Goal: Information Seeking & Learning: Learn about a topic

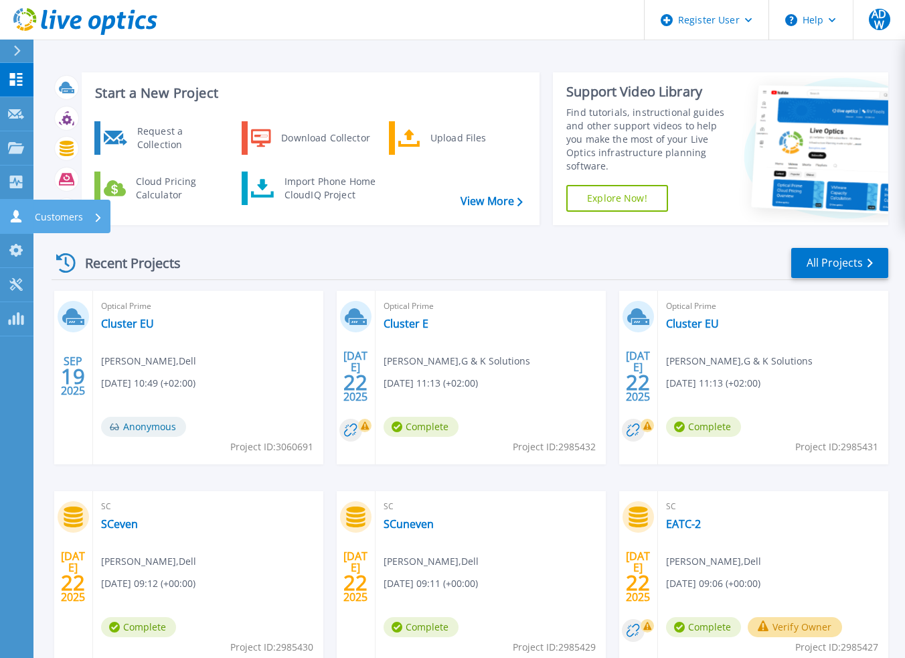
click at [66, 222] on p "Customers" at bounding box center [59, 217] width 48 height 35
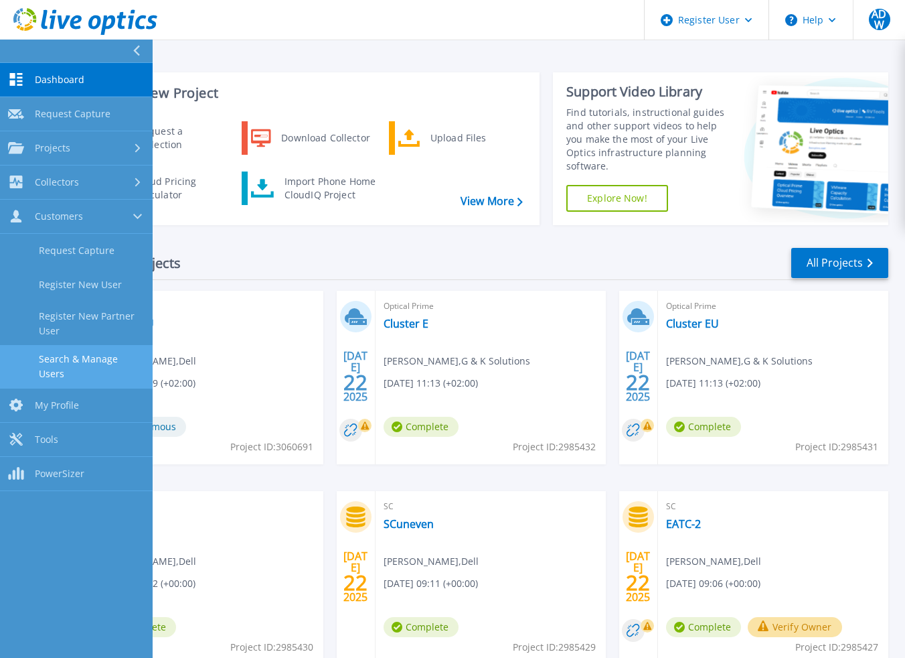
click at [92, 363] on link "Search & Manage Users" at bounding box center [76, 366] width 153 height 43
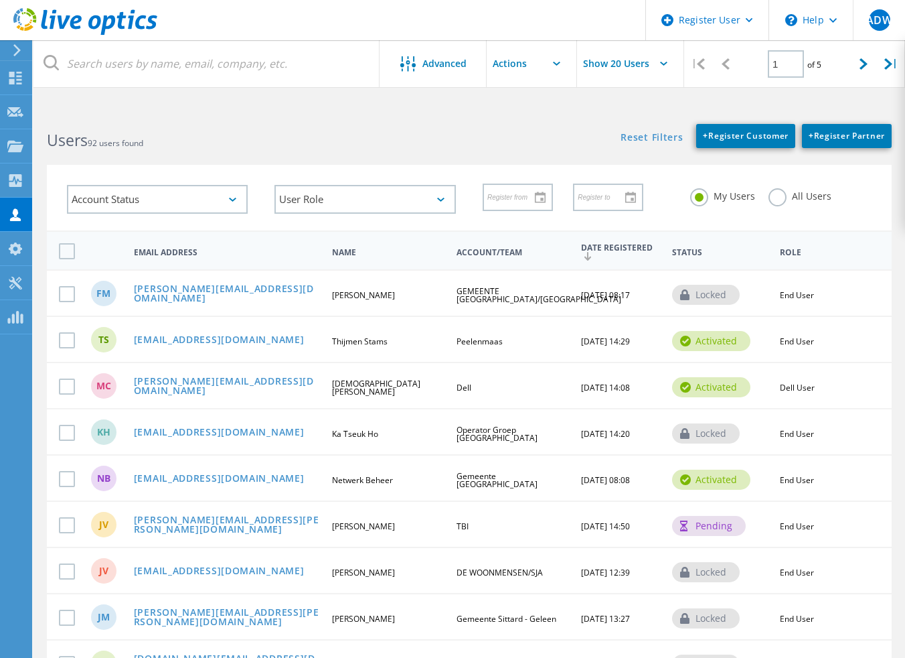
drag, startPoint x: 774, startPoint y: 203, endPoint x: 763, endPoint y: 201, distance: 10.9
click at [775, 201] on label "All Users" at bounding box center [800, 194] width 63 height 13
click at [0, 0] on input "All Users" at bounding box center [0, 0] width 0 height 0
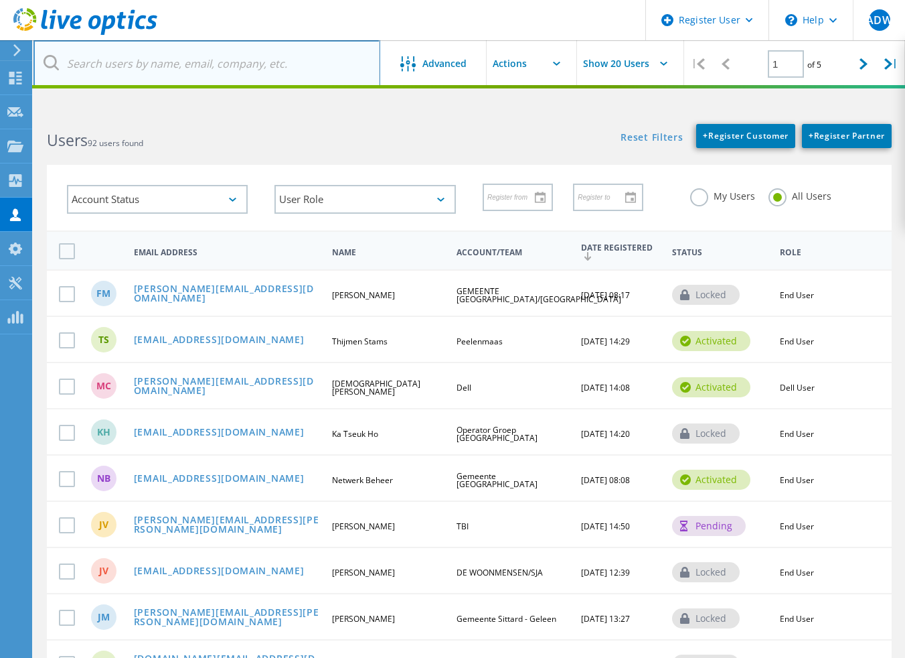
click at [133, 68] on input "text" at bounding box center [206, 63] width 347 height 47
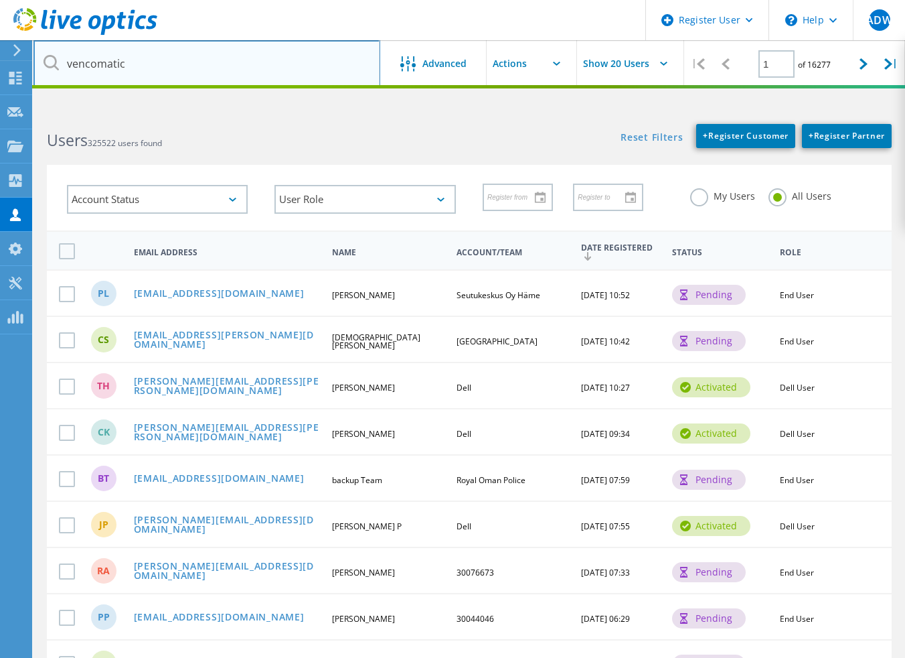
type input "vencomatic"
click at [205, 56] on input "vencomatic" at bounding box center [206, 63] width 347 height 47
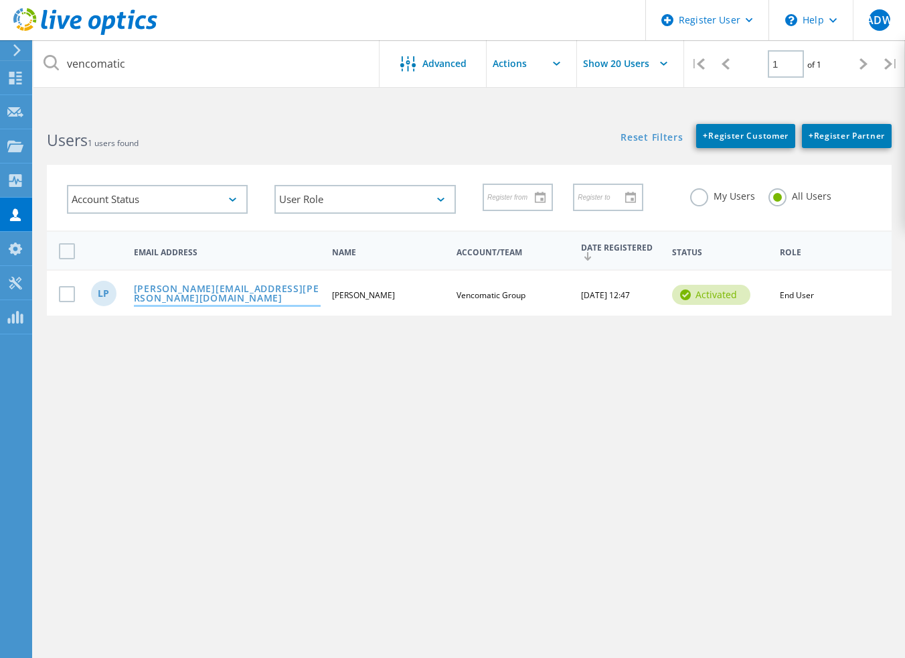
click at [205, 290] on link "[PERSON_NAME][EMAIL_ADDRESS][PERSON_NAME][DOMAIN_NAME]" at bounding box center [227, 294] width 187 height 21
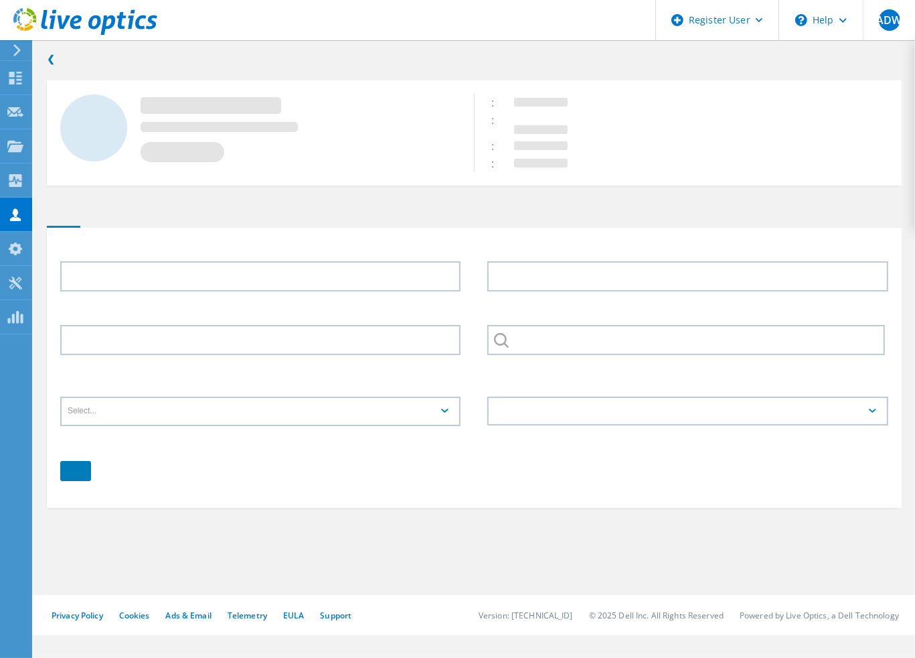
type input "Leon"
type input "Poortvliet"
type input "Vencomatic Group"
type input "English"
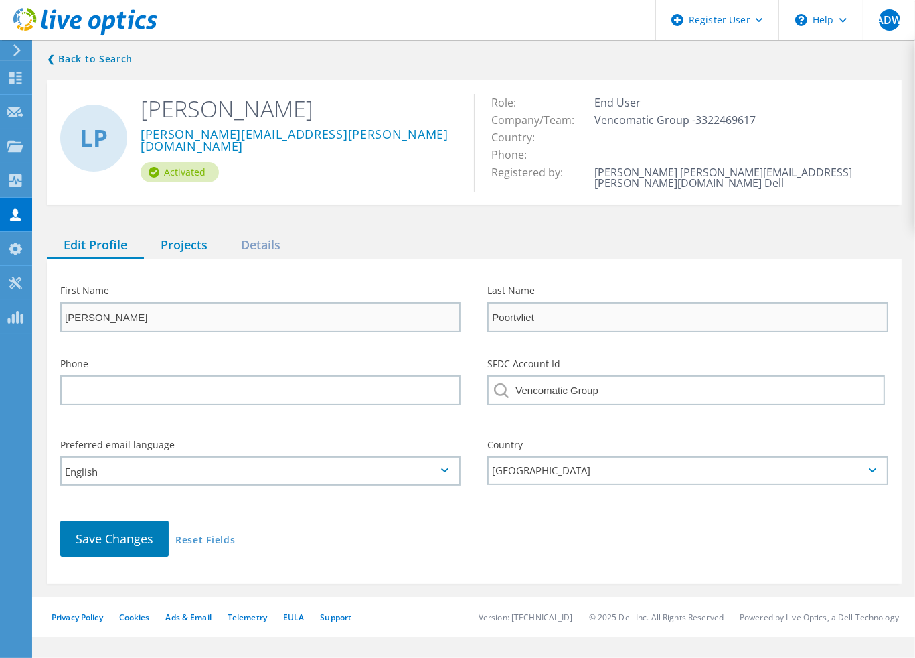
click at [190, 238] on div "Projects" at bounding box center [184, 245] width 80 height 27
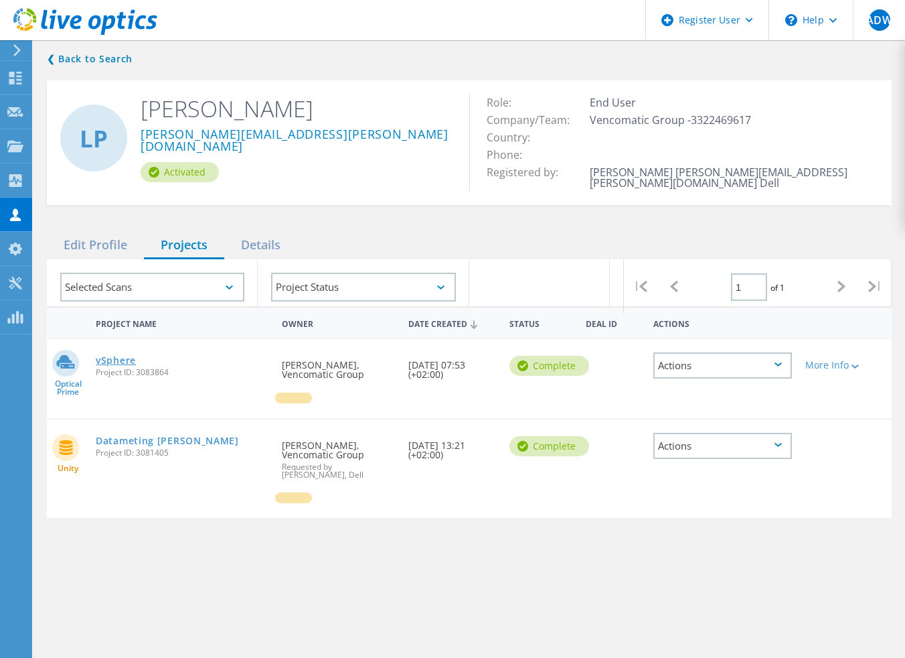
click at [123, 356] on link "vSphere" at bounding box center [116, 360] width 40 height 9
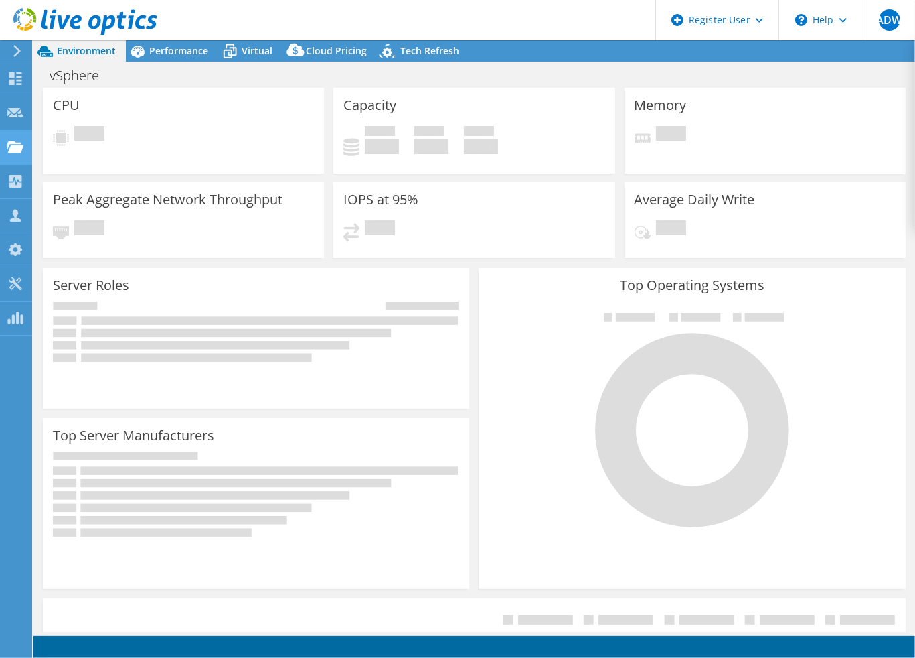
select select "EUFrankfurt"
select select "EUR"
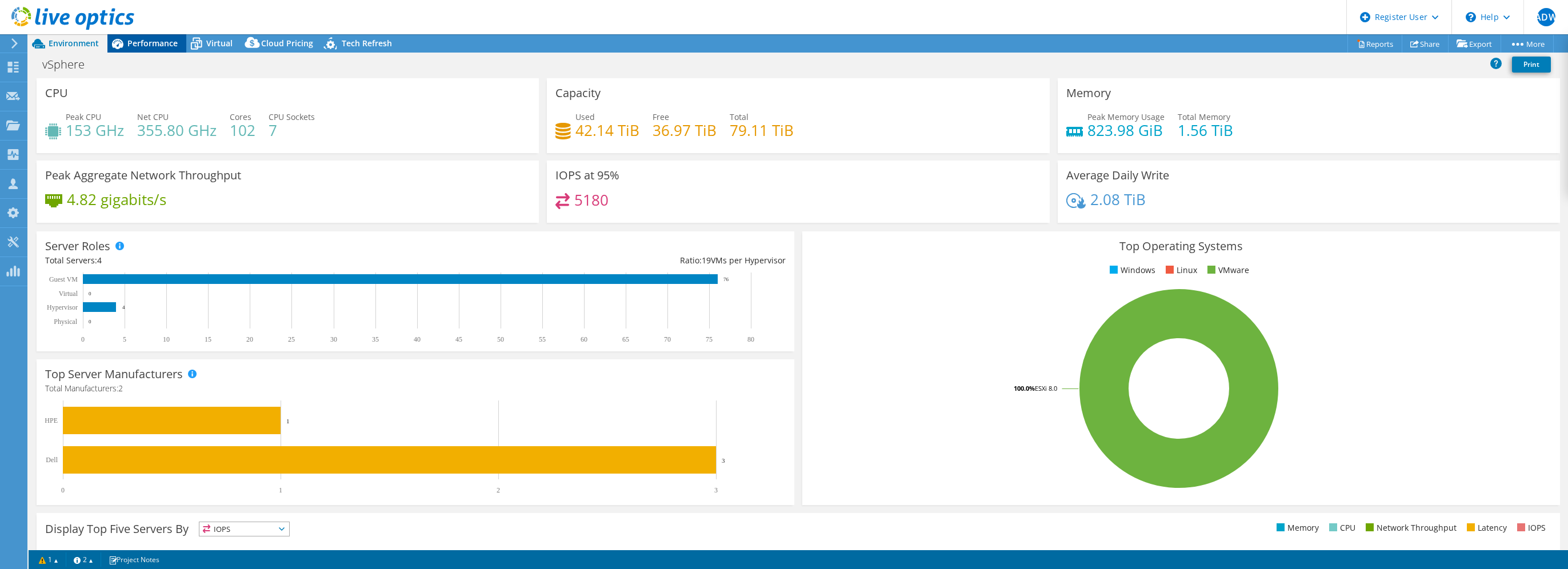
click at [139, 37] on div "Performance" at bounding box center [147, 43] width 79 height 18
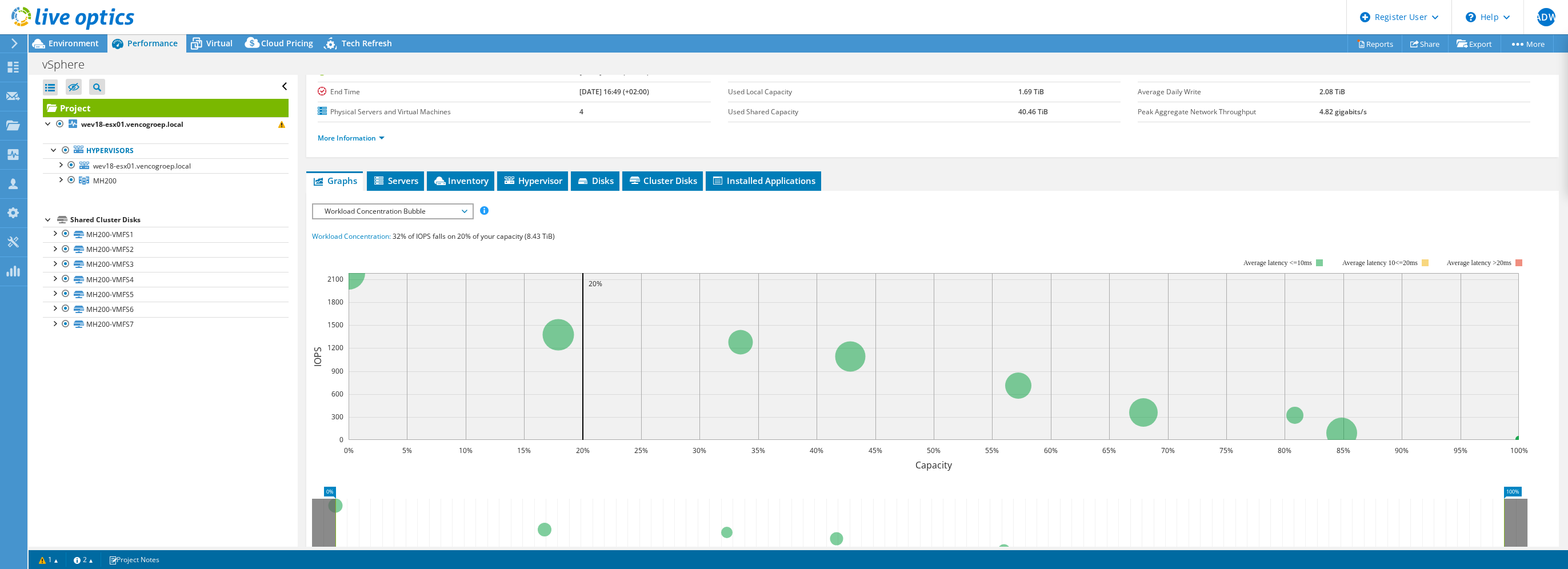
scroll to position [114, 0]
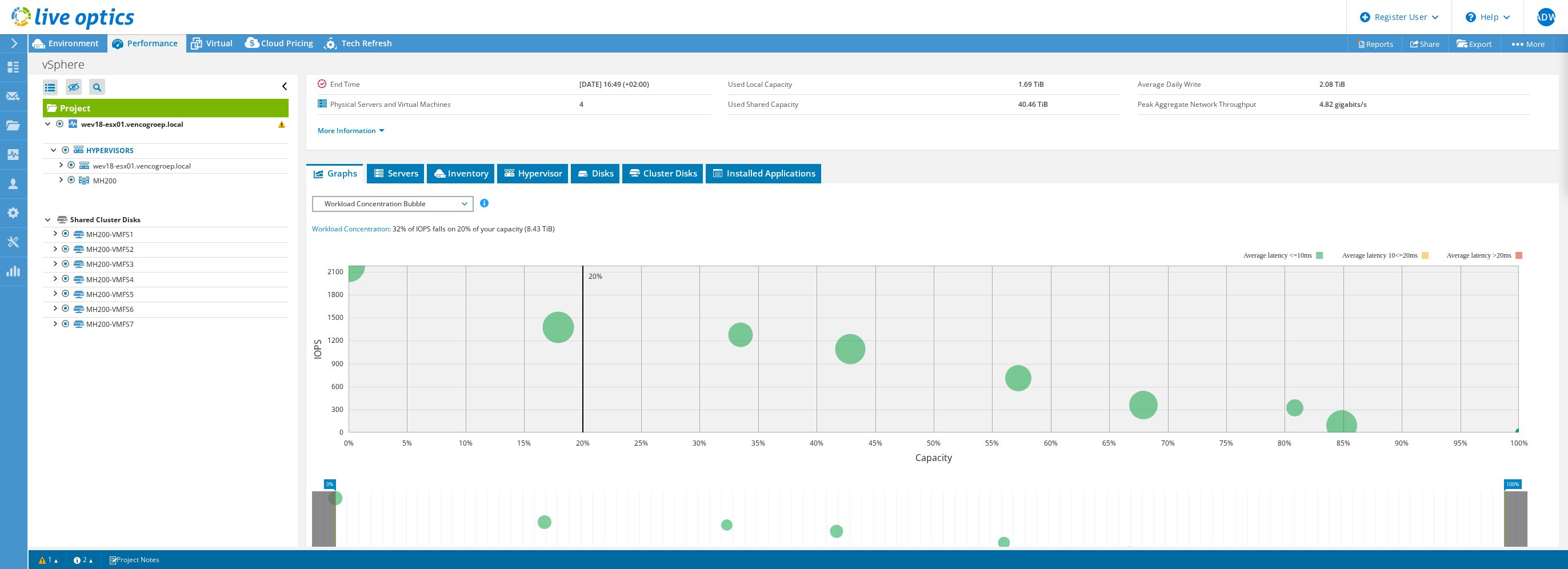
click at [459, 205] on span "Workload Concentration Bubble" at bounding box center [393, 204] width 147 height 14
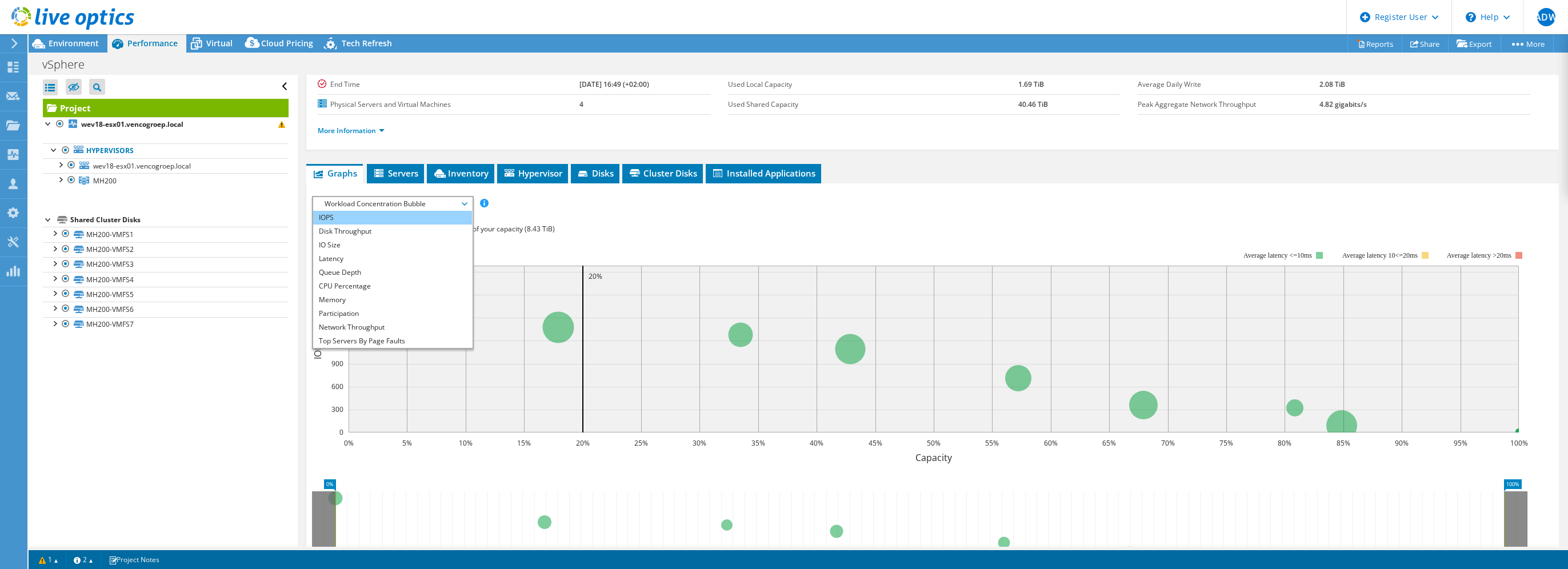
click at [402, 212] on li "IOPS" at bounding box center [392, 218] width 158 height 14
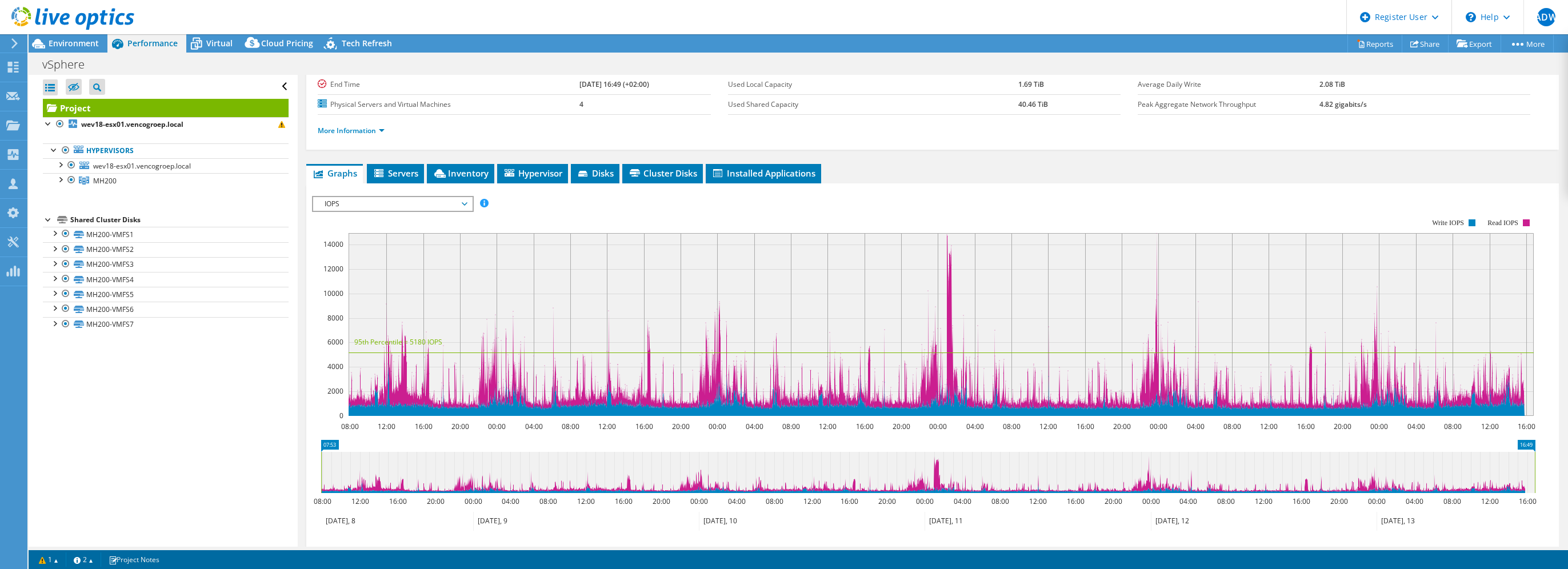
click at [451, 199] on span "IOPS" at bounding box center [393, 204] width 147 height 14
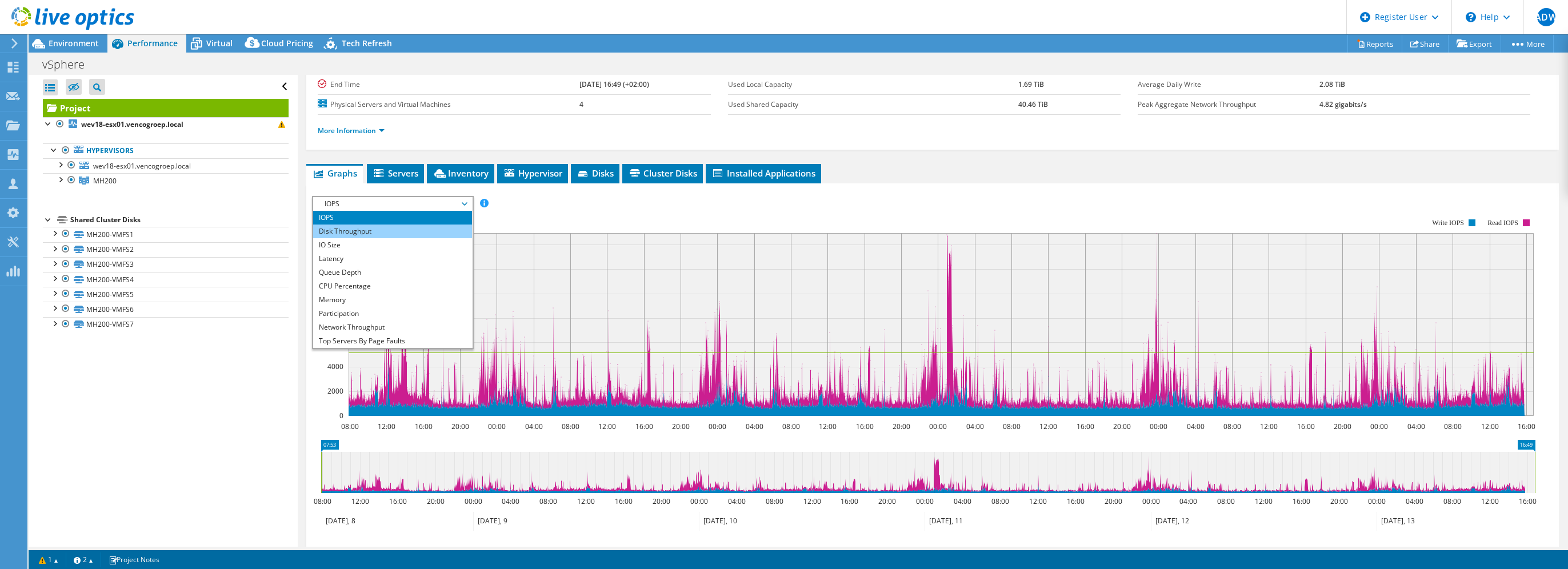
click at [427, 229] on li "Disk Throughput" at bounding box center [392, 231] width 158 height 14
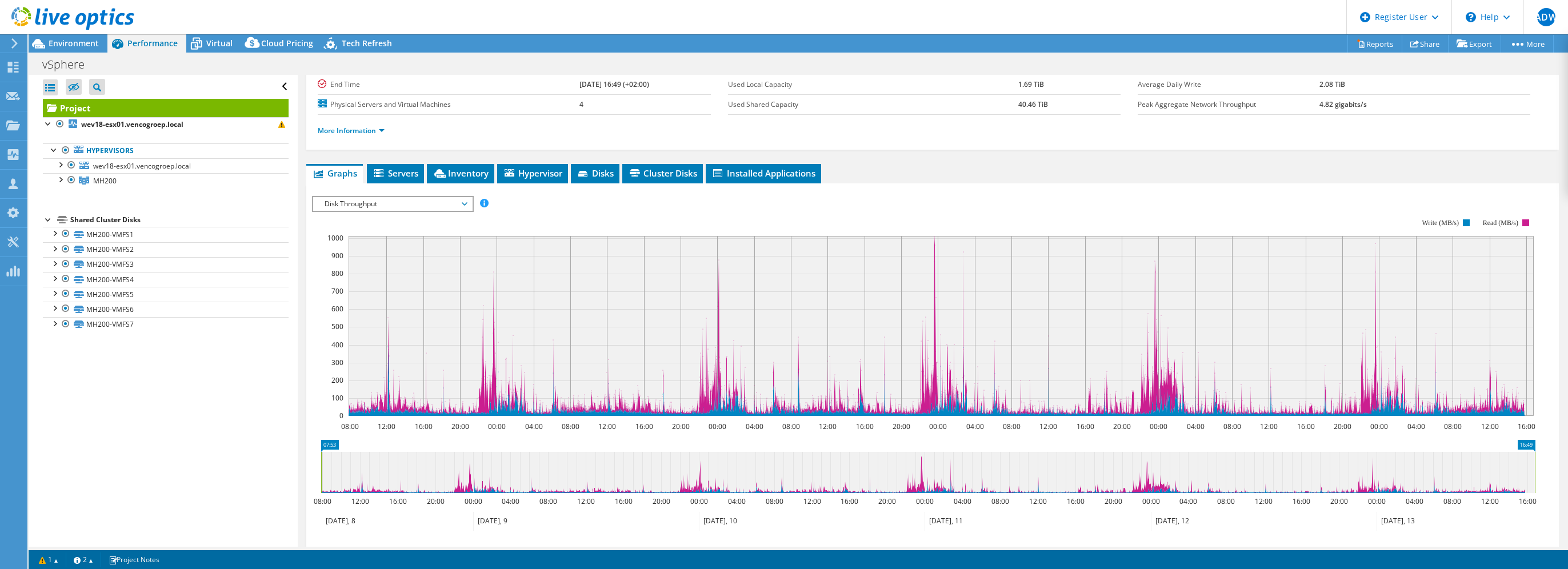
click at [429, 200] on span "Disk Throughput" at bounding box center [393, 204] width 147 height 14
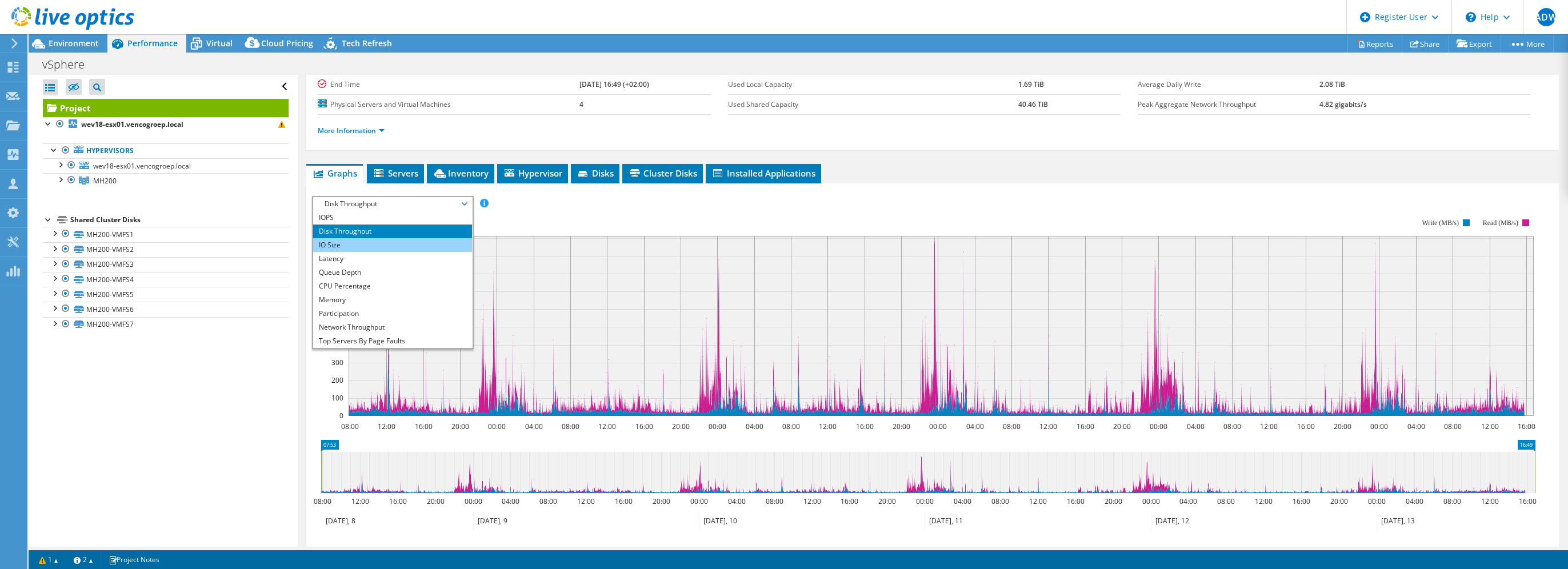
click at [410, 241] on li "IO Size" at bounding box center [392, 245] width 158 height 14
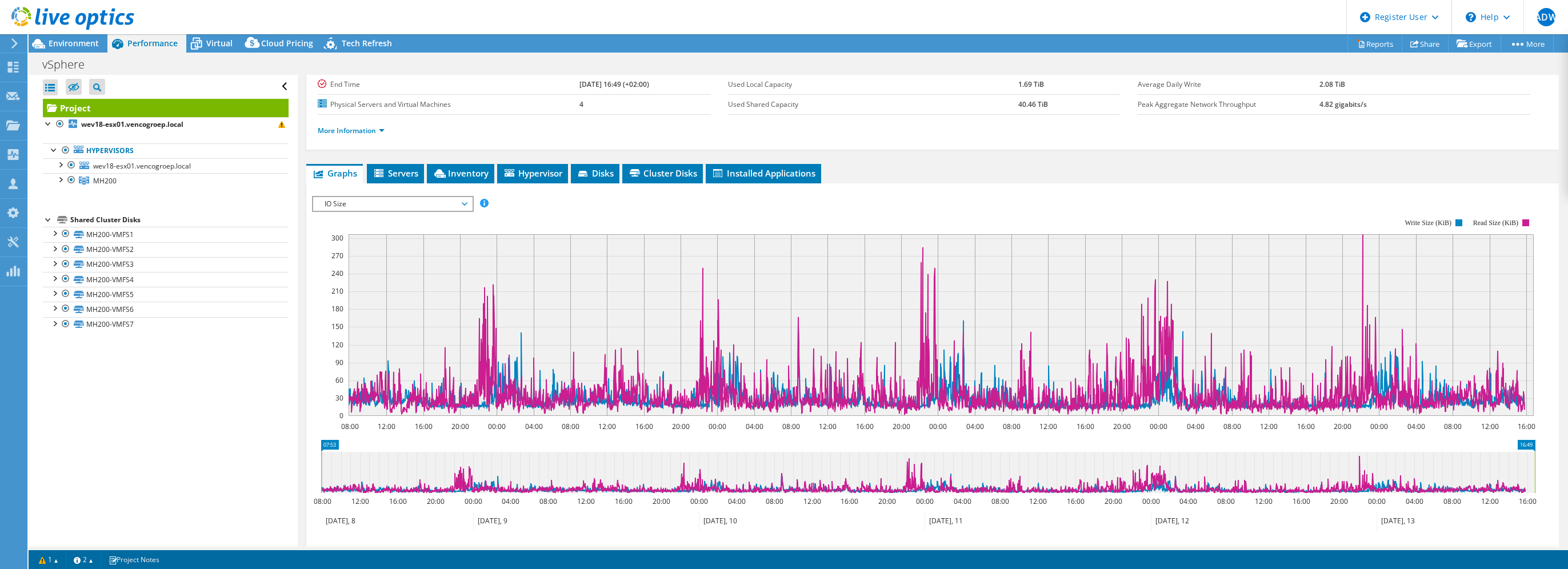
click at [454, 199] on span "IO Size" at bounding box center [393, 204] width 147 height 14
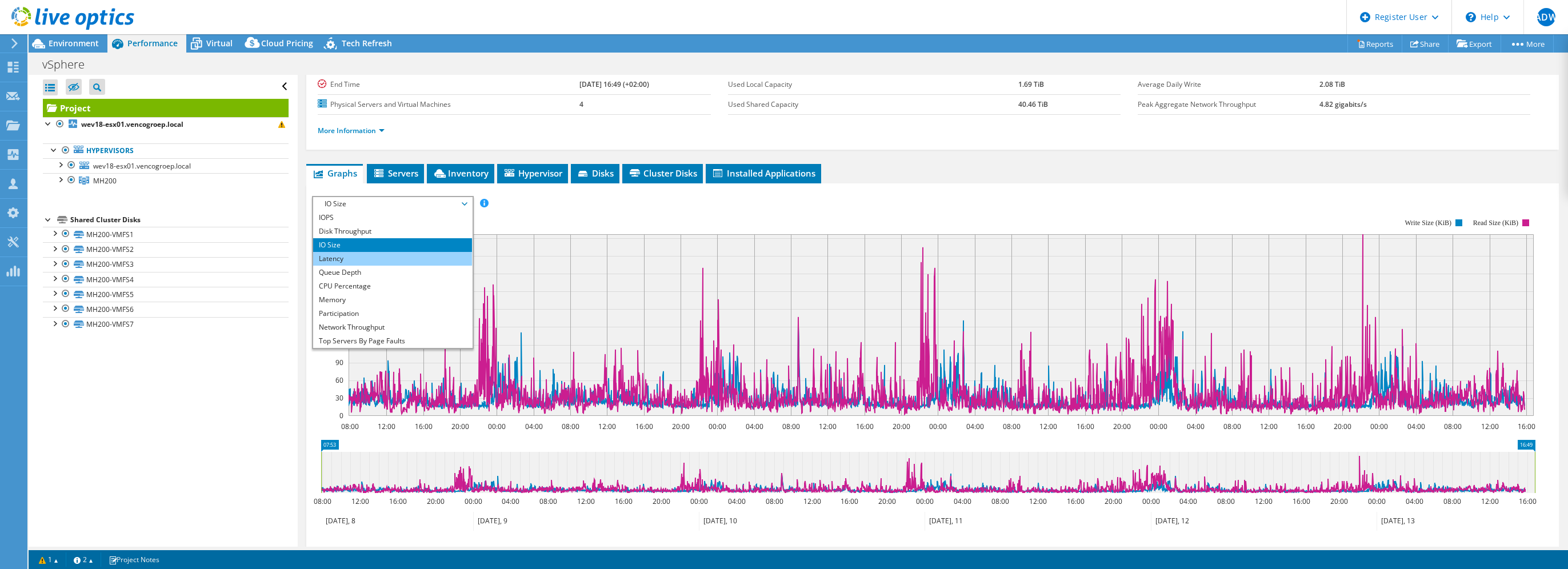
click at [433, 256] on li "Latency" at bounding box center [392, 258] width 158 height 14
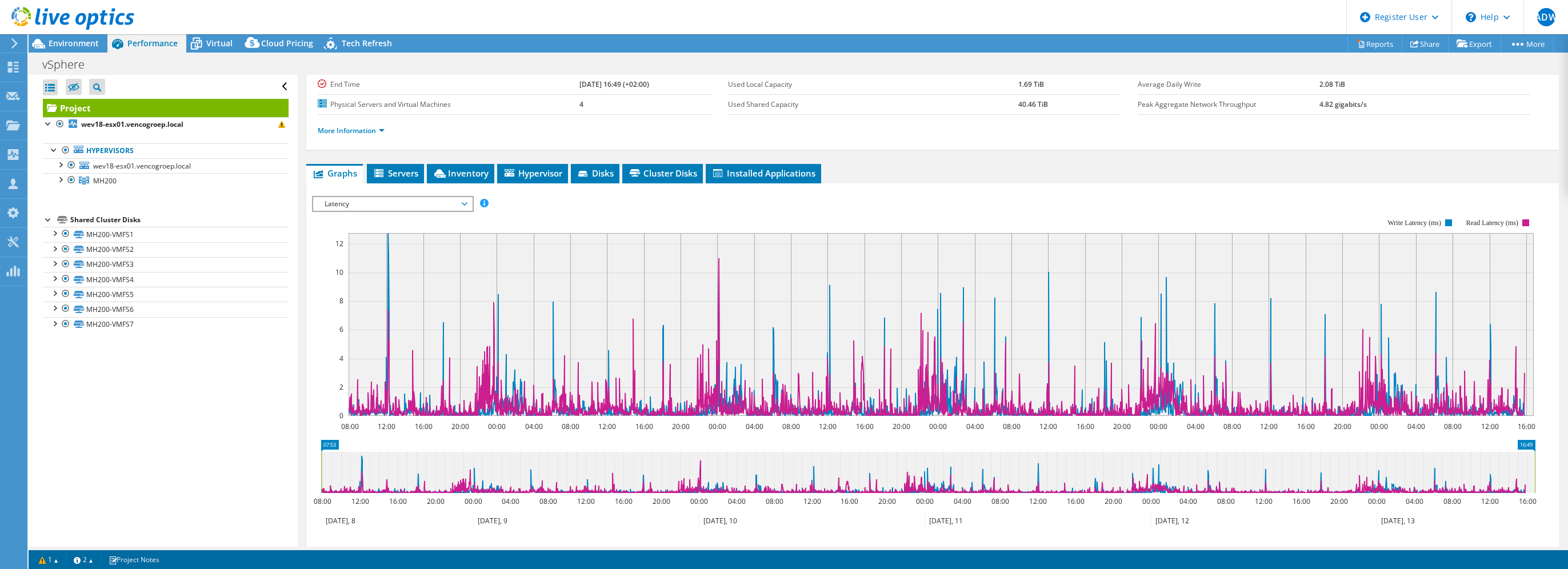
click at [393, 203] on span "Latency" at bounding box center [393, 204] width 147 height 14
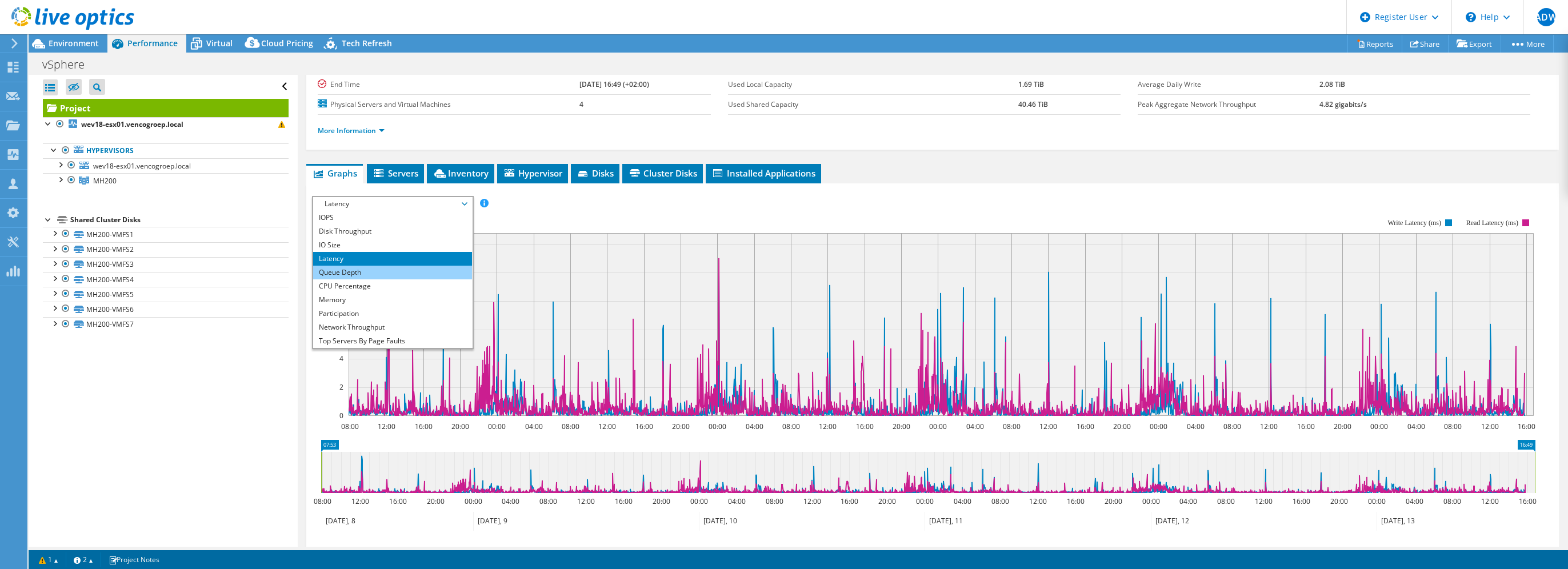
click at [380, 265] on li "Queue Depth" at bounding box center [392, 272] width 158 height 14
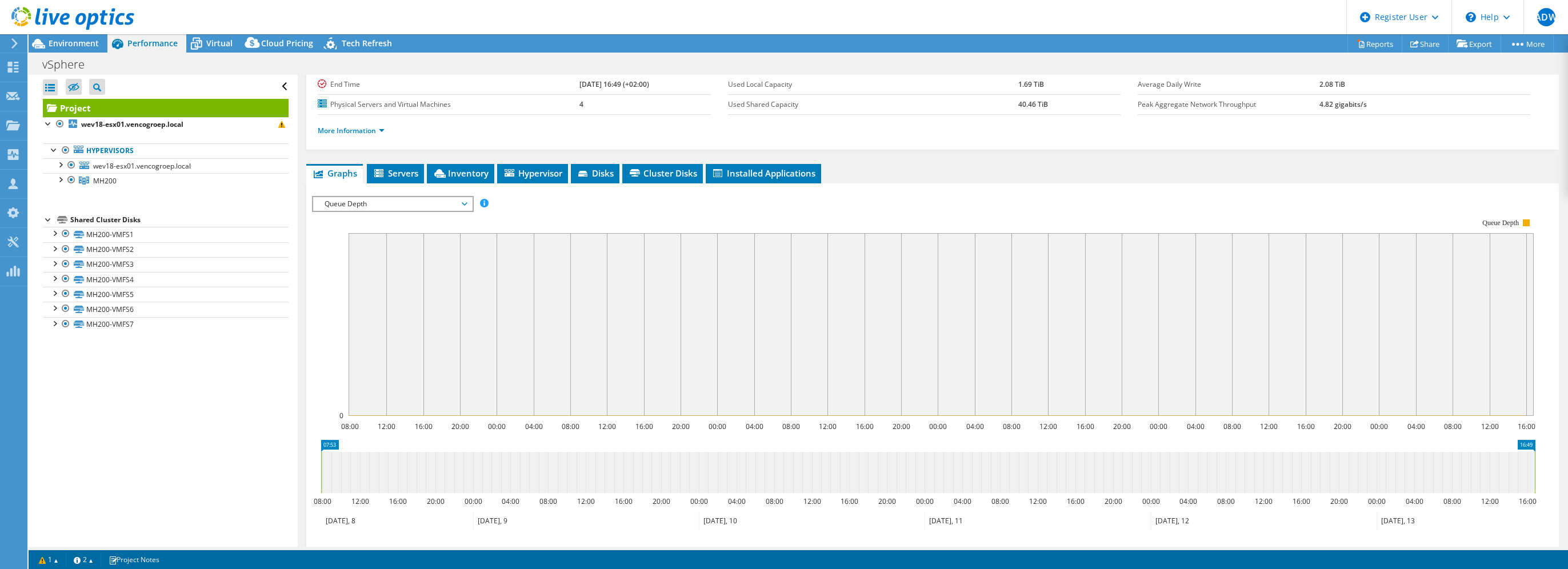
click at [404, 201] on span "Queue Depth" at bounding box center [393, 204] width 147 height 14
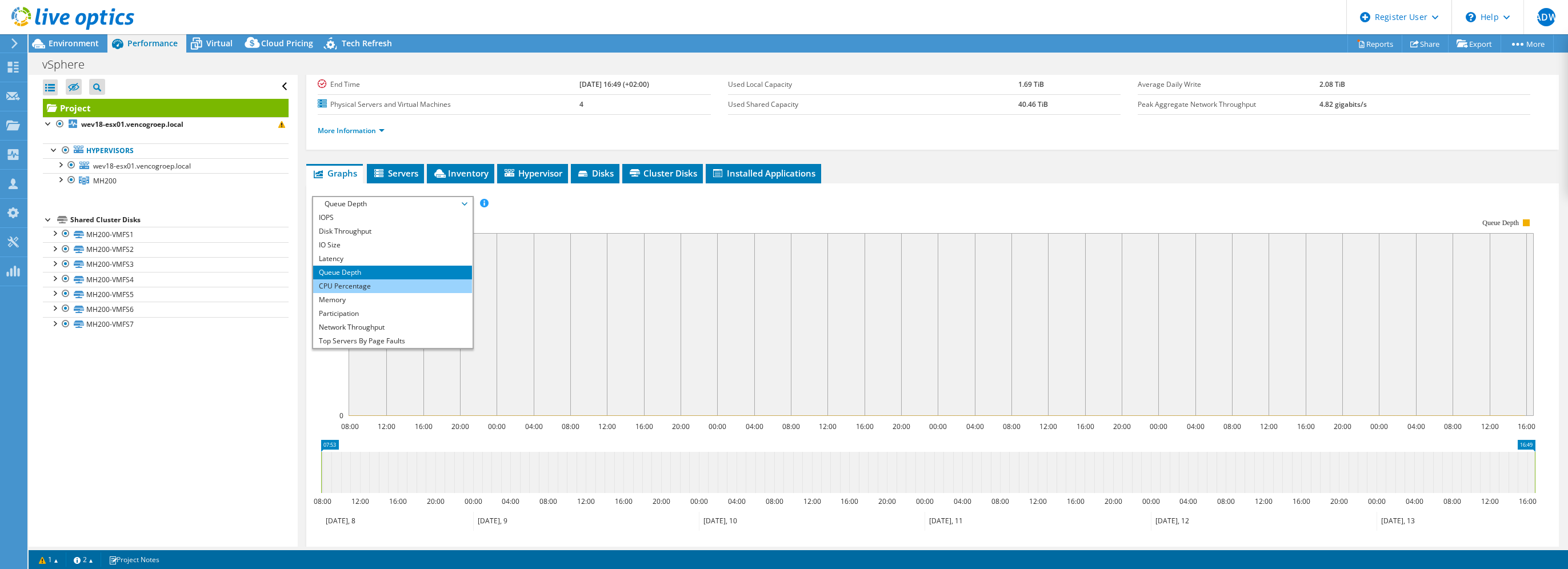
click at [378, 286] on li "CPU Percentage" at bounding box center [392, 286] width 158 height 14
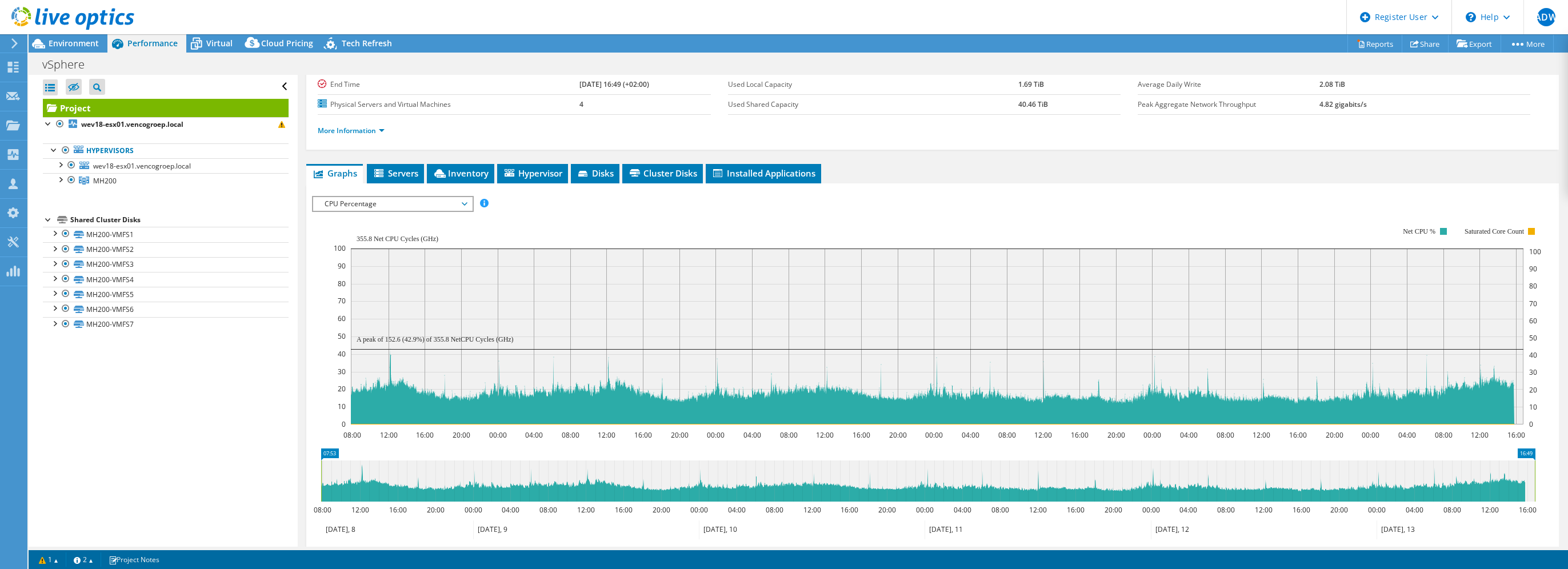
click at [444, 198] on span "CPU Percentage" at bounding box center [393, 204] width 147 height 14
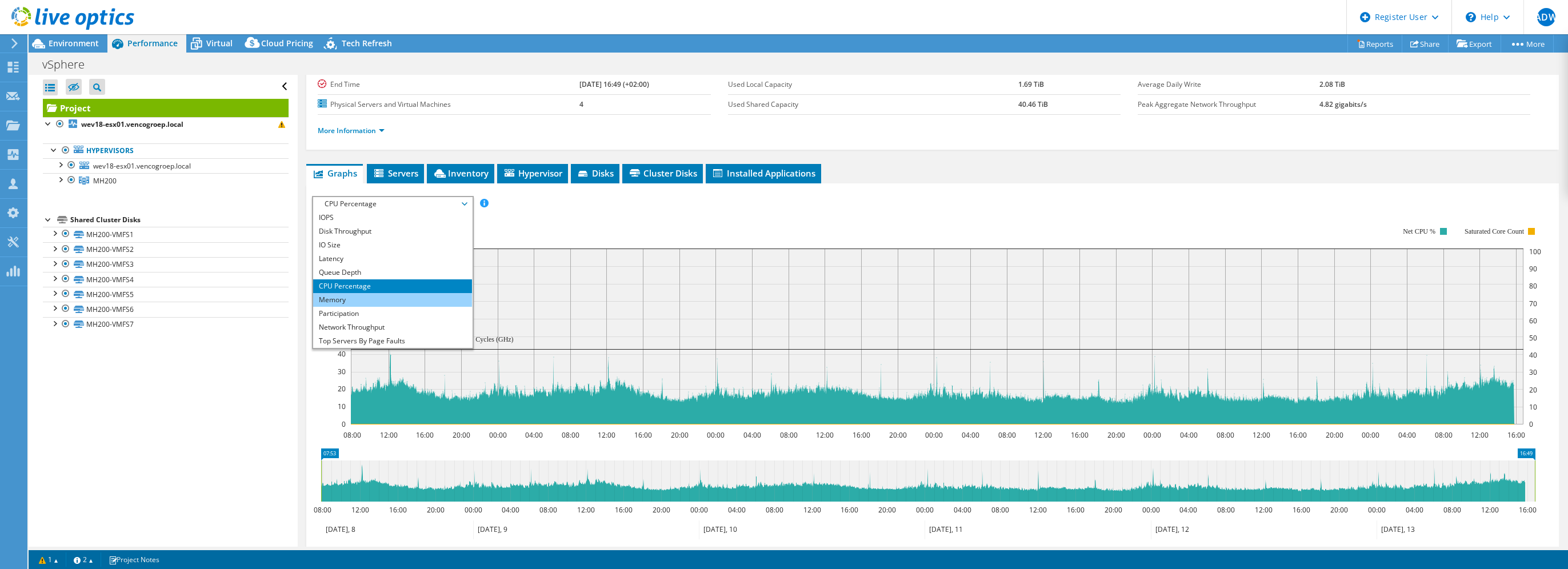
click at [423, 297] on li "Memory" at bounding box center [392, 300] width 158 height 14
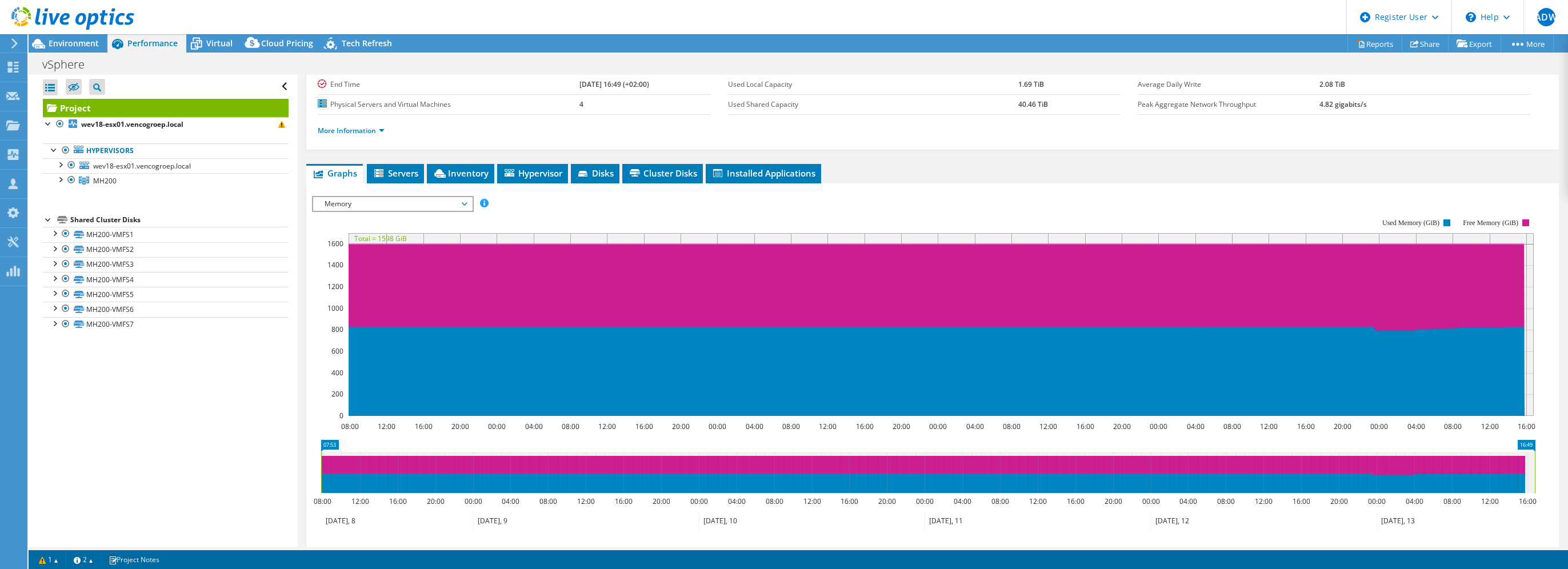
click at [456, 197] on span "Memory" at bounding box center [393, 204] width 147 height 14
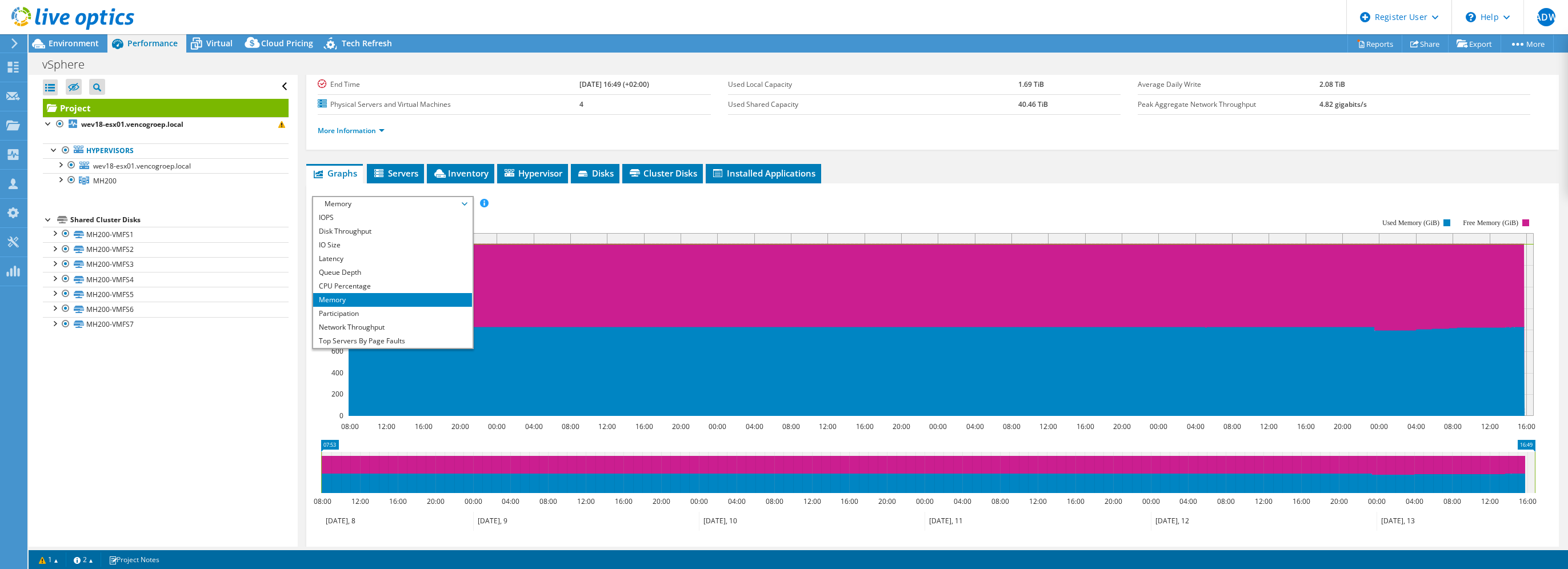
scroll to position [41, 0]
click at [404, 299] on li "Top Servers By Page Faults" at bounding box center [392, 300] width 158 height 14
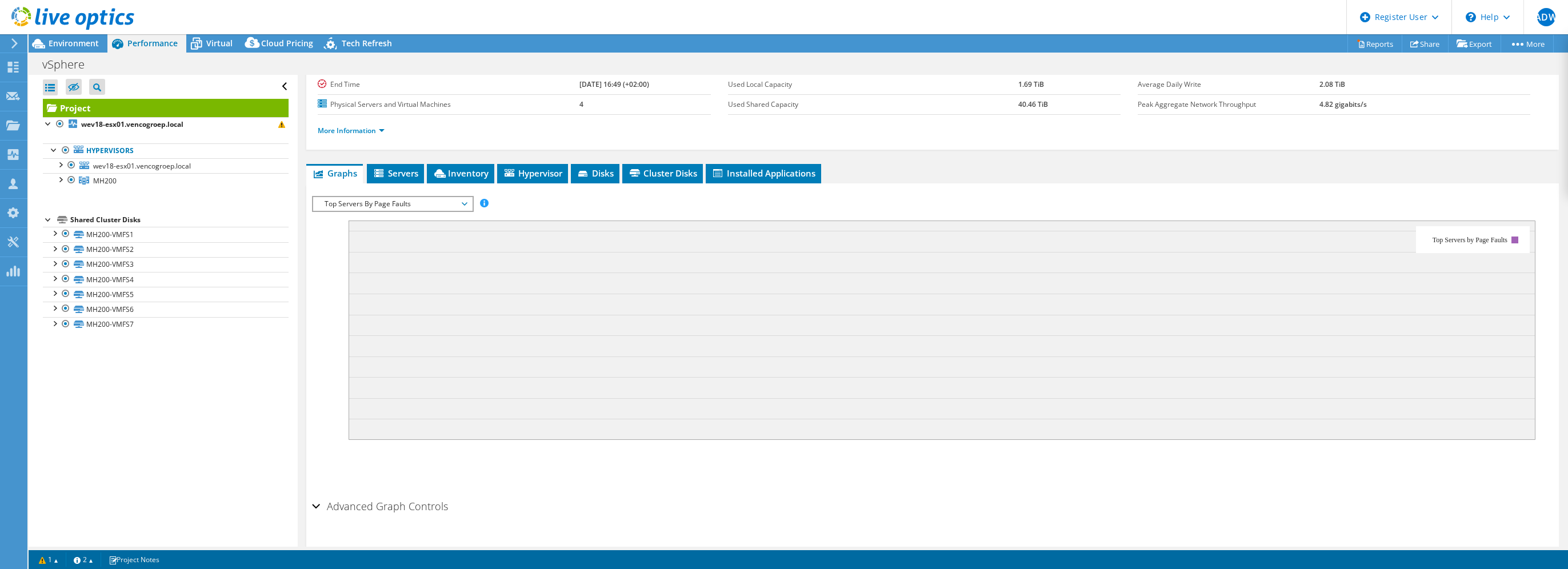
click at [437, 201] on span "Top Servers By Page Faults" at bounding box center [393, 204] width 147 height 14
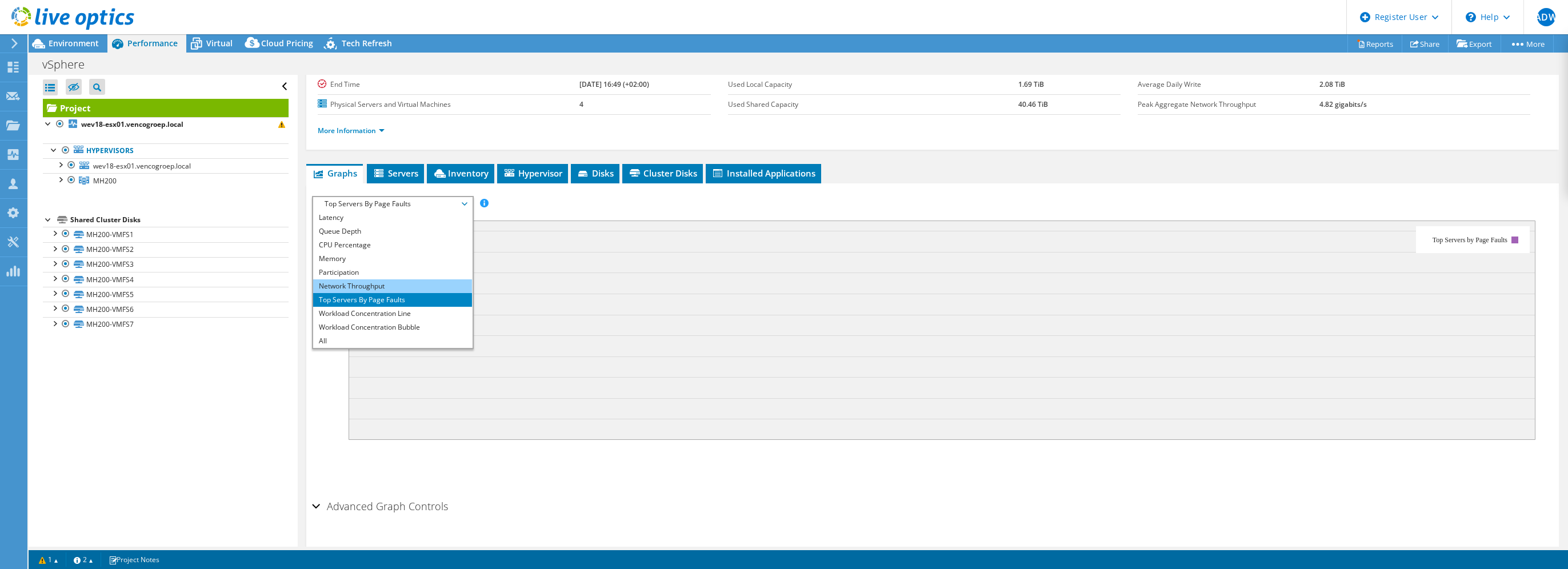
click at [404, 286] on li "Network Throughput" at bounding box center [392, 286] width 158 height 14
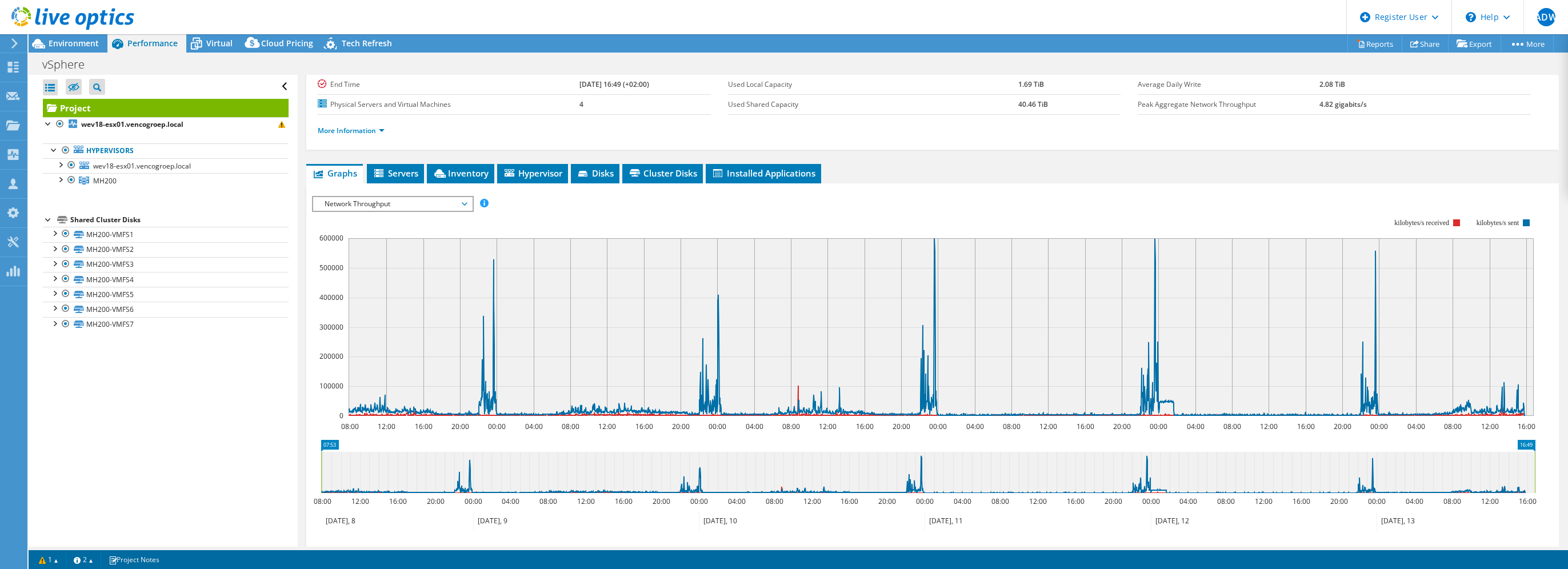
click at [426, 199] on span "Network Throughput" at bounding box center [393, 204] width 147 height 14
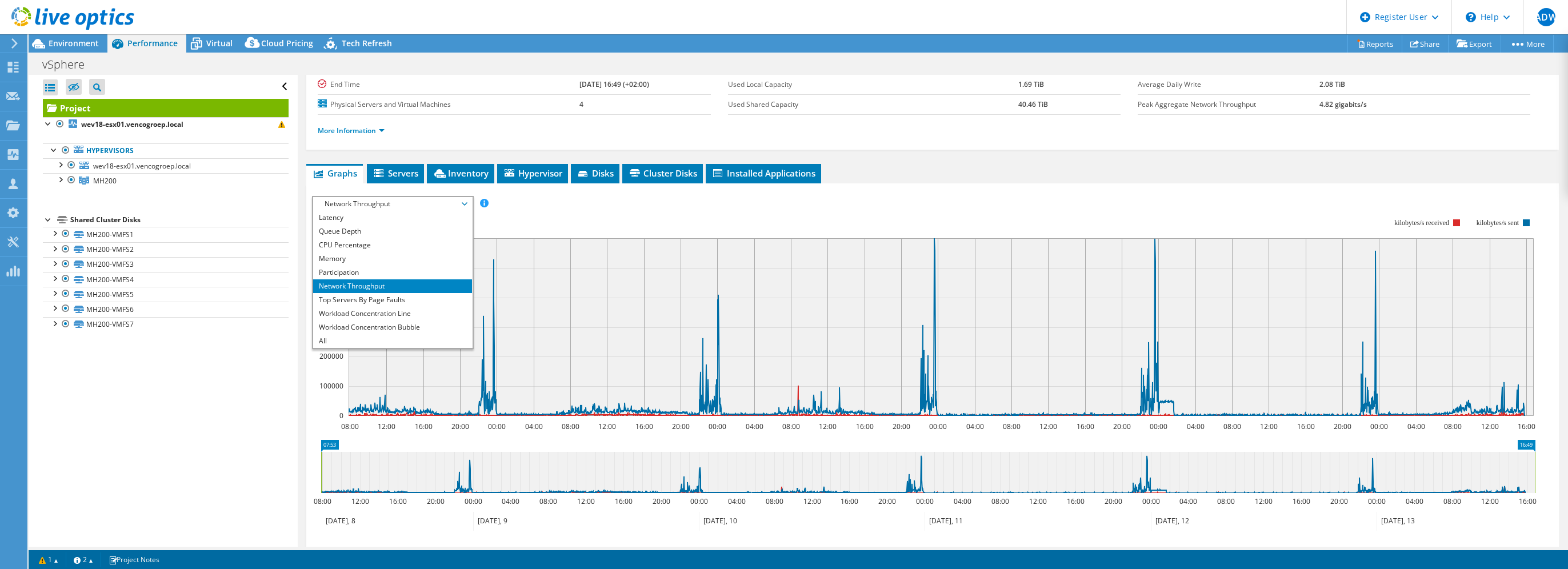
click at [697, 192] on div "IOPS Disk Throughput IO Size Latency Queue Depth CPU Percentage Memory Page Fau…" at bounding box center [933, 388] width 1241 height 396
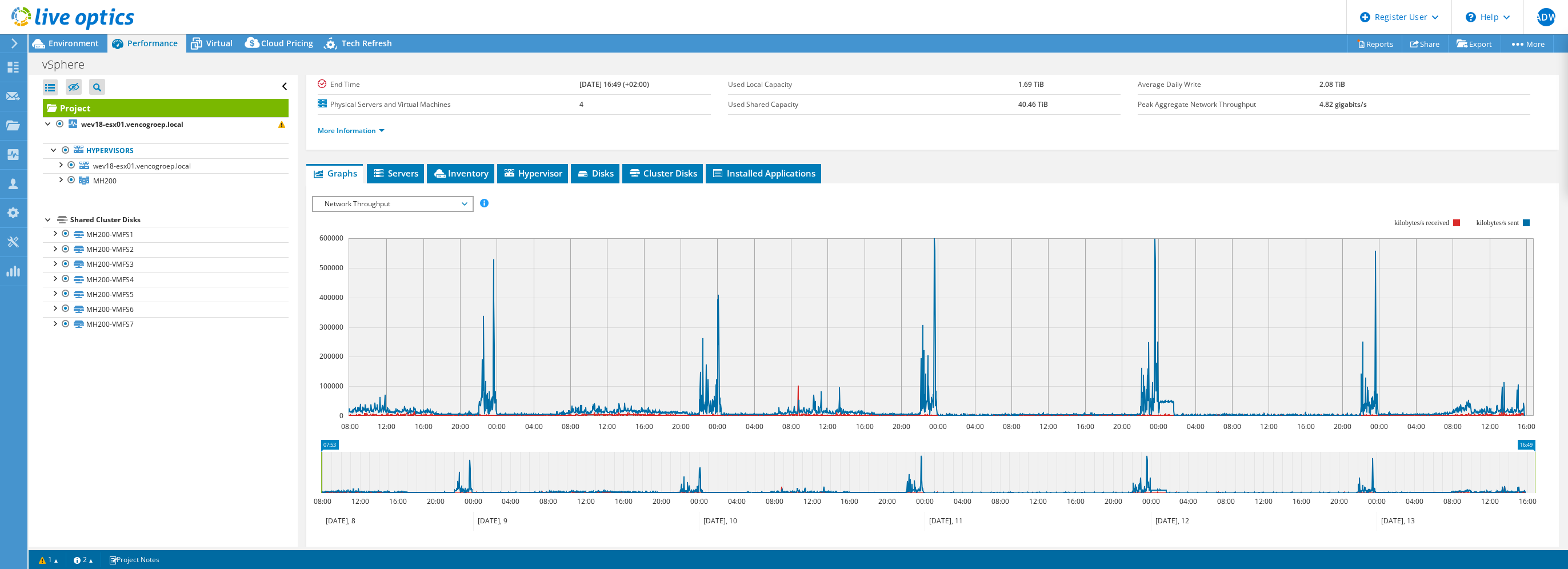
click at [451, 201] on span "Network Throughput" at bounding box center [393, 204] width 147 height 14
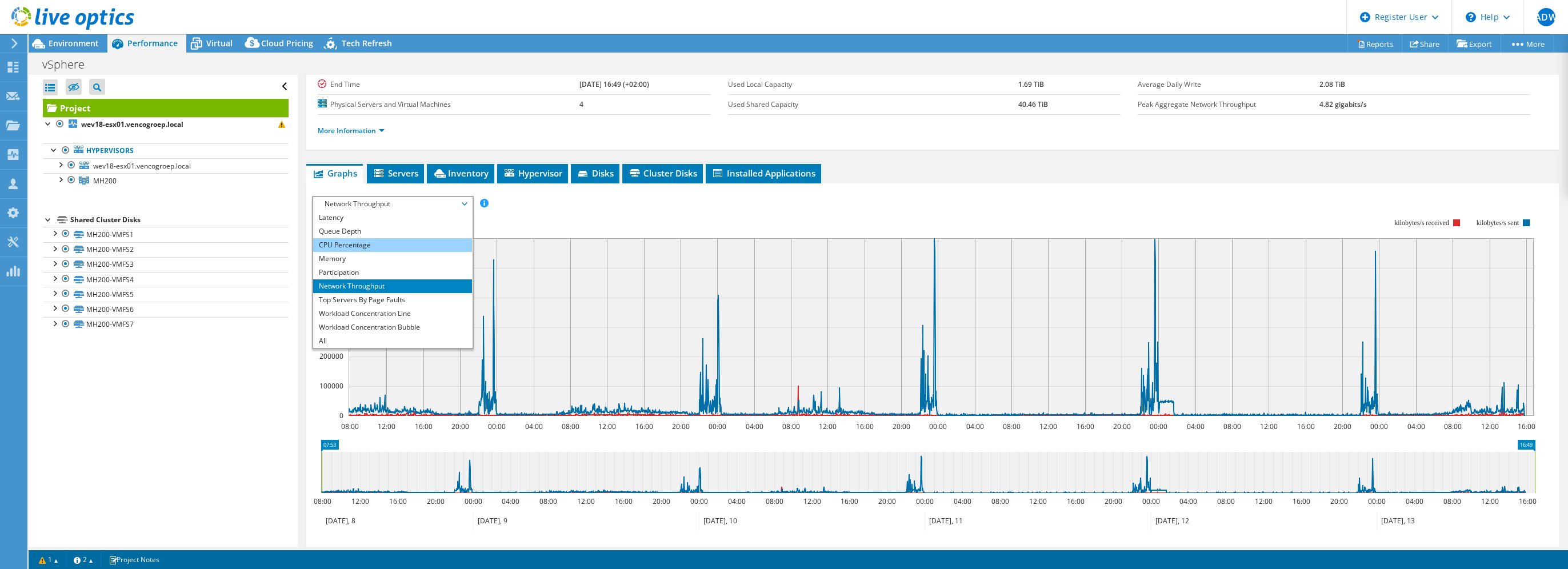
click at [406, 243] on li "CPU Percentage" at bounding box center [392, 245] width 158 height 14
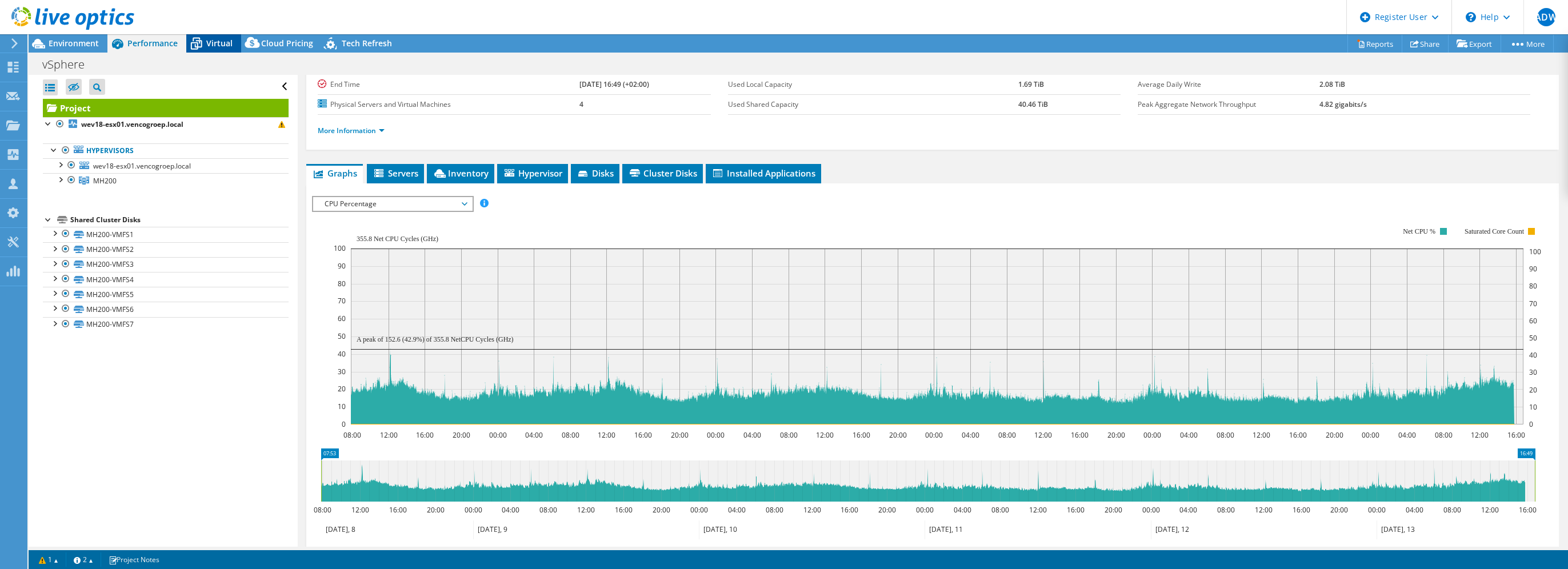
click at [210, 48] on span "Virtual" at bounding box center [219, 43] width 26 height 11
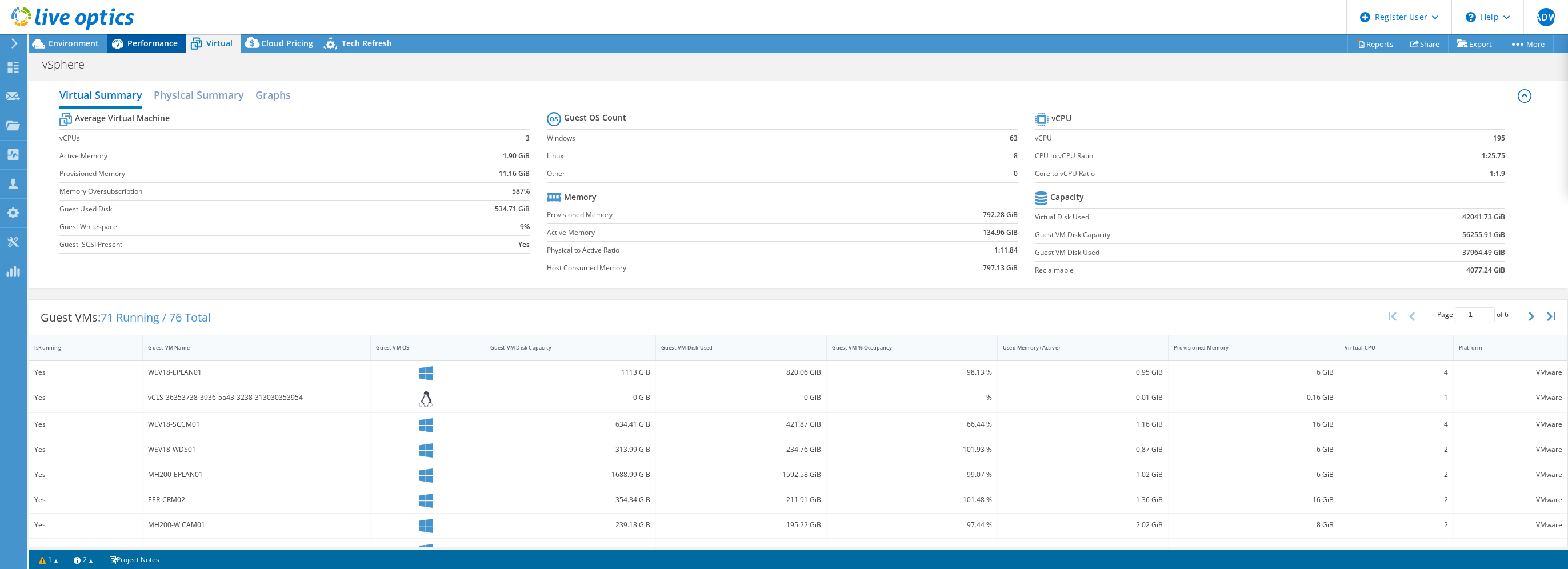
click at [160, 39] on span "Performance" at bounding box center [152, 43] width 50 height 11
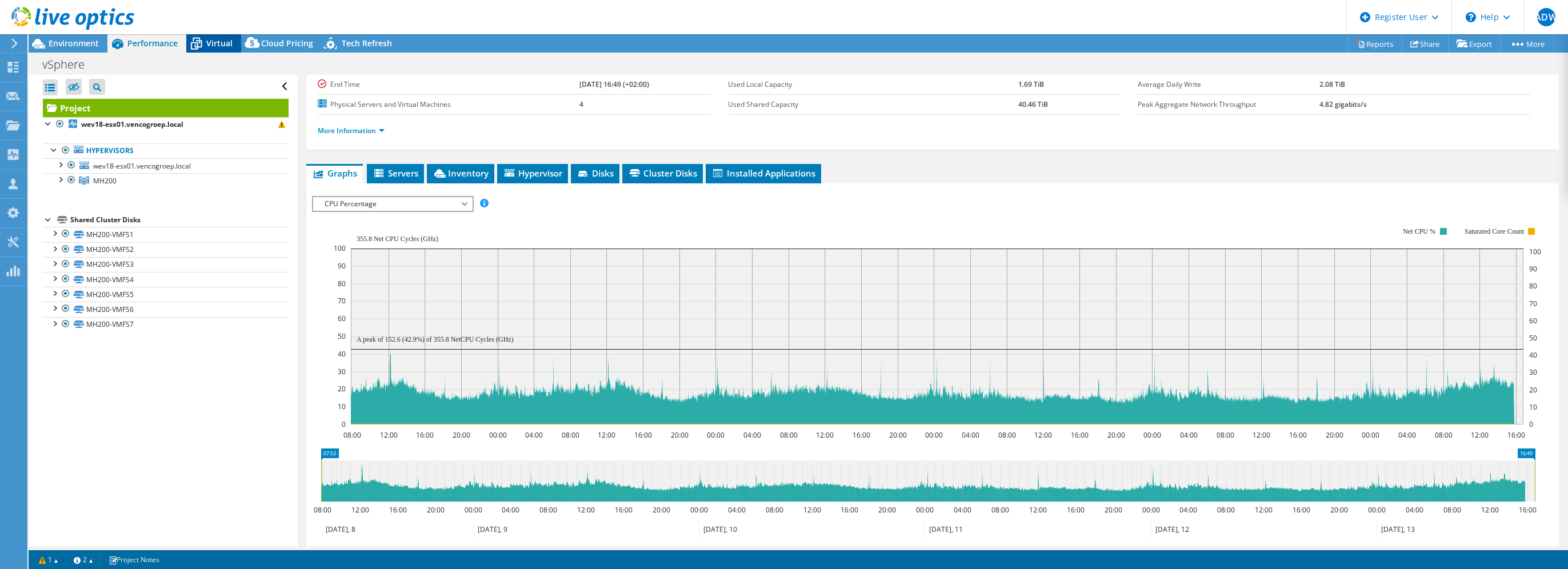
click at [213, 41] on span "Virtual" at bounding box center [219, 43] width 26 height 11
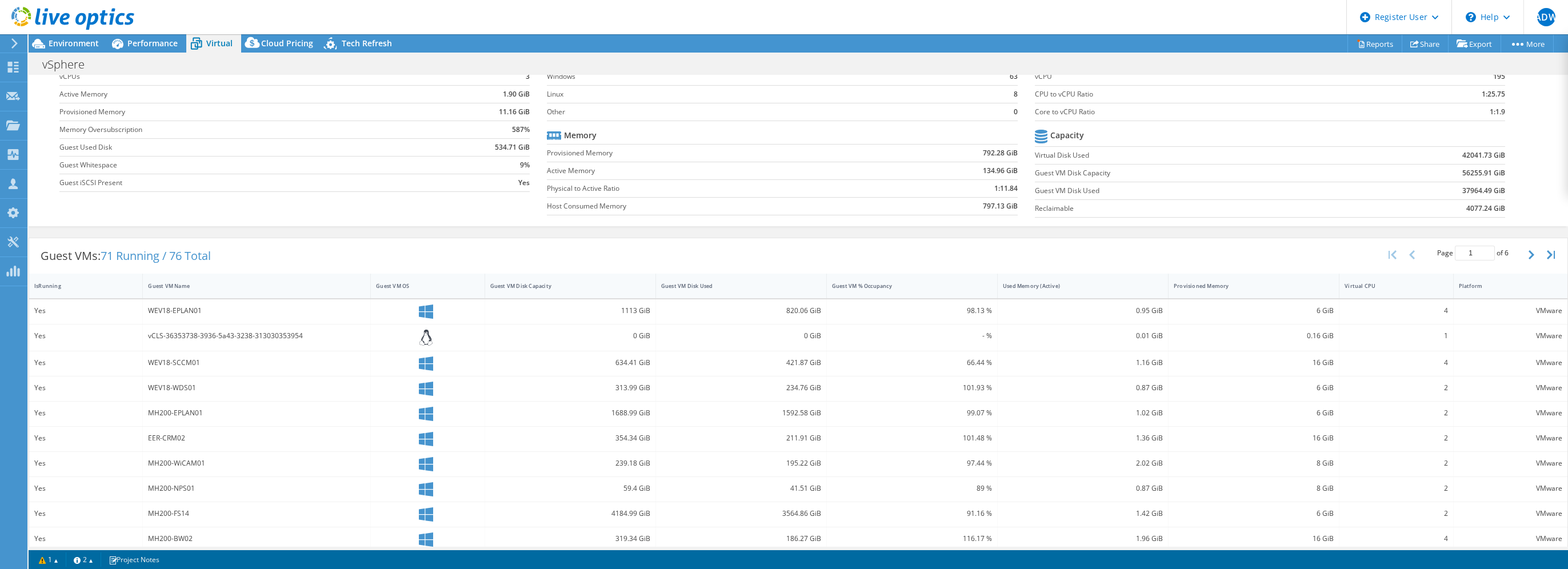
scroll to position [0, 0]
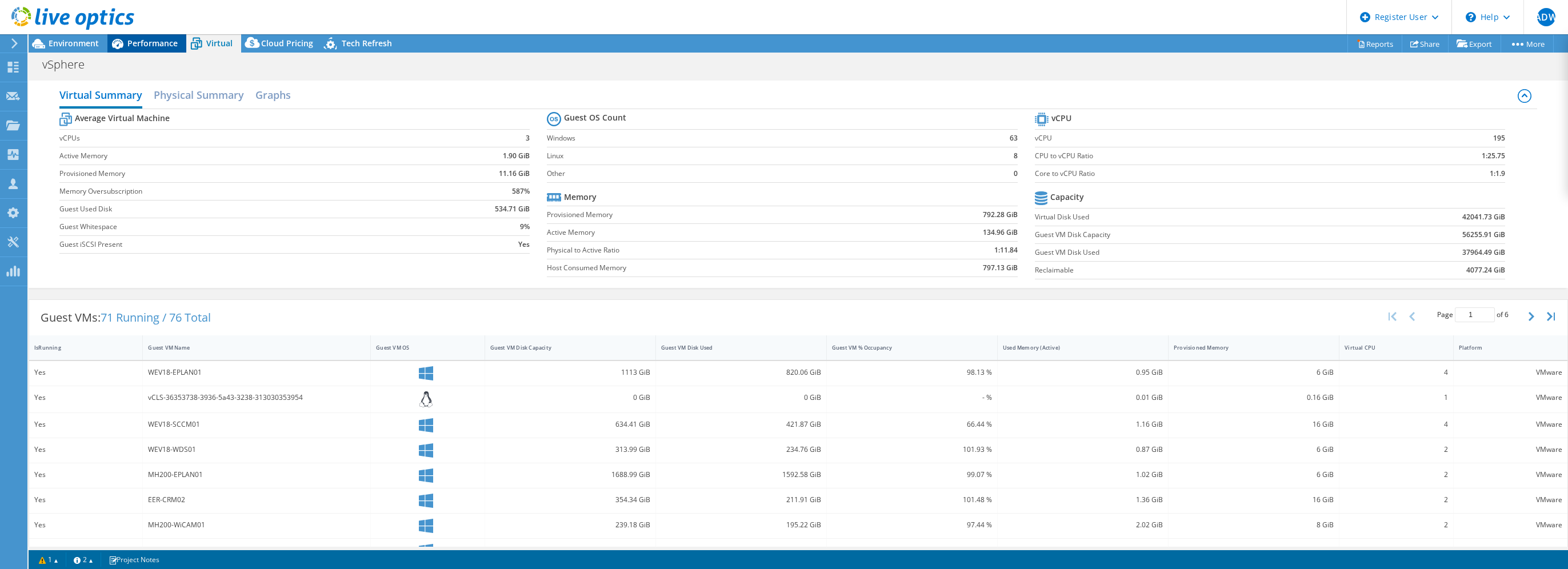
click at [158, 44] on span "Performance" at bounding box center [152, 43] width 50 height 11
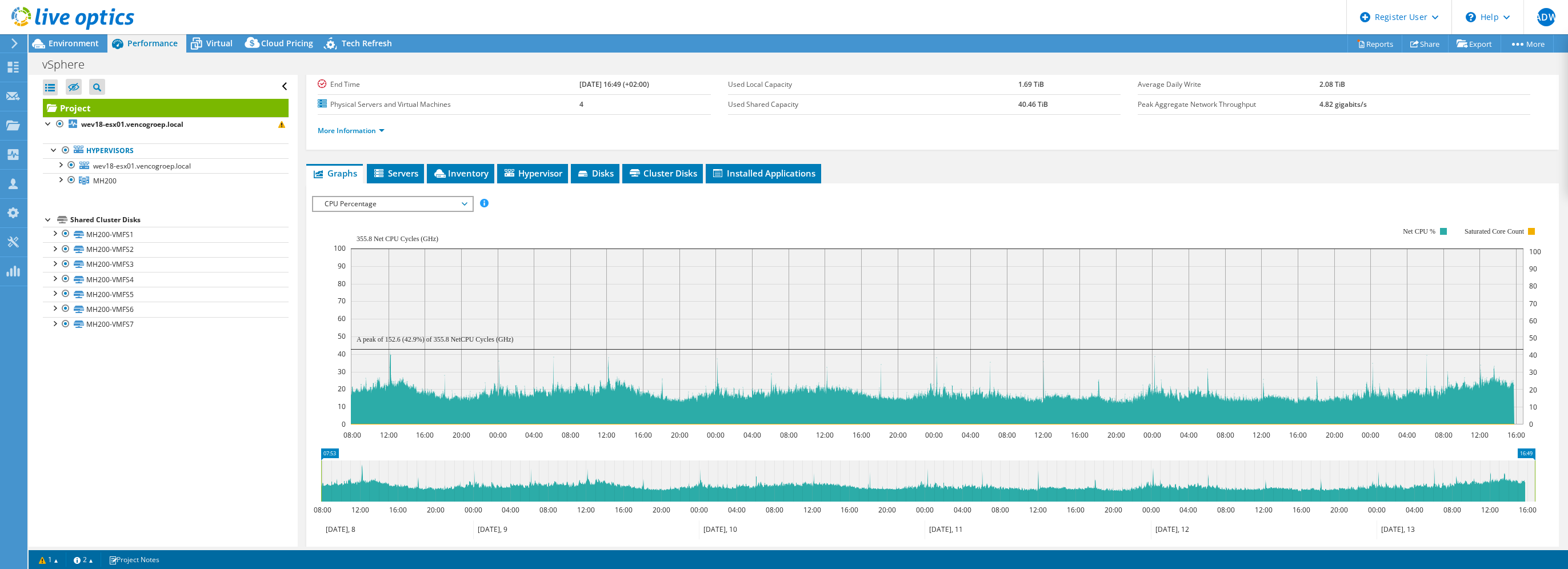
click at [464, 198] on span "CPU Percentage" at bounding box center [393, 204] width 147 height 14
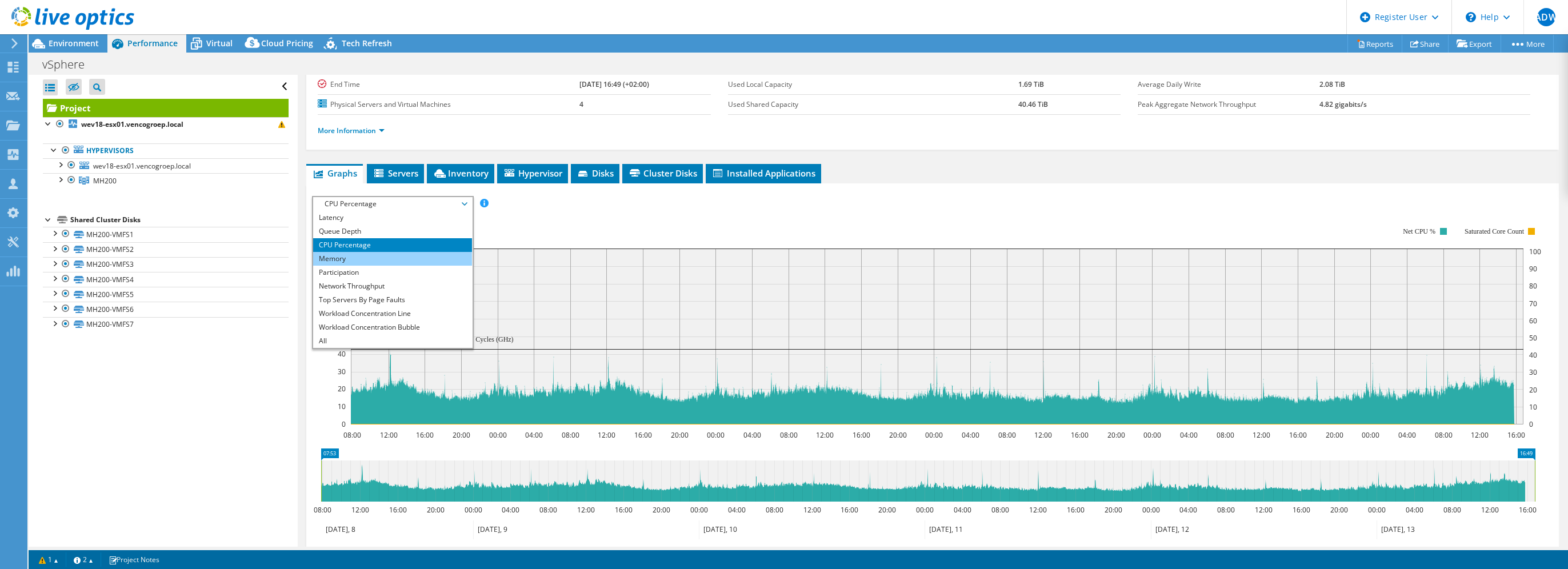
click at [381, 256] on li "Memory" at bounding box center [392, 258] width 158 height 14
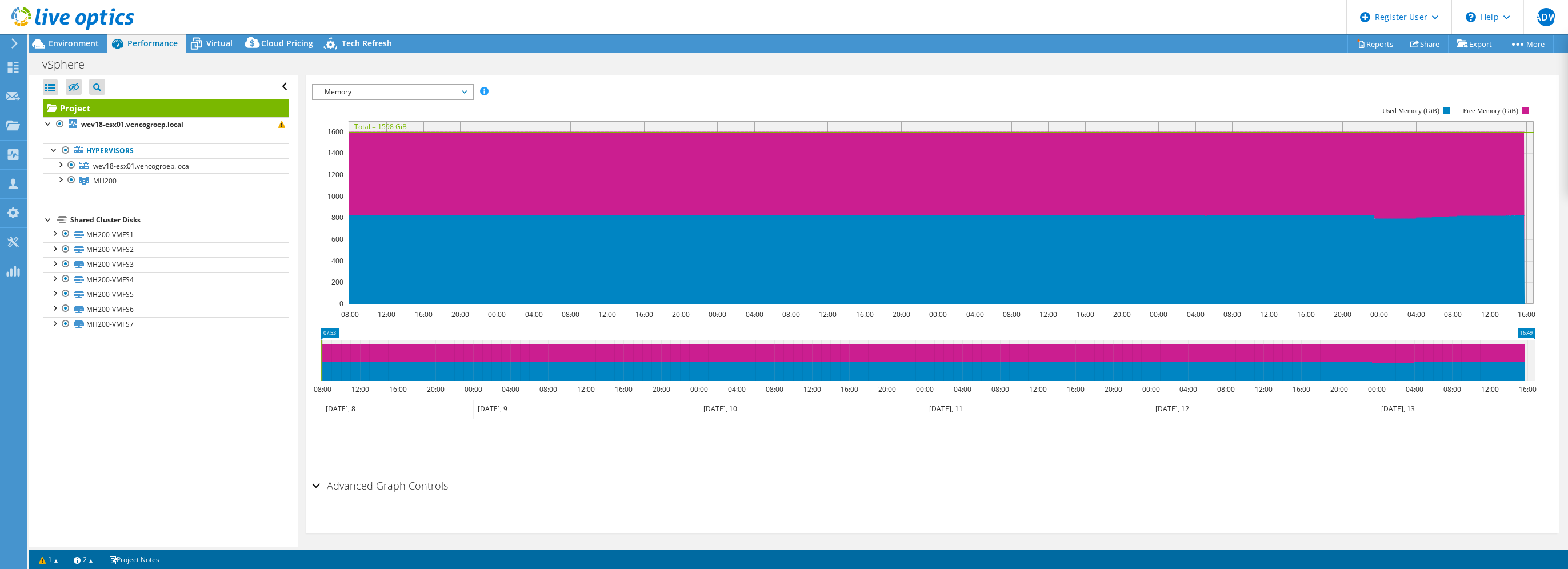
scroll to position [229, 0]
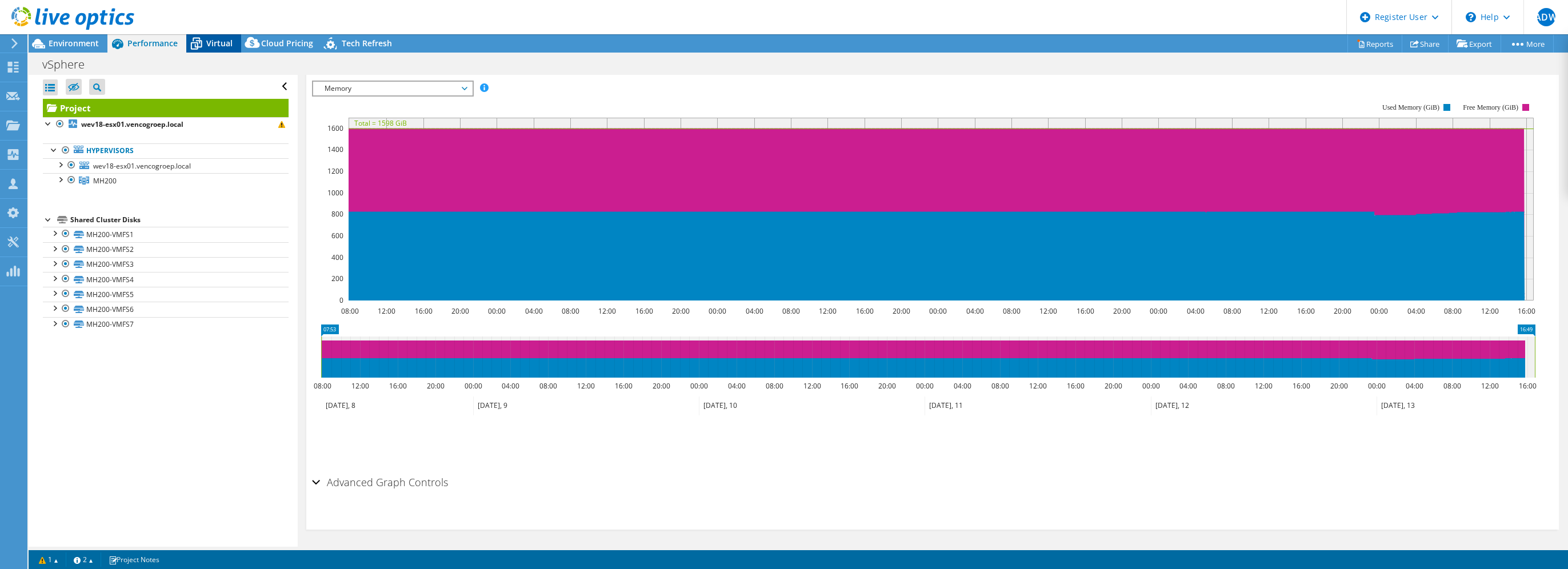
click at [224, 43] on span "Virtual" at bounding box center [219, 43] width 26 height 11
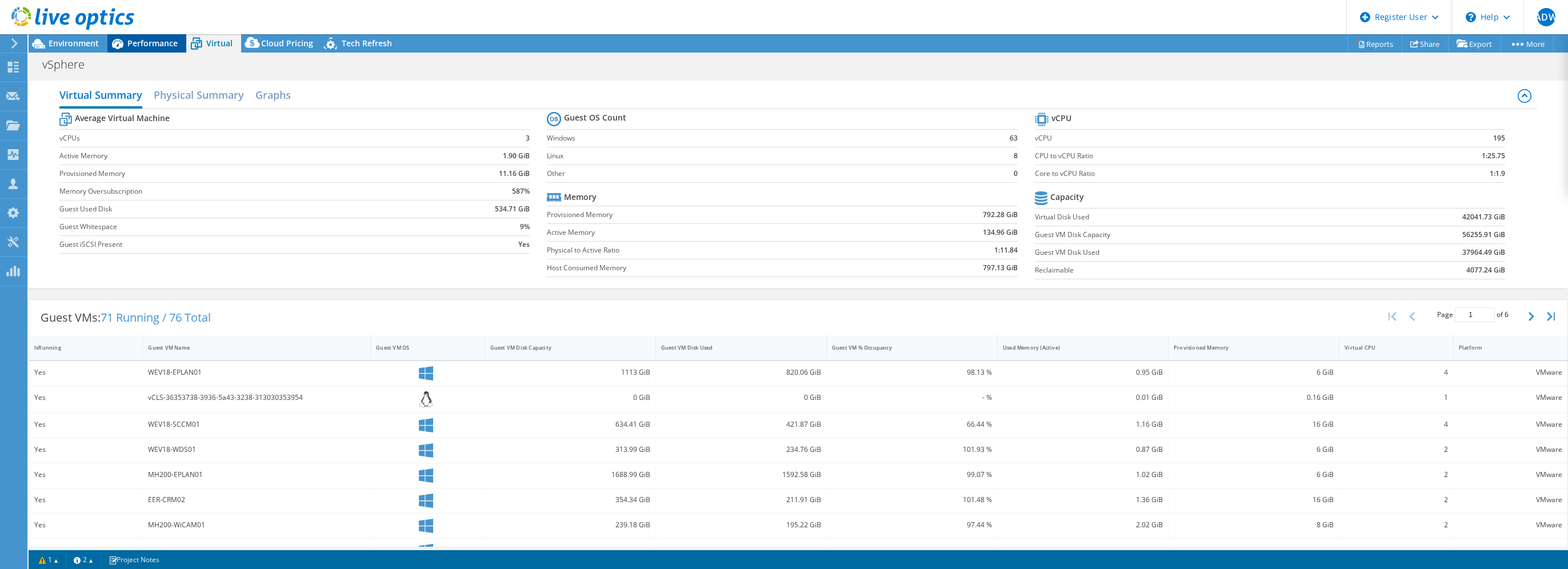
click at [149, 36] on div "Performance" at bounding box center [147, 43] width 79 height 18
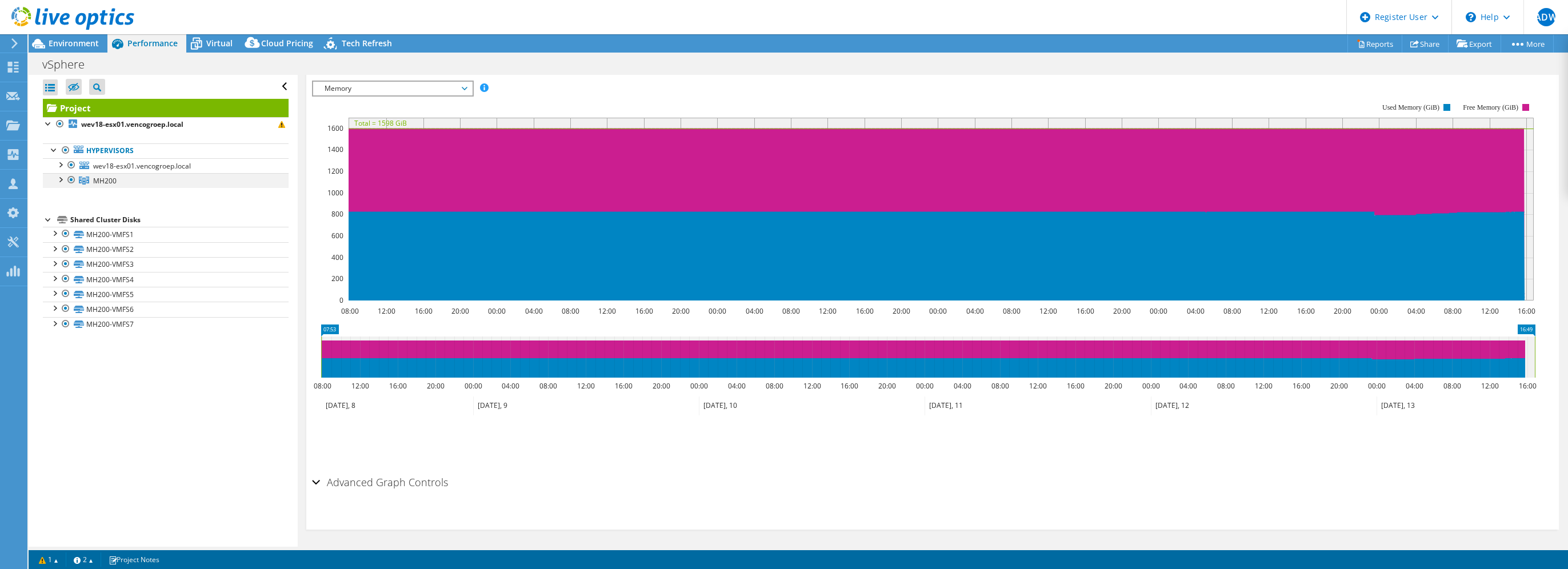
click at [61, 181] on div at bounding box center [60, 178] width 11 height 11
click at [61, 165] on div at bounding box center [60, 163] width 11 height 11
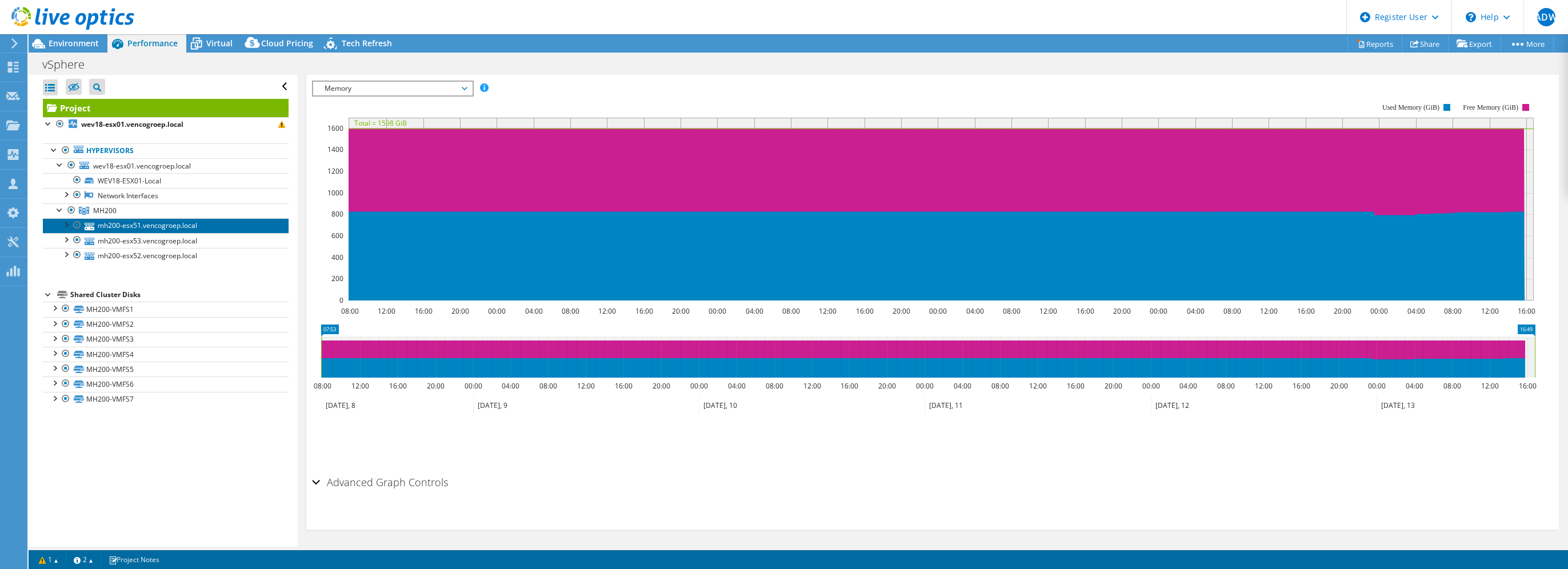
click at [238, 224] on link "mh200-esx51.vencogroep.local" at bounding box center [166, 225] width 246 height 15
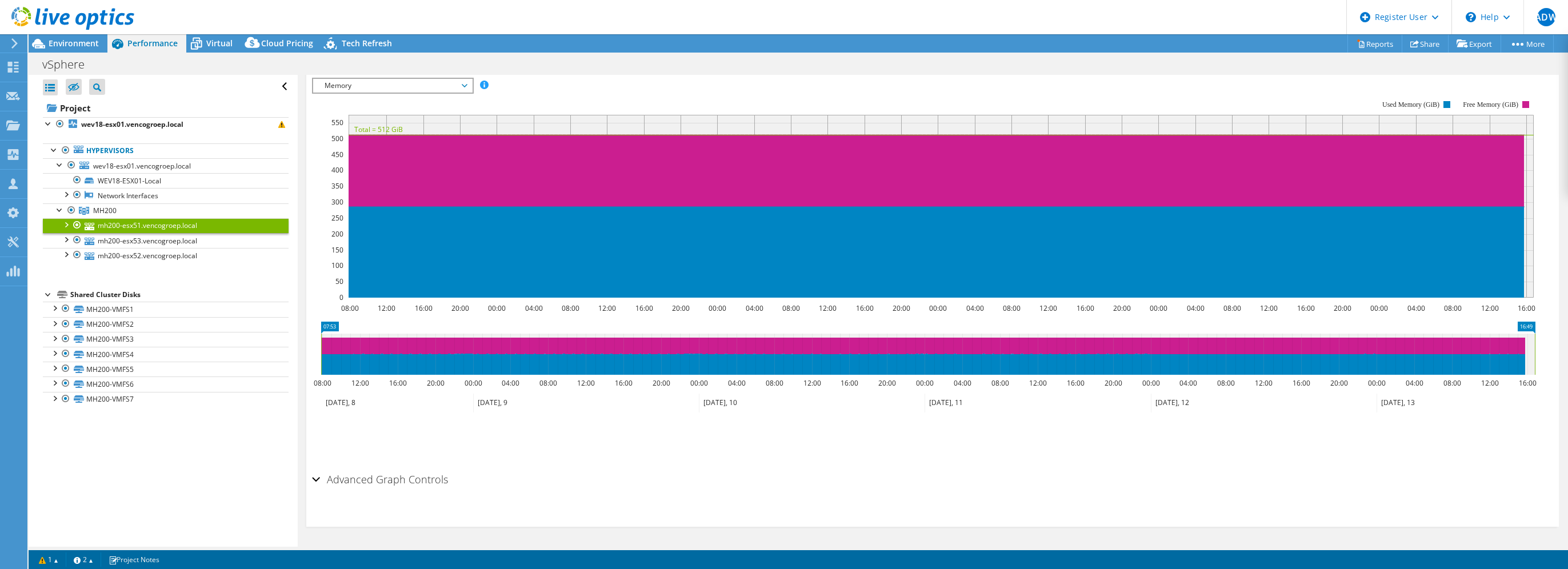
scroll to position [198, 0]
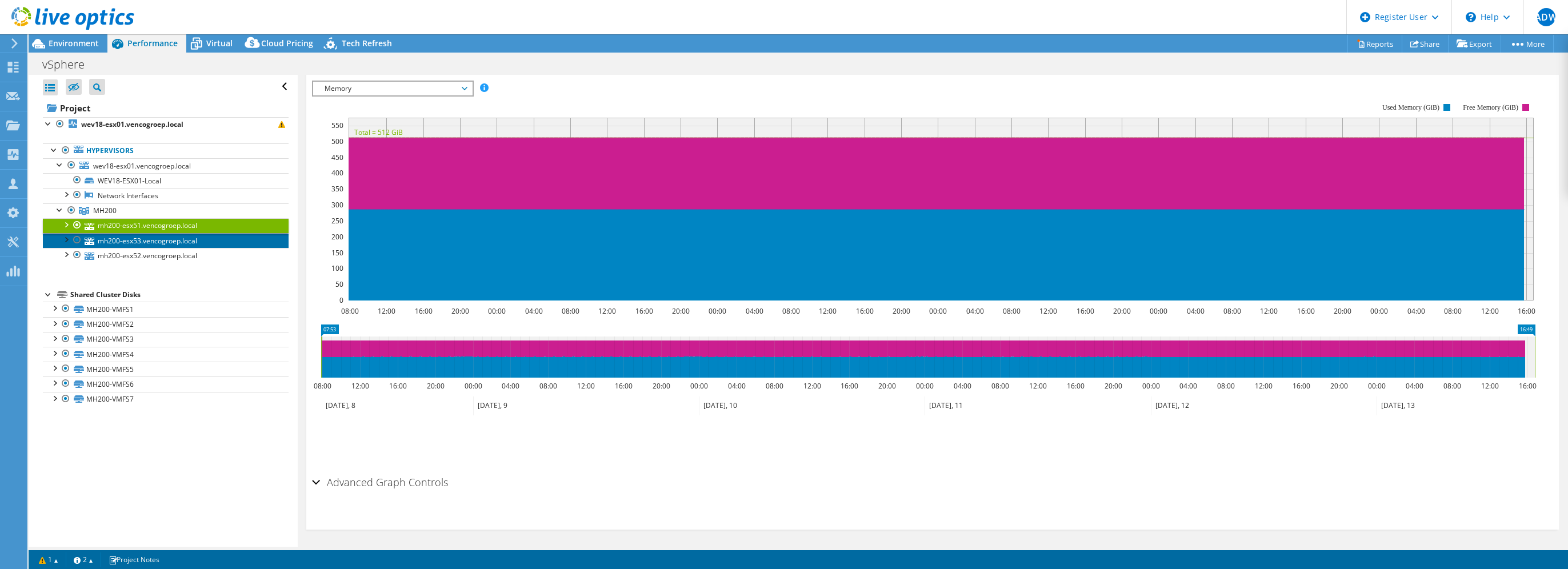
click at [222, 240] on link "mh200-esx53.vencogroep.local" at bounding box center [166, 240] width 246 height 15
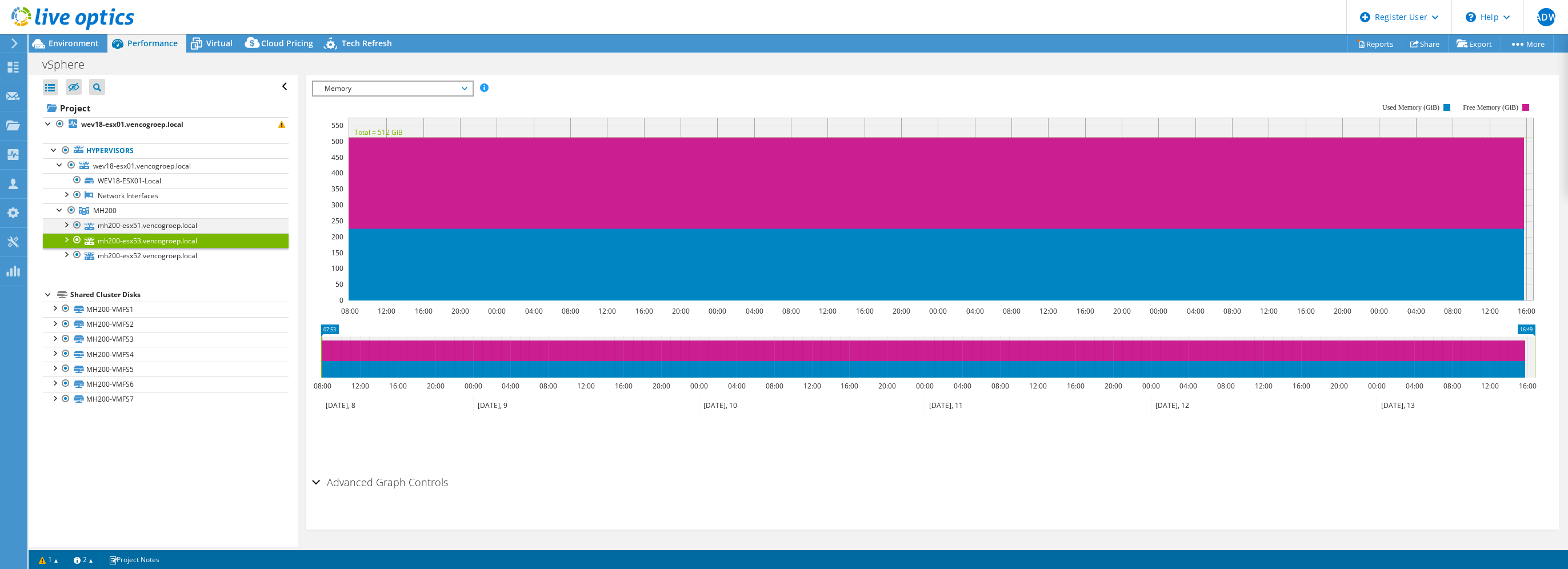
click at [65, 223] on div at bounding box center [65, 224] width 11 height 11
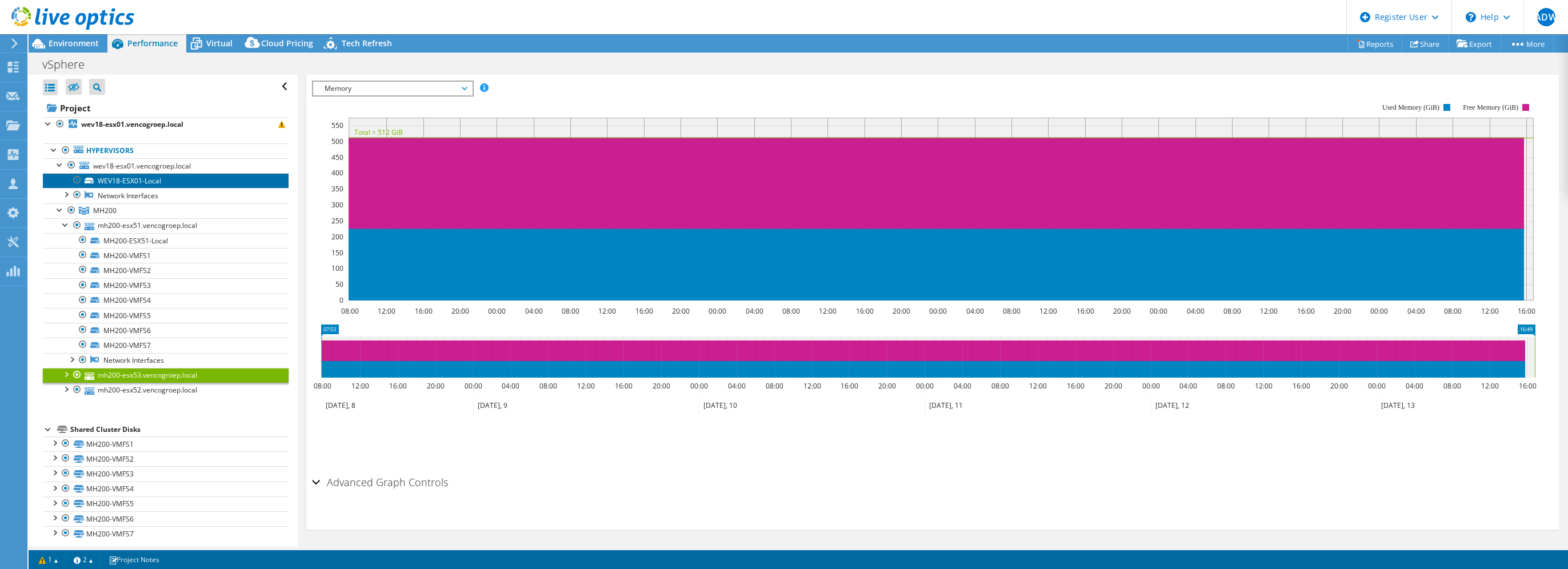
click at [132, 180] on link "WEV18-ESX01-Local" at bounding box center [166, 180] width 246 height 15
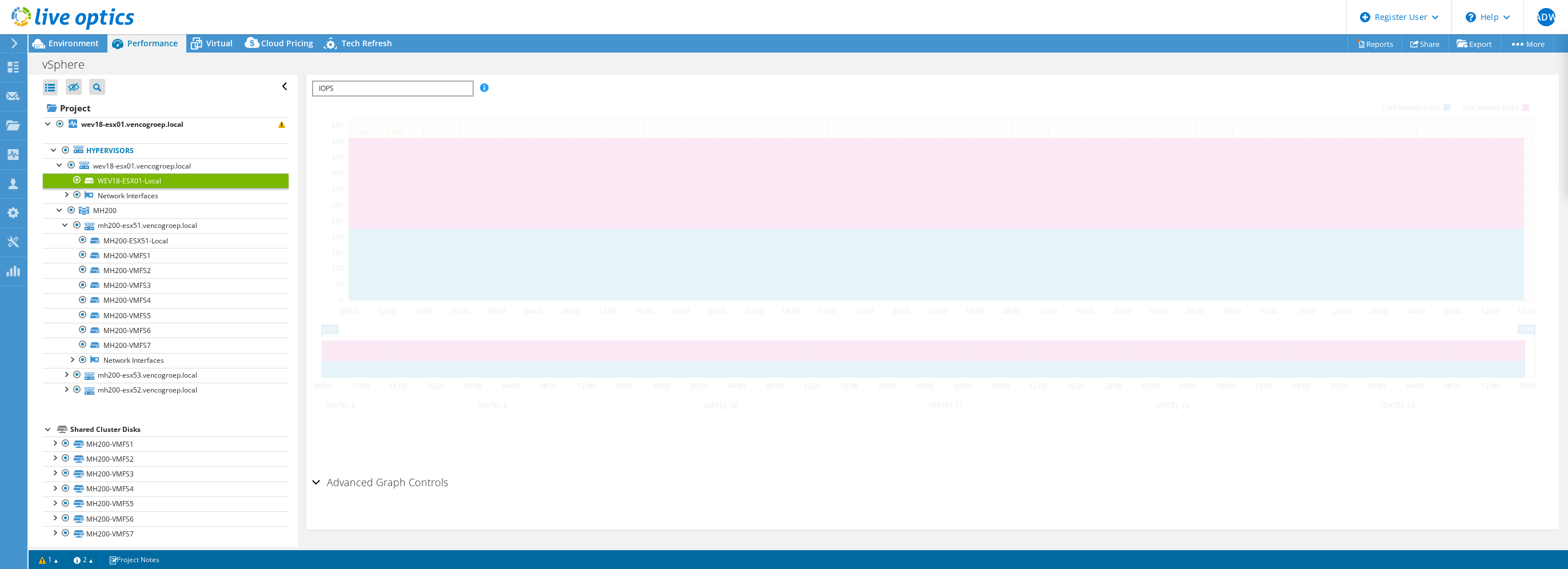
scroll to position [217, 0]
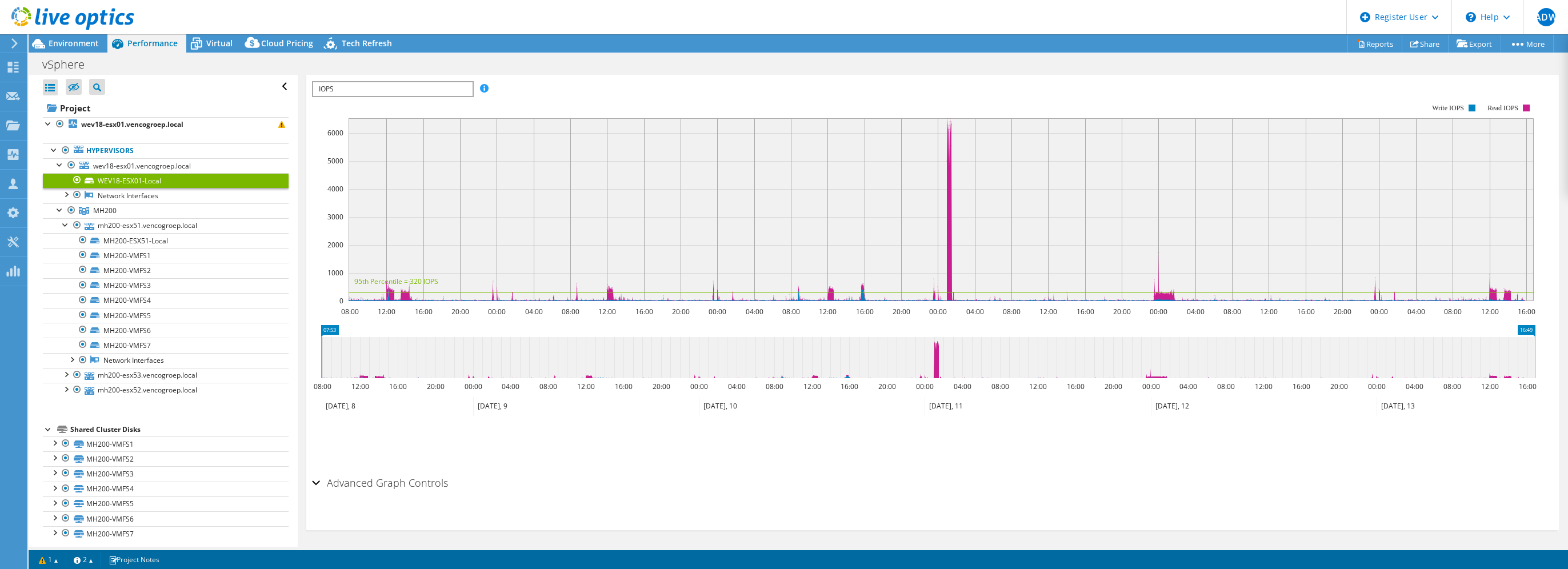
click at [453, 87] on span "IOPS" at bounding box center [392, 89] width 158 height 14
click at [423, 144] on li "Latency" at bounding box center [392, 144] width 158 height 14
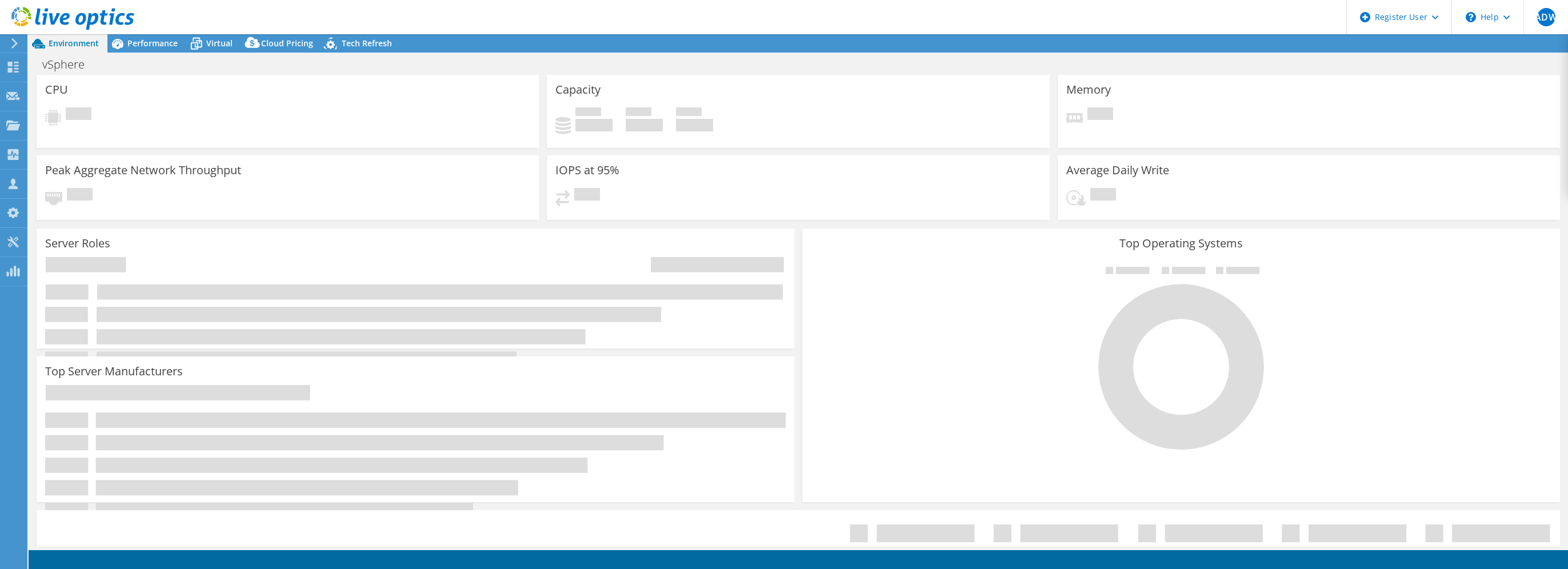
select select
select select "EUFrankfurt"
select select "EUR"
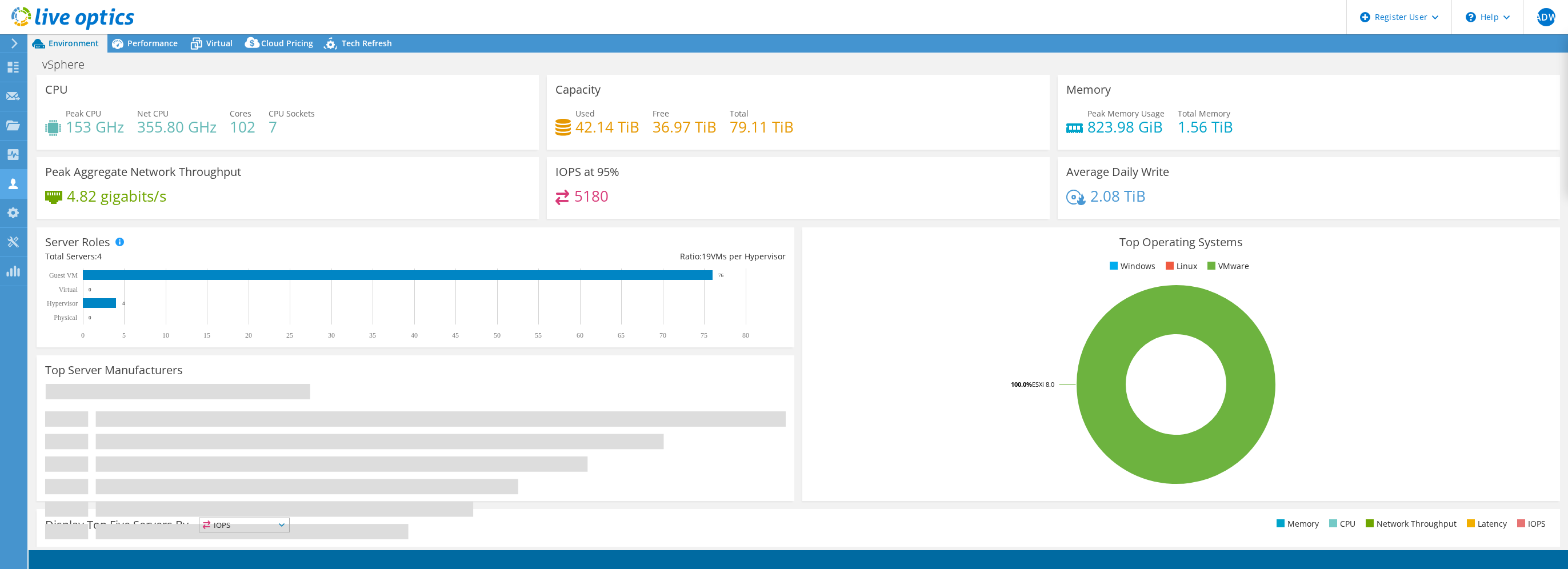
radio input "true"
radio input "false"
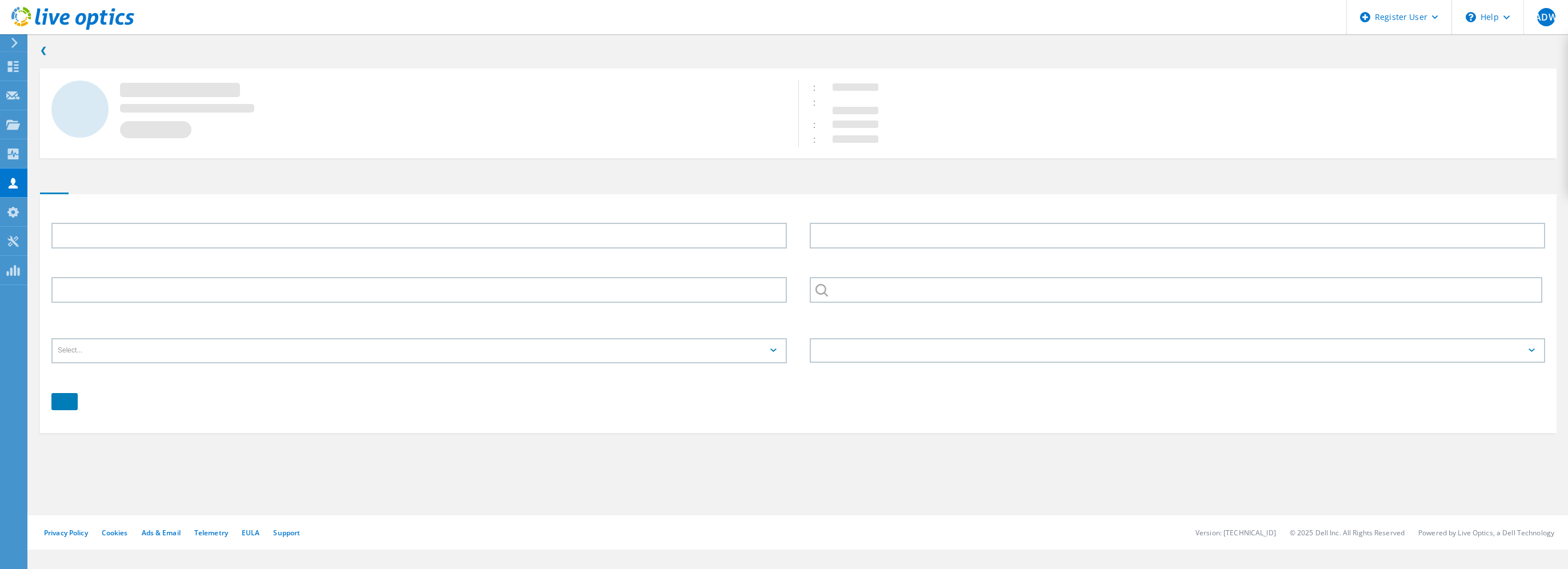
type input "[PERSON_NAME]"
type input "Poortvliet"
type input "Vencomatic Group"
type input "English"
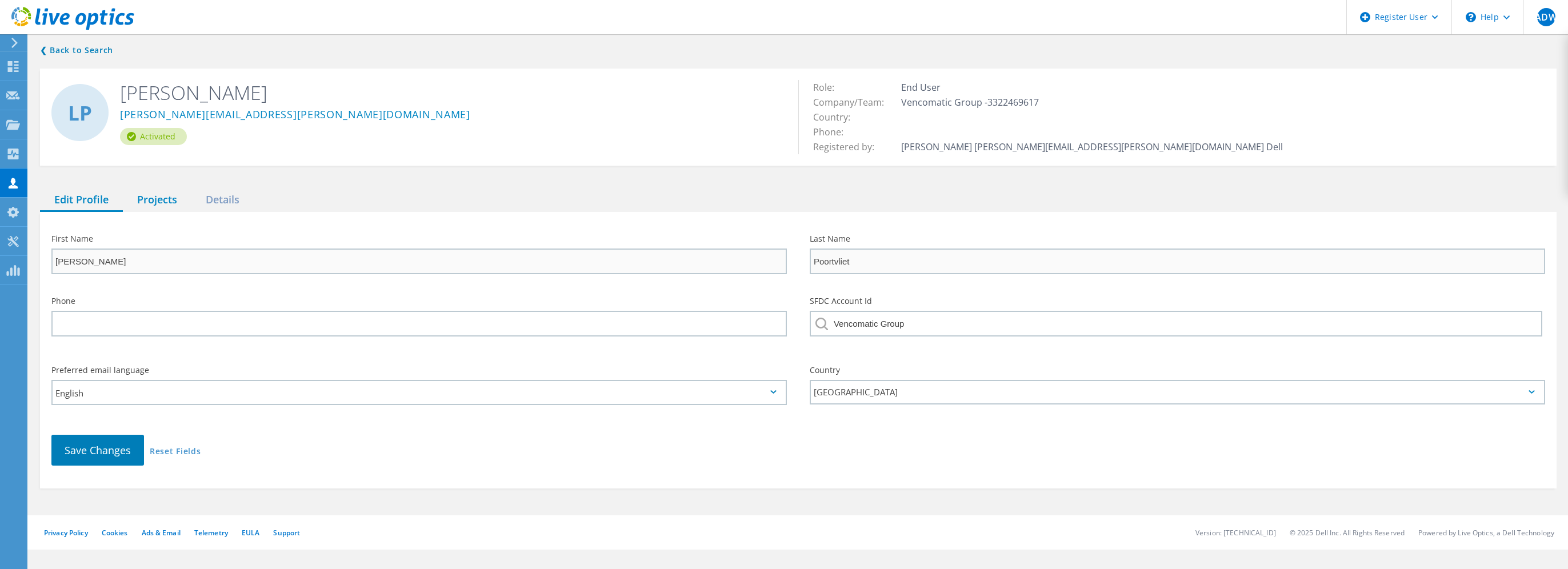
click at [158, 200] on div "Projects" at bounding box center [157, 200] width 68 height 23
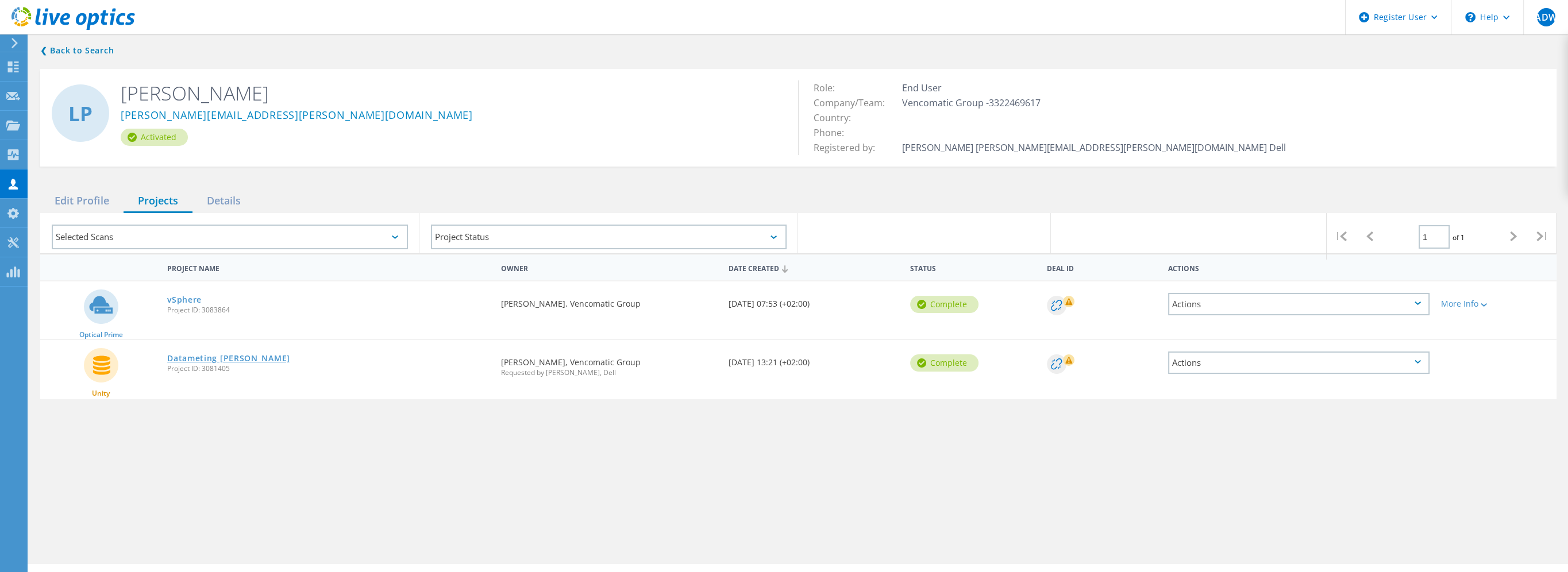
click at [225, 354] on link "Datameting Maurice" at bounding box center [228, 358] width 123 height 8
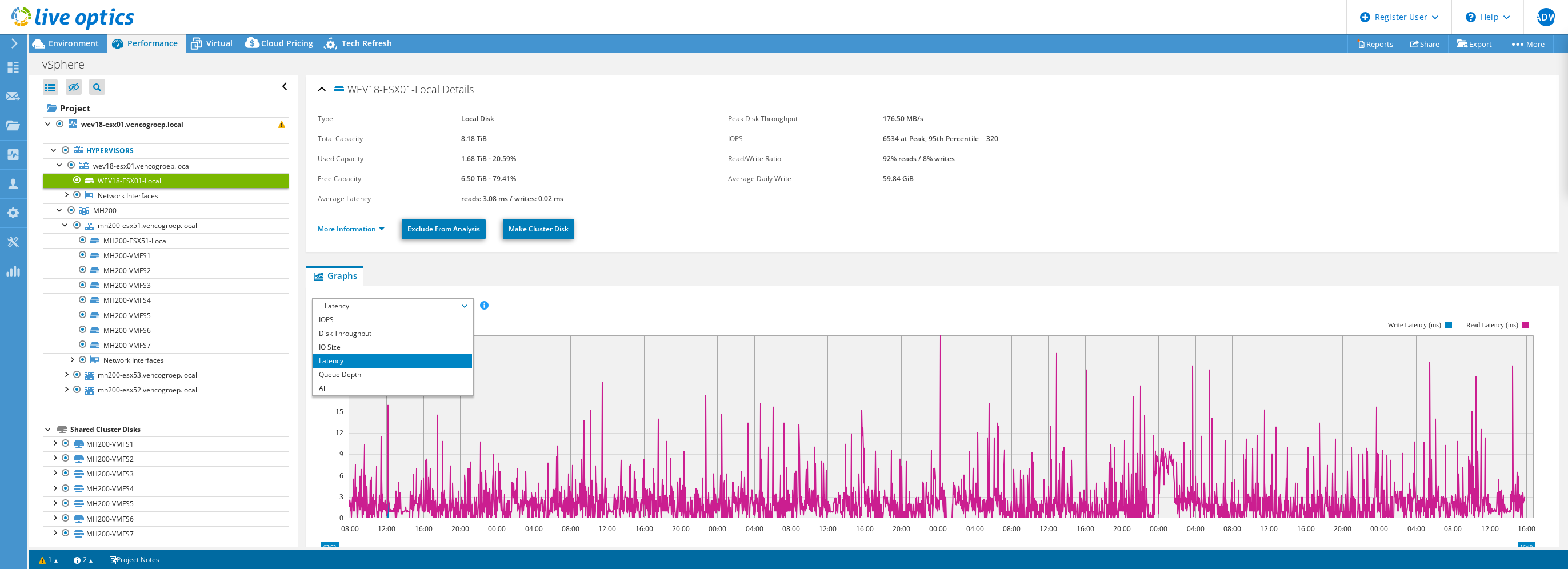
select select "EUFrankfurt"
select select "EUR"
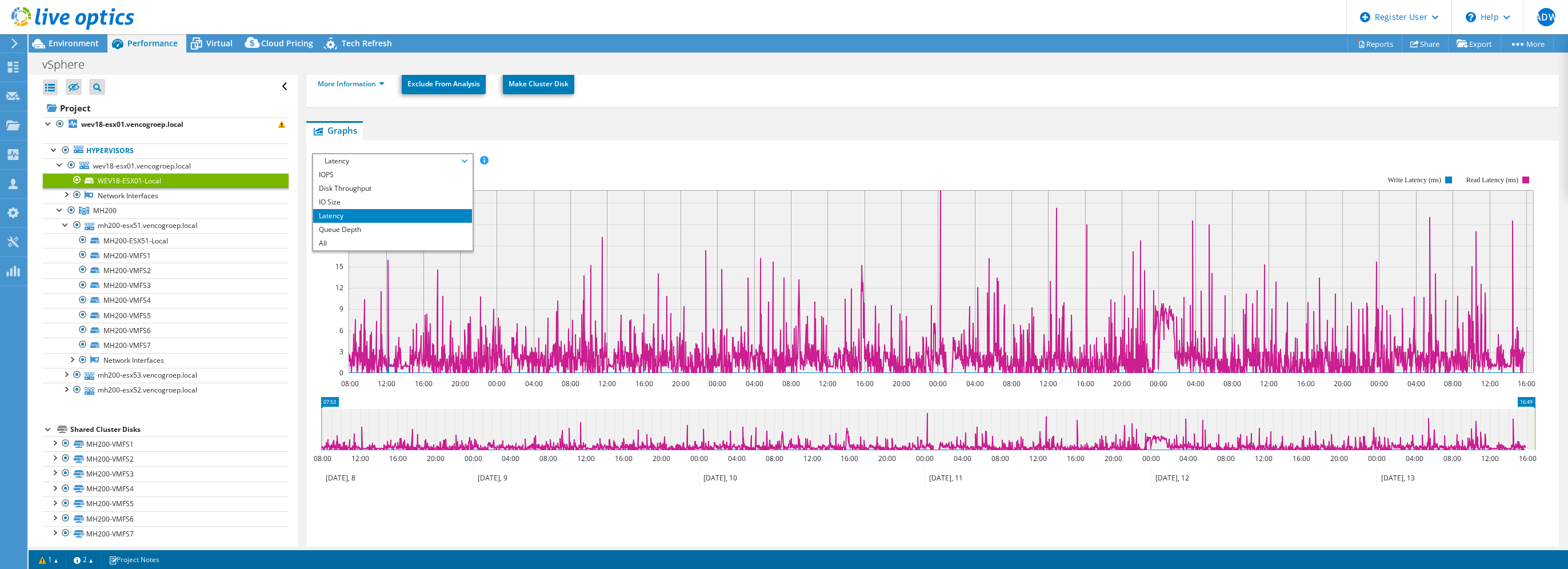
scroll to position [171, 0]
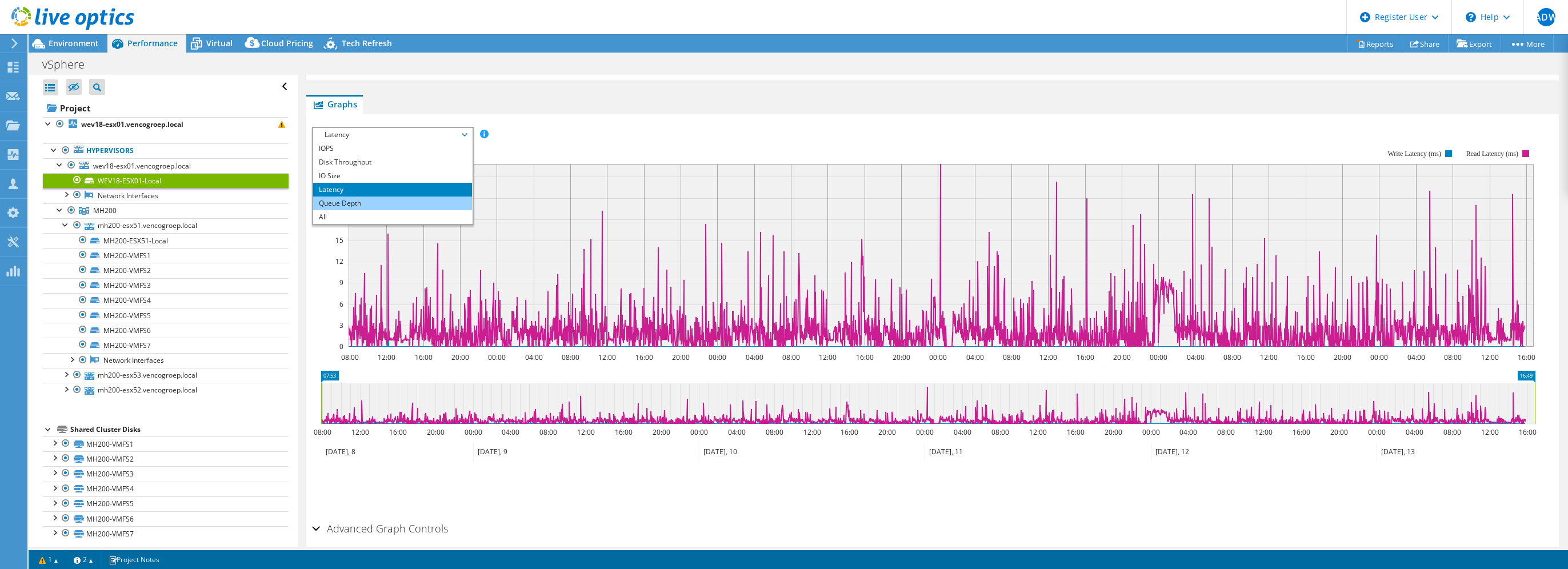
click at [380, 201] on li "Queue Depth" at bounding box center [392, 203] width 158 height 14
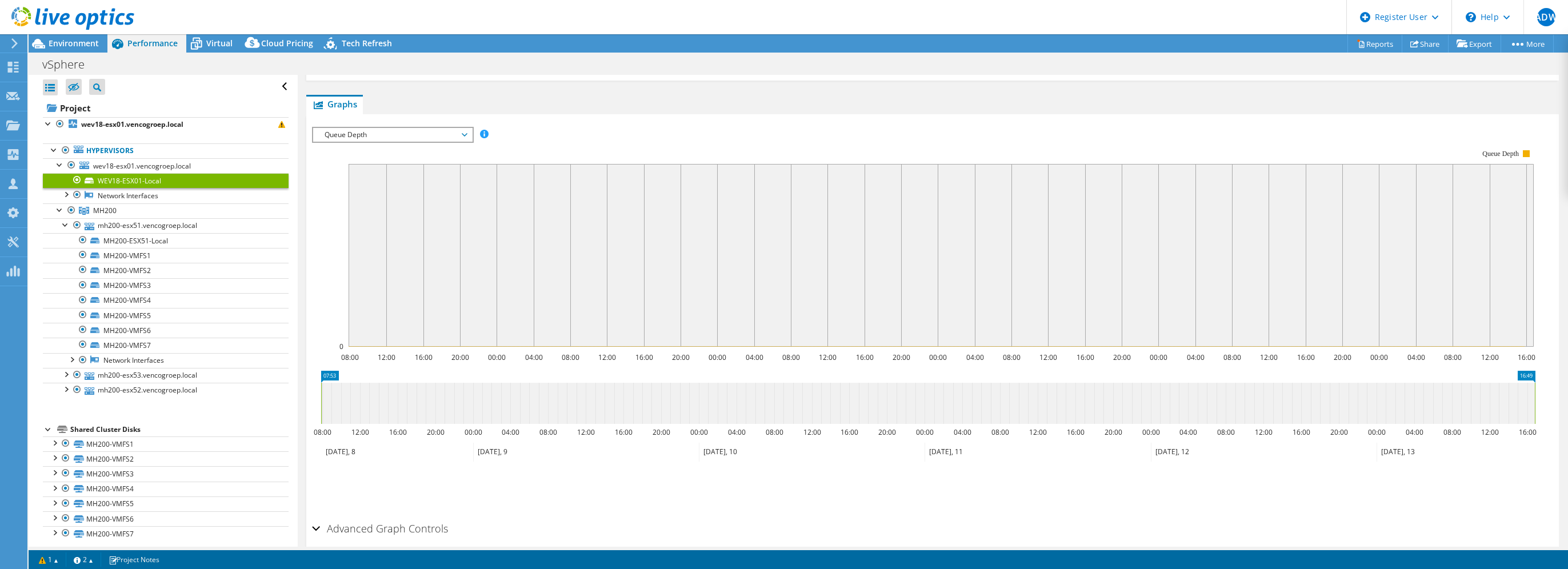
click at [400, 128] on span "Queue Depth" at bounding box center [393, 135] width 147 height 14
click at [170, 211] on link "MH200" at bounding box center [166, 210] width 246 height 15
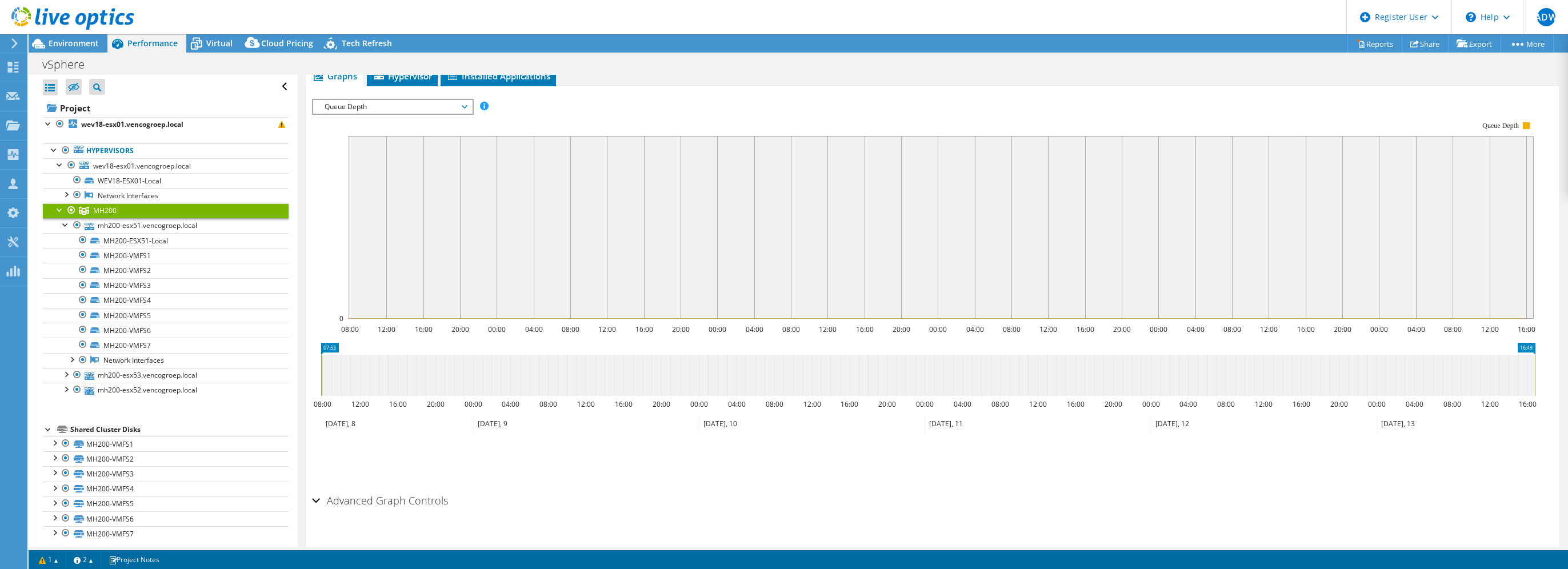
click at [425, 103] on span "Queue Depth" at bounding box center [393, 107] width 147 height 14
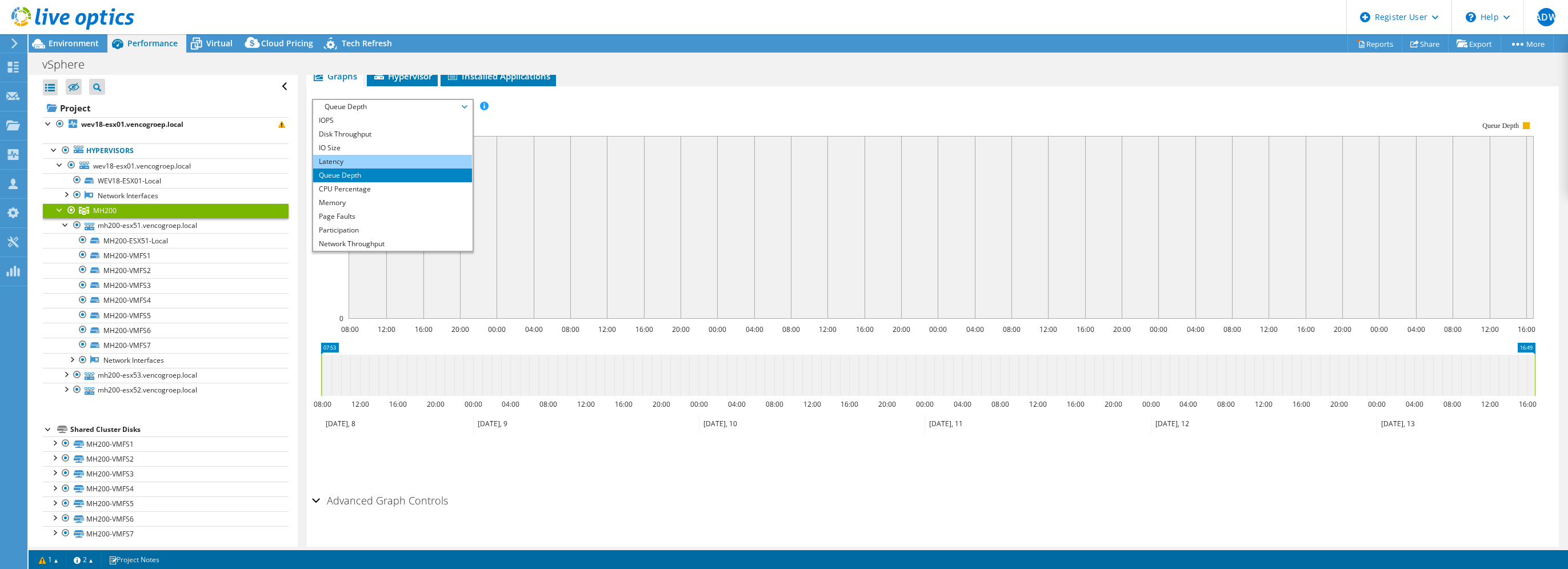
click at [384, 160] on li "Latency" at bounding box center [392, 161] width 158 height 14
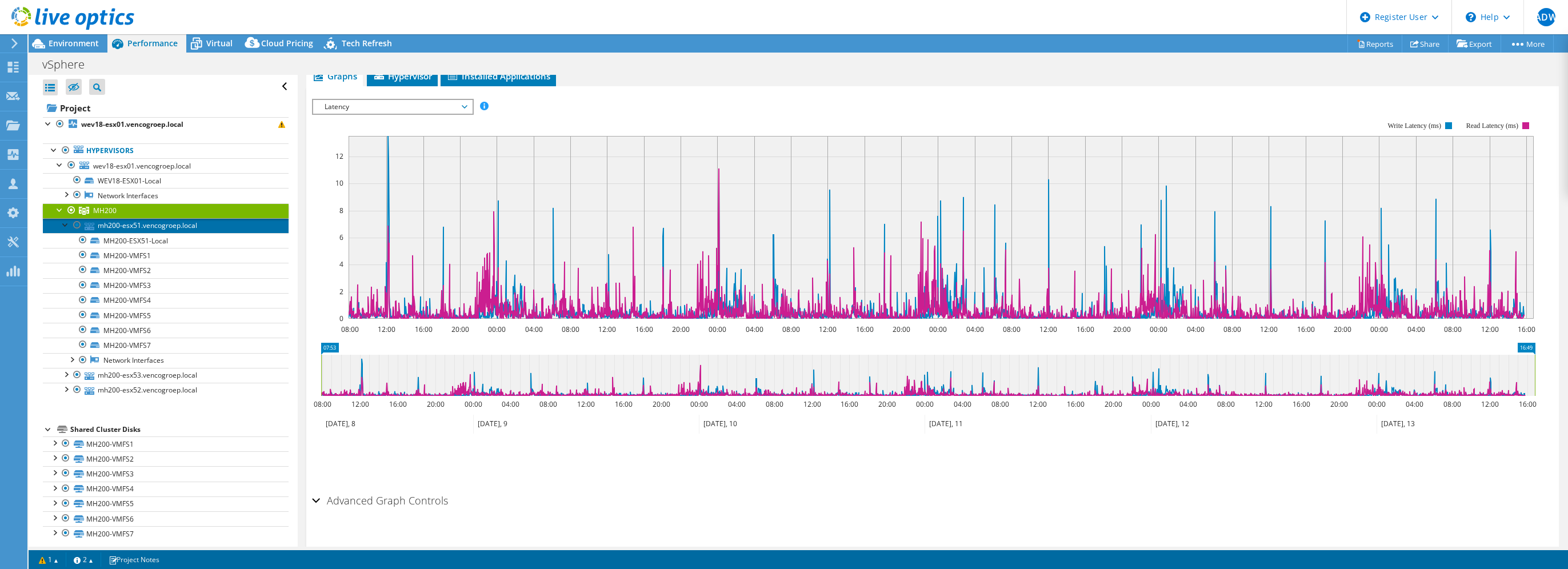
click at [126, 225] on link "mh200-esx51.vencogroep.local" at bounding box center [166, 225] width 246 height 15
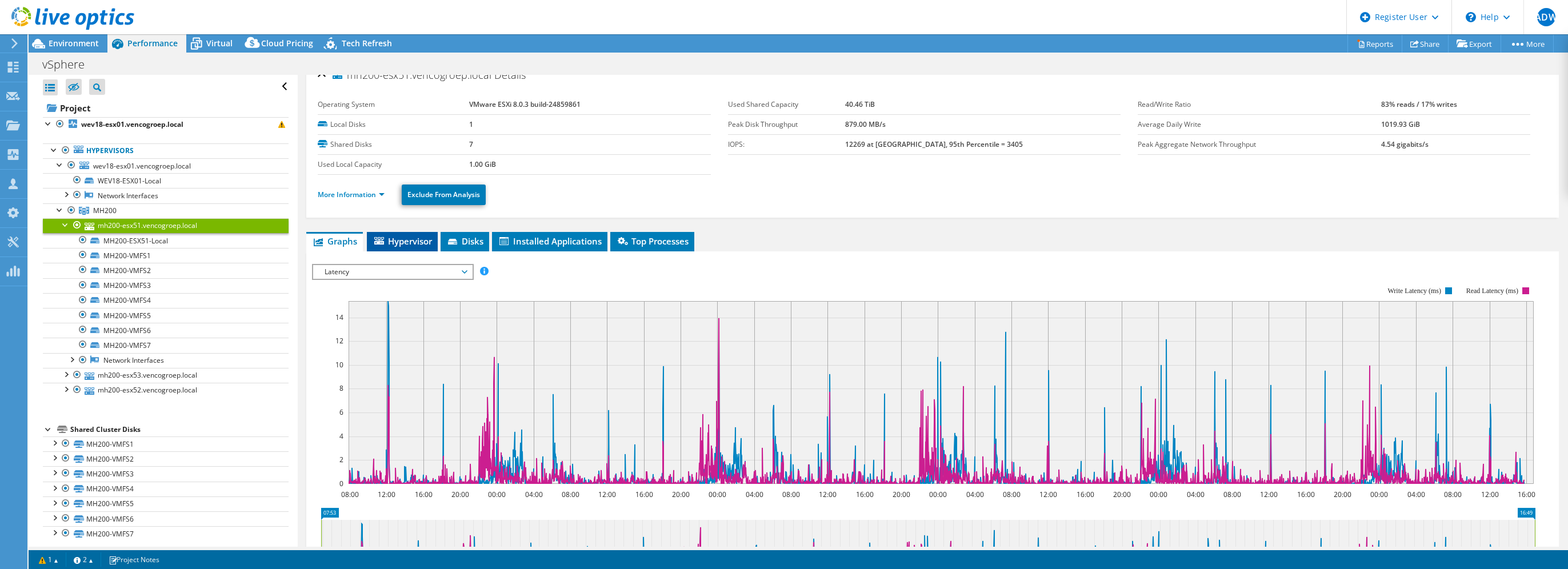
scroll to position [8, 0]
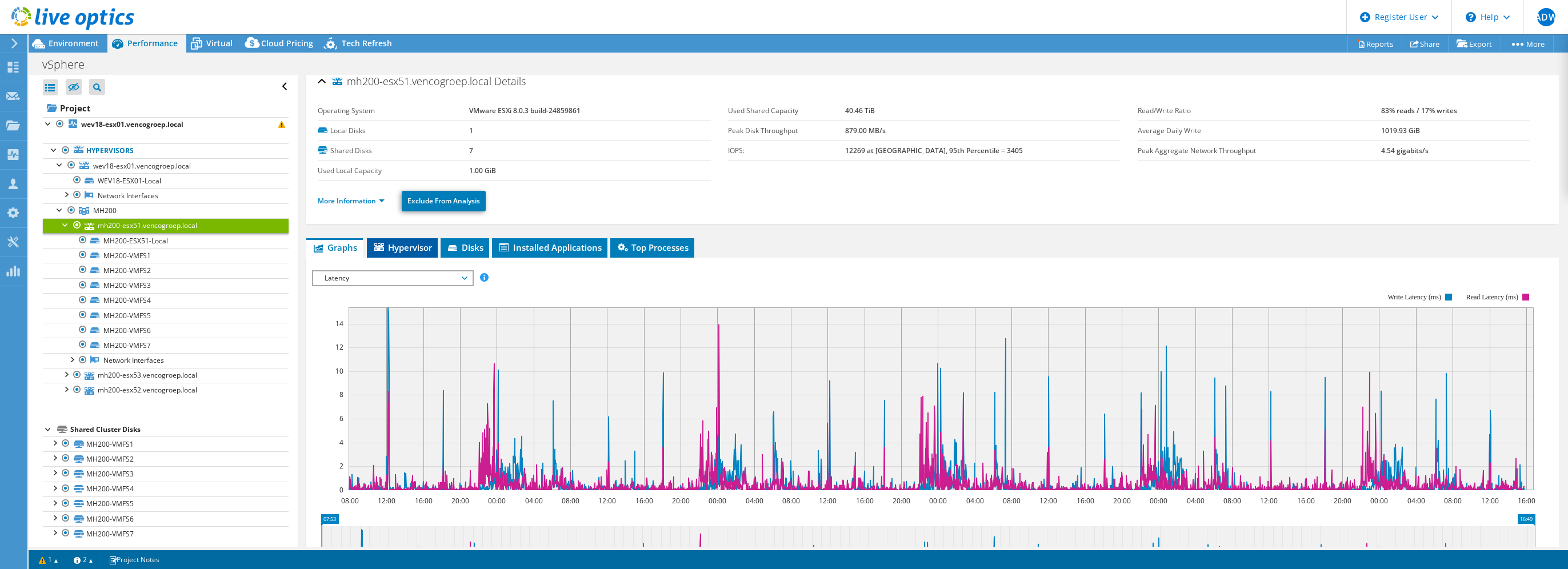
click at [405, 245] on span "Hypervisor" at bounding box center [403, 247] width 60 height 11
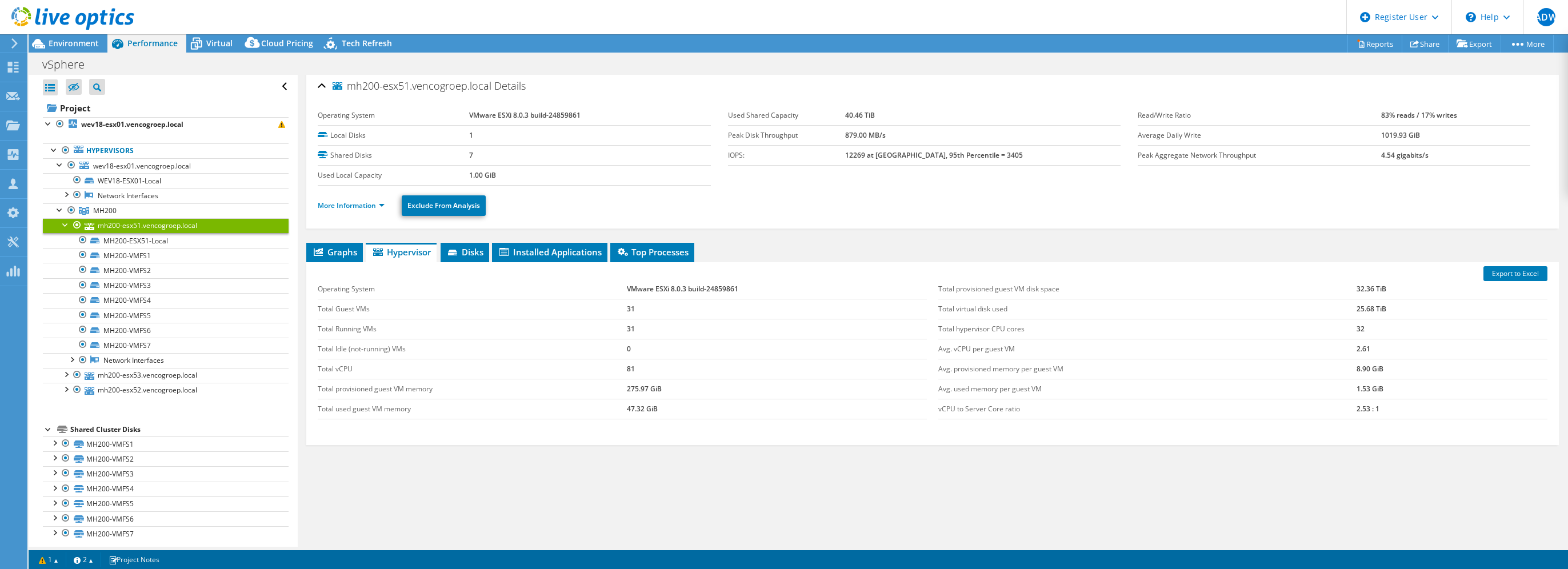
scroll to position [0, 0]
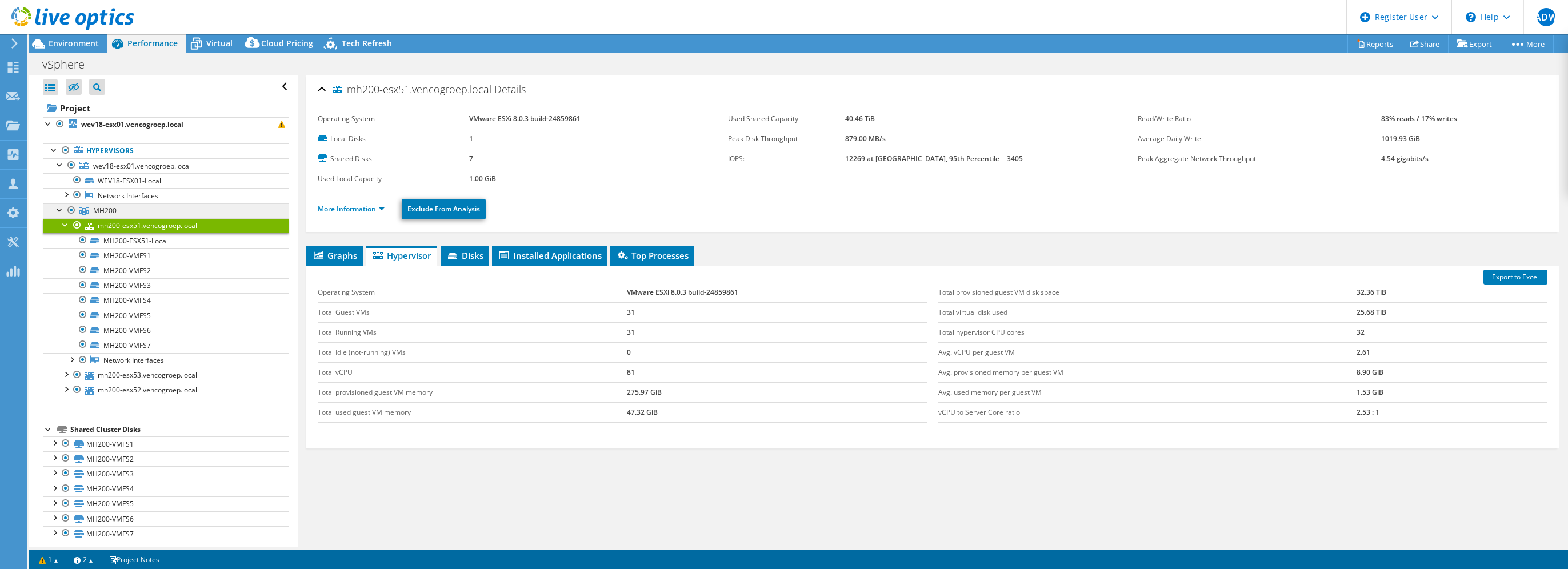
click at [131, 210] on link "MH200" at bounding box center [166, 210] width 246 height 15
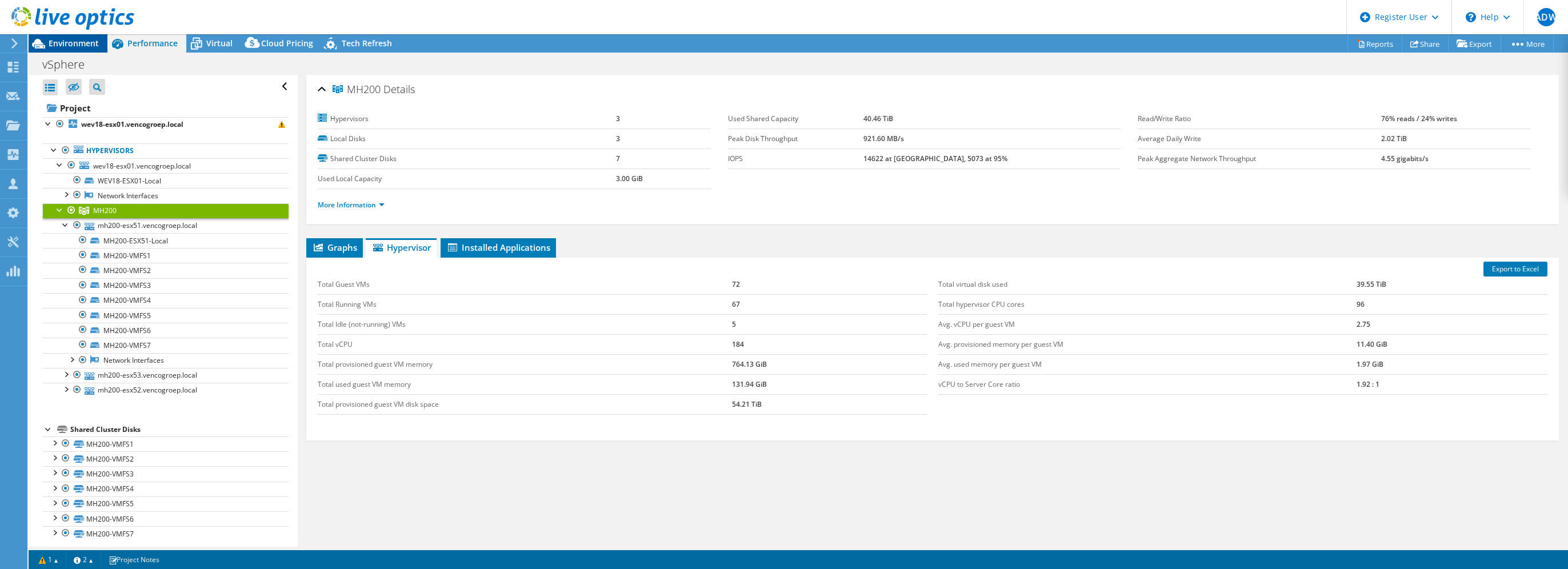
click at [81, 44] on span "Environment" at bounding box center [73, 43] width 50 height 11
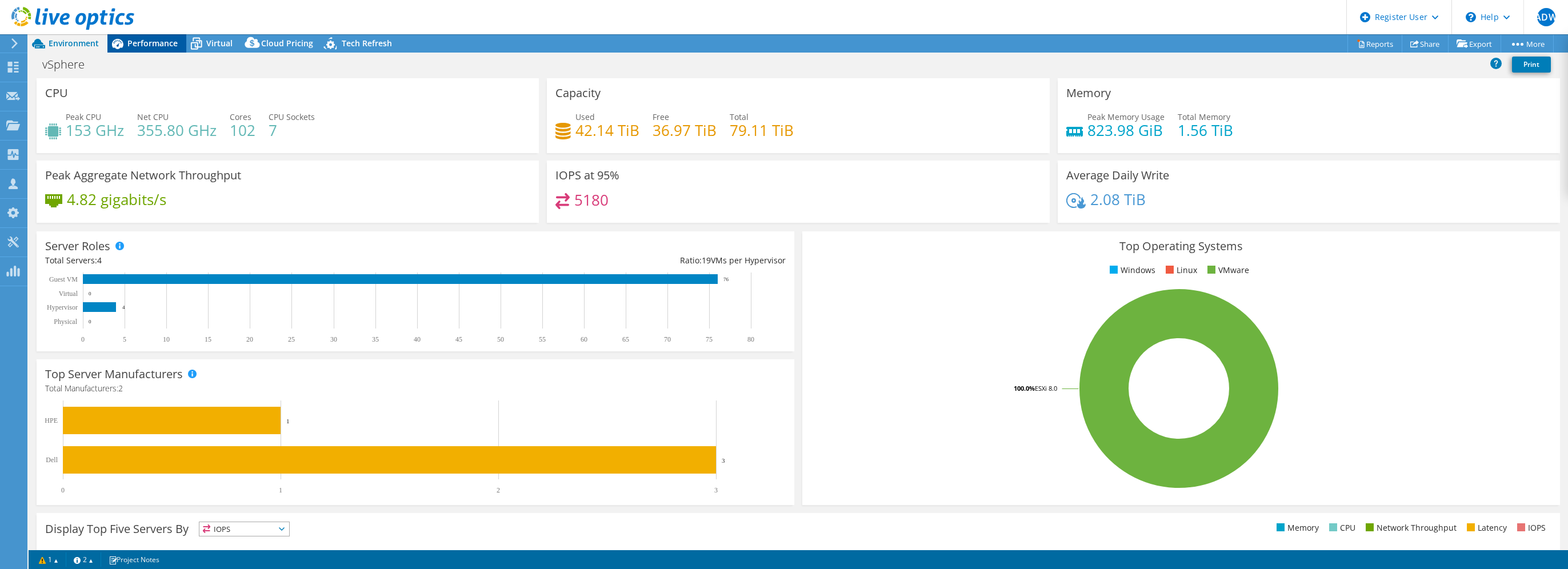
click at [172, 39] on span "Performance" at bounding box center [152, 43] width 50 height 11
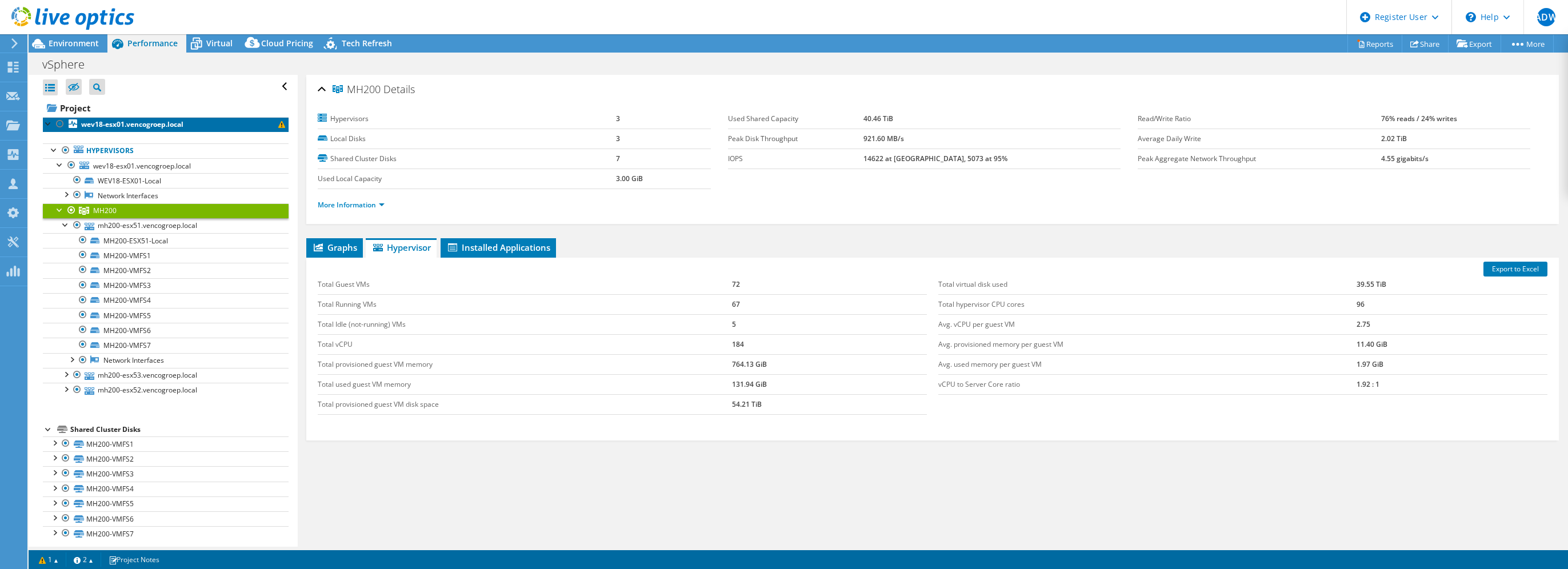
click at [198, 127] on link "wev18-esx01.vencogroep.local" at bounding box center [166, 124] width 246 height 15
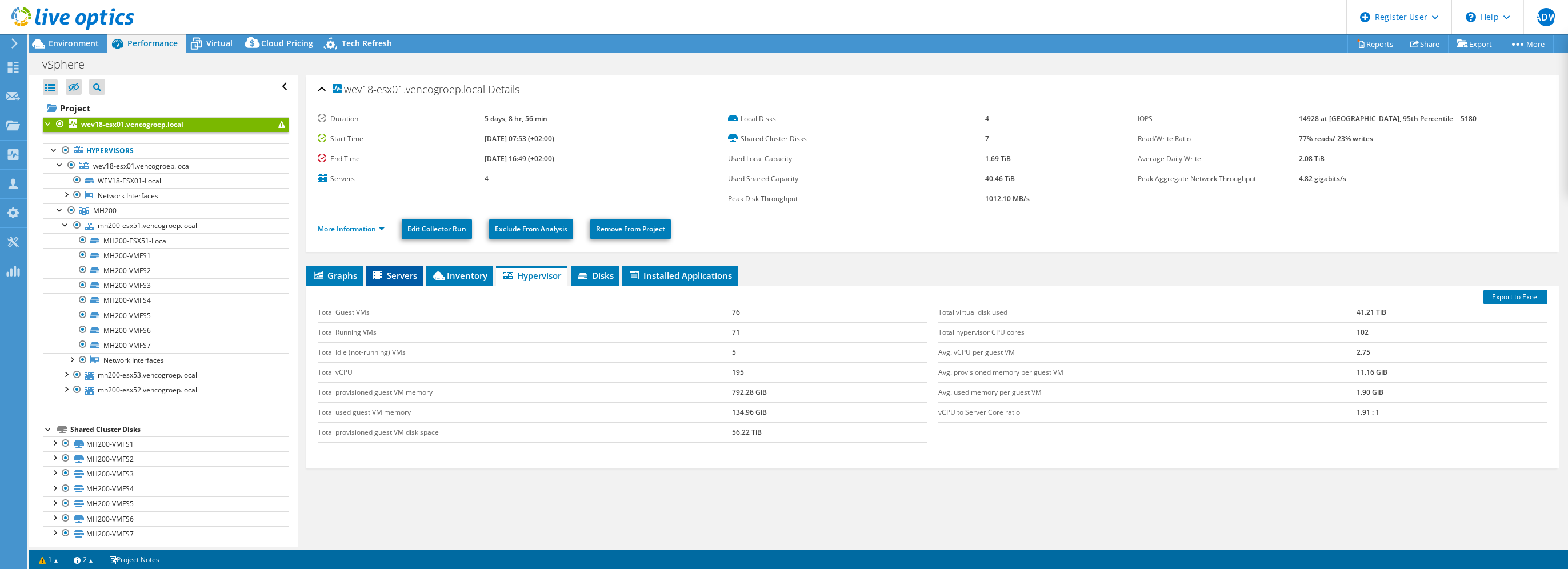
click at [395, 272] on span "Servers" at bounding box center [394, 275] width 46 height 11
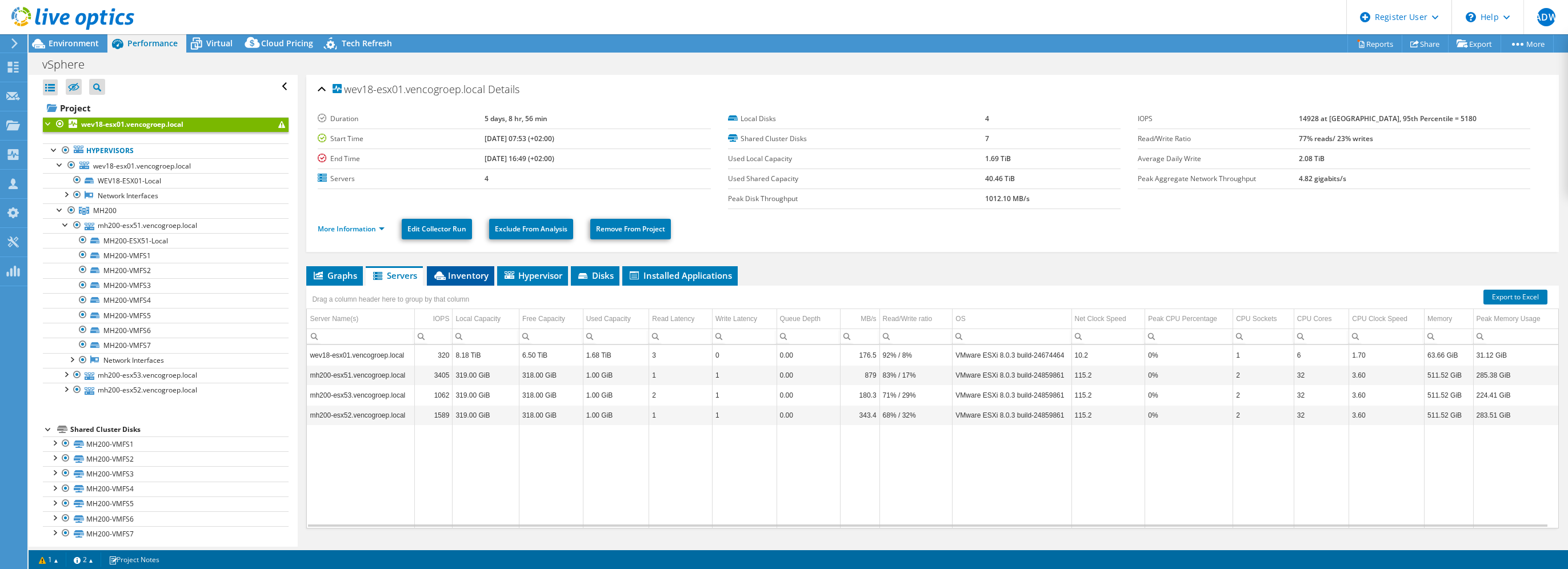
click at [474, 276] on span "Inventory" at bounding box center [461, 275] width 56 height 11
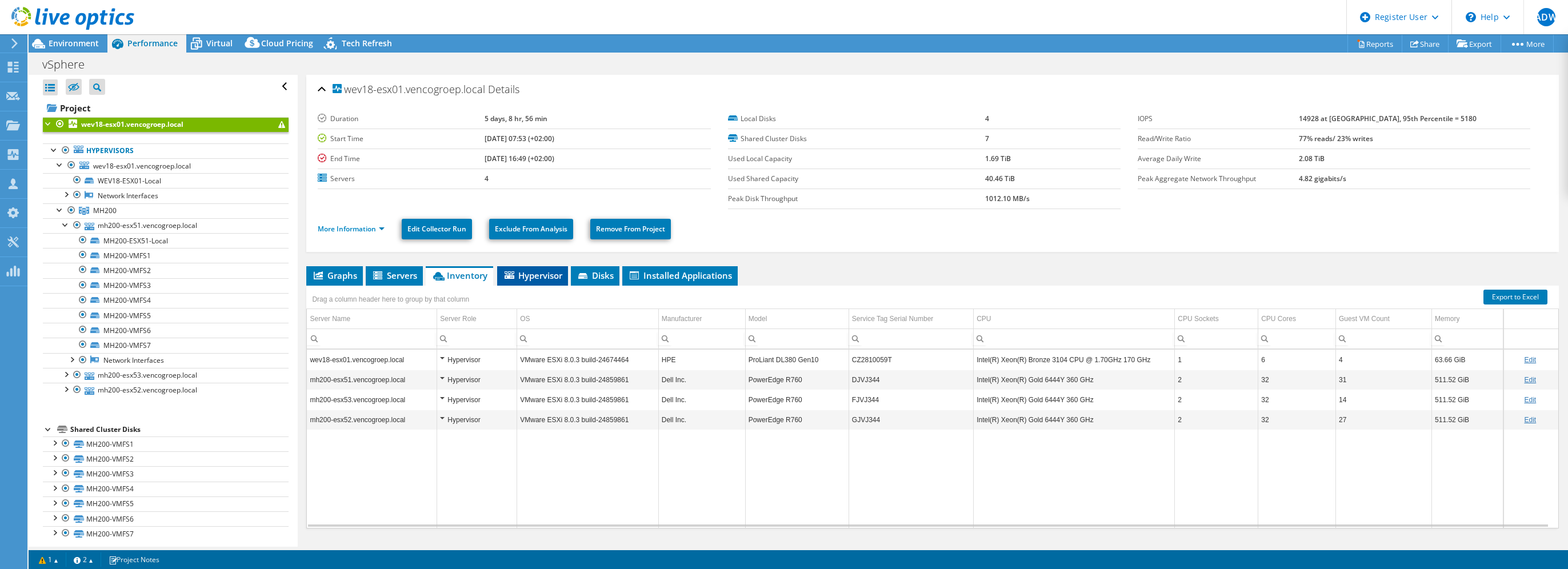
click at [539, 277] on span "Hypervisor" at bounding box center [533, 275] width 60 height 11
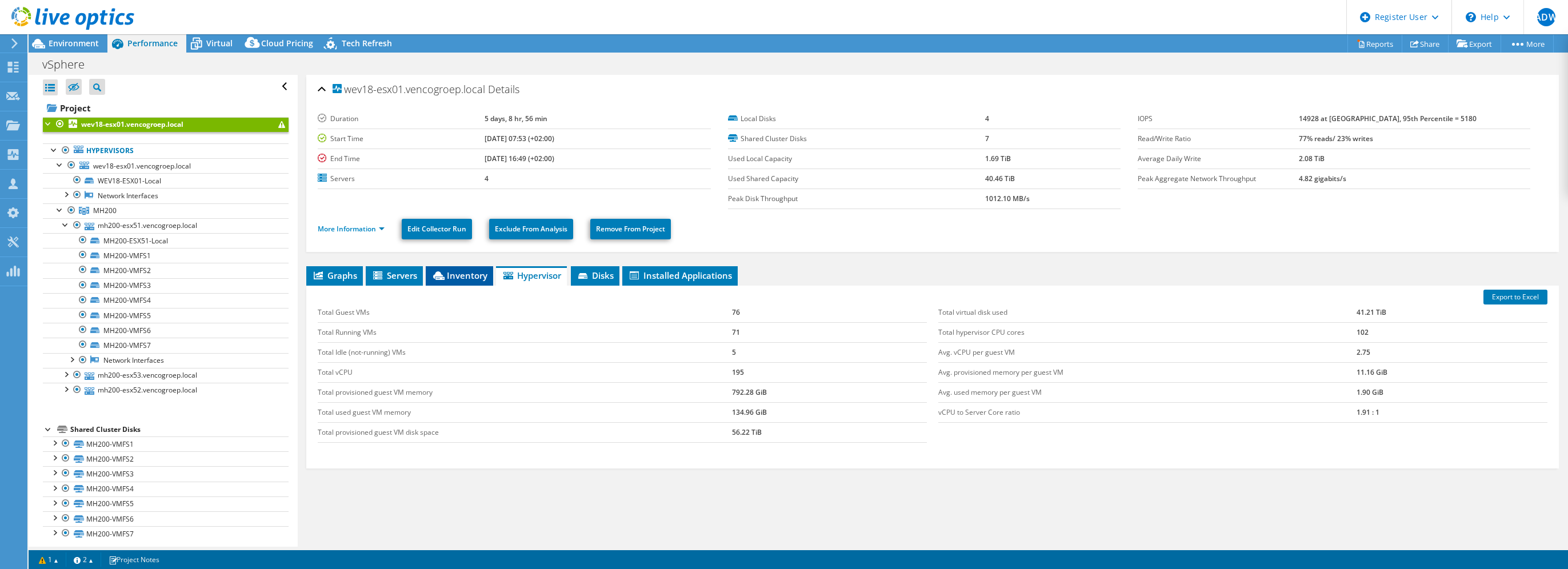
click at [452, 270] on span "Inventory" at bounding box center [460, 275] width 56 height 11
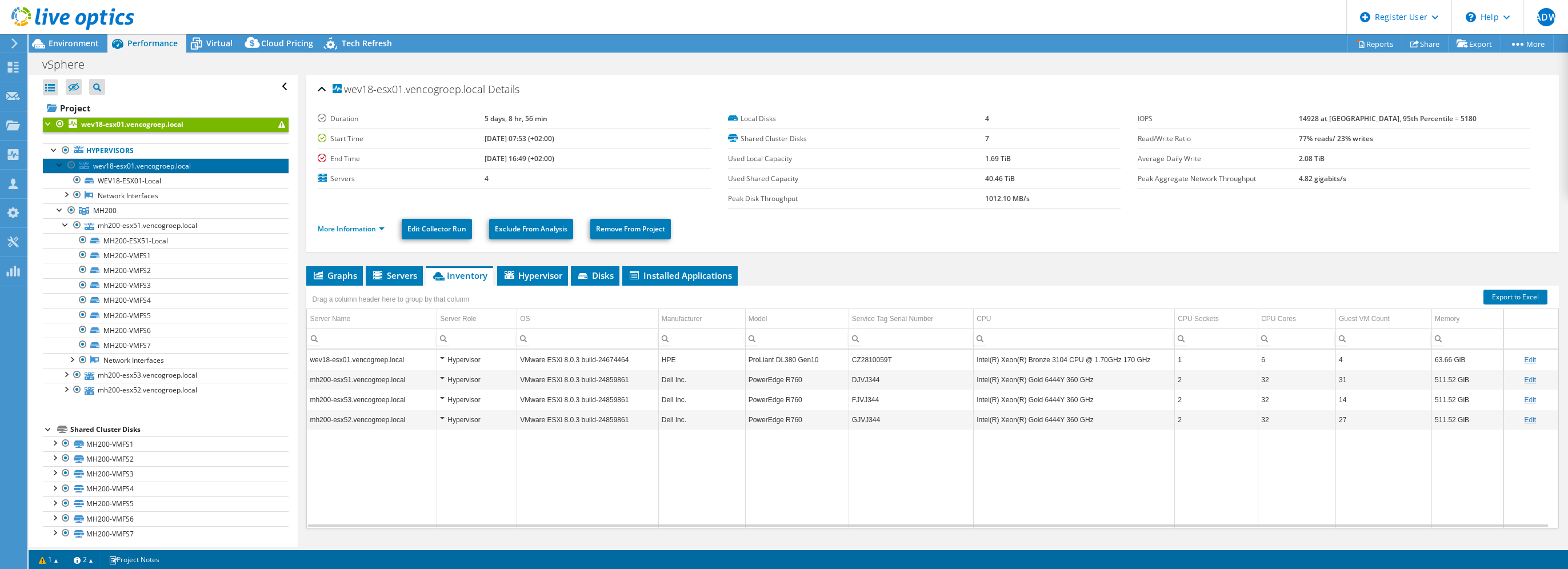
click at [143, 165] on span "wev18-esx01.vencogroep.local" at bounding box center [142, 165] width 98 height 9
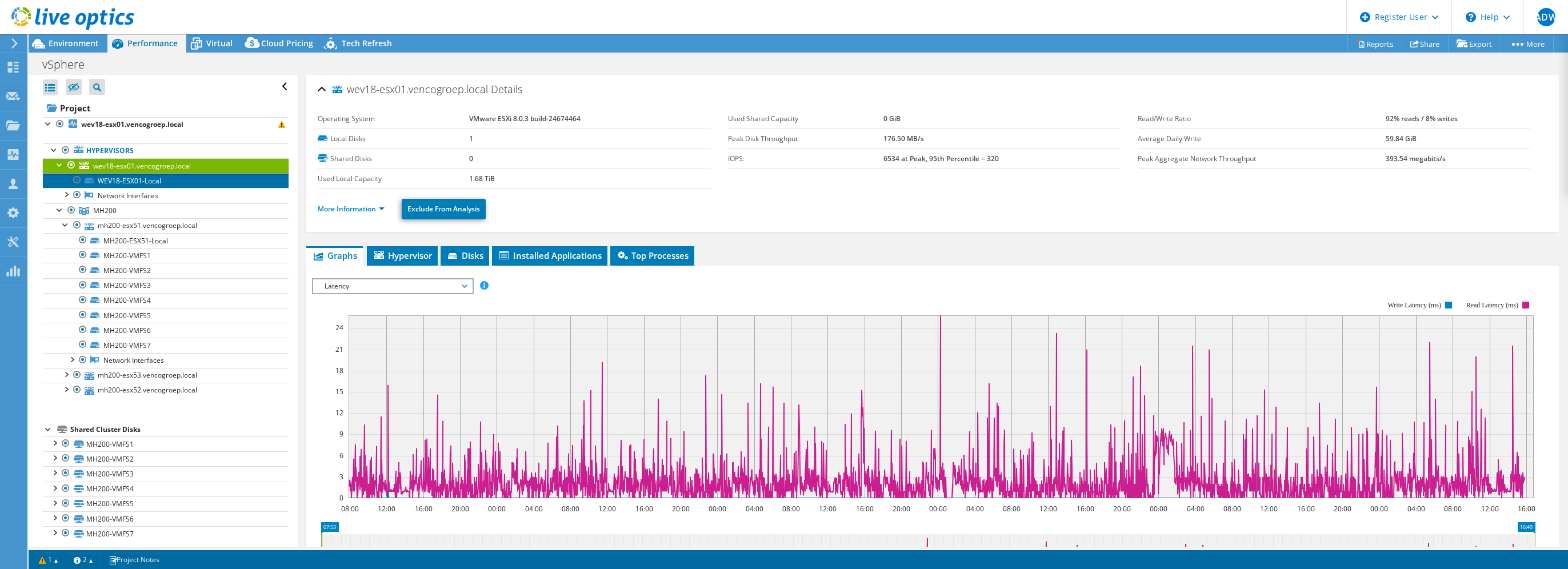
click at [144, 178] on link "WEV18-ESX01-Local" at bounding box center [166, 180] width 246 height 15
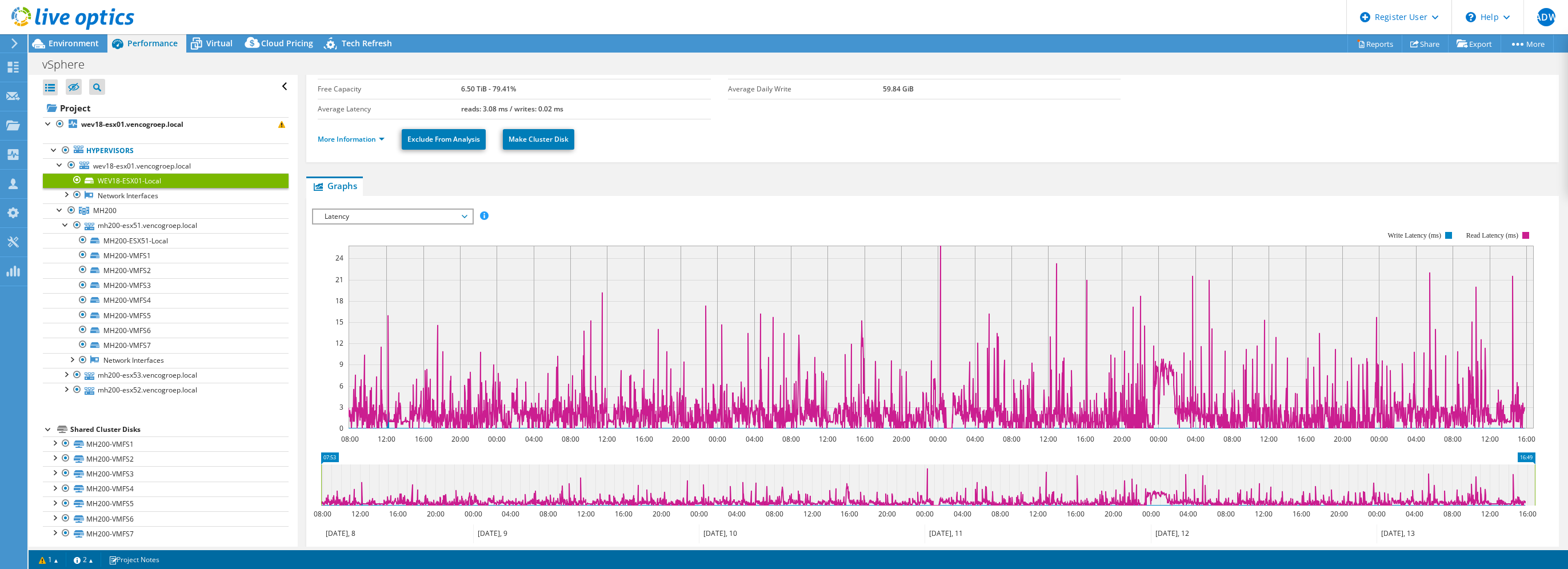
scroll to position [171, 0]
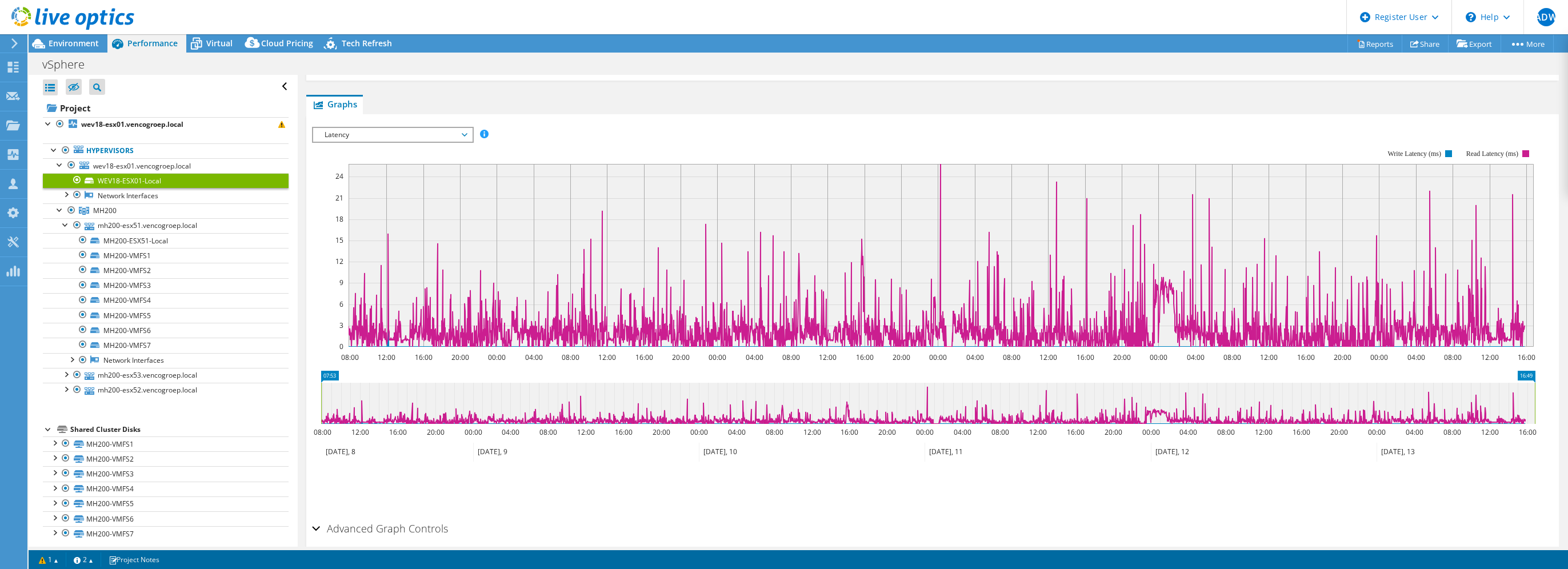
click at [441, 134] on span "Latency" at bounding box center [393, 135] width 147 height 14
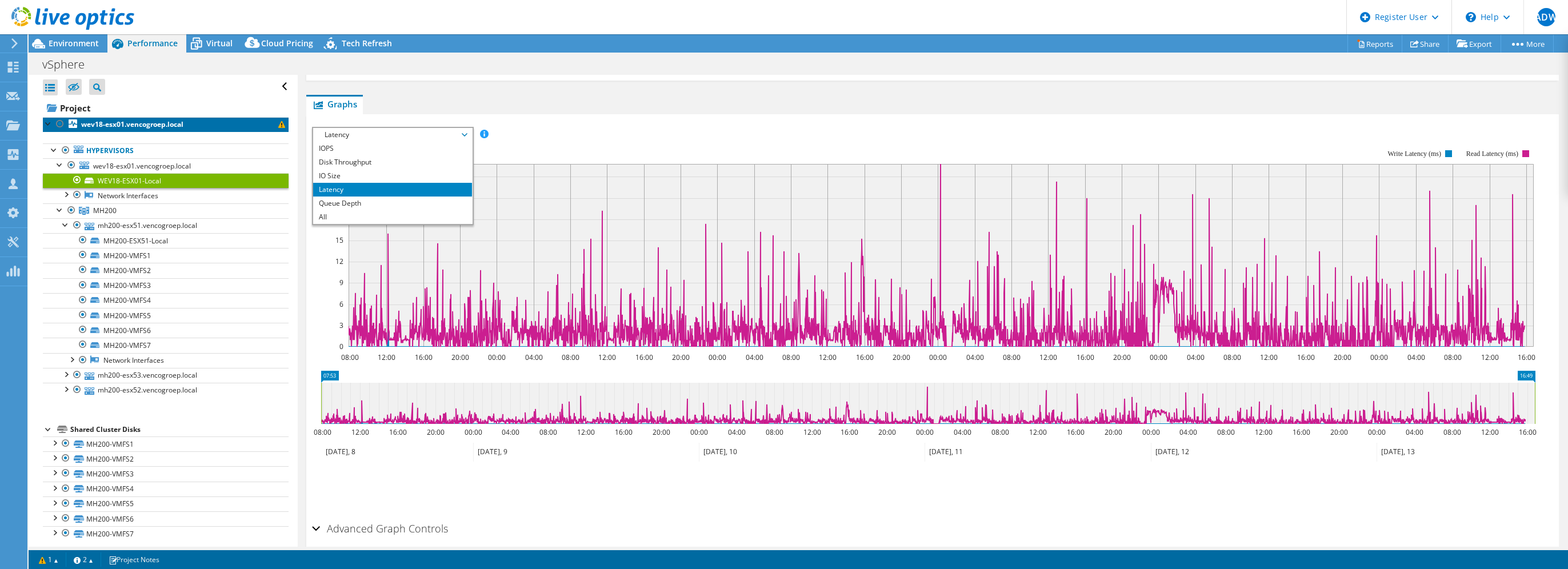
click at [131, 126] on b "wev18-esx01.vencogroep.local" at bounding box center [132, 124] width 102 height 9
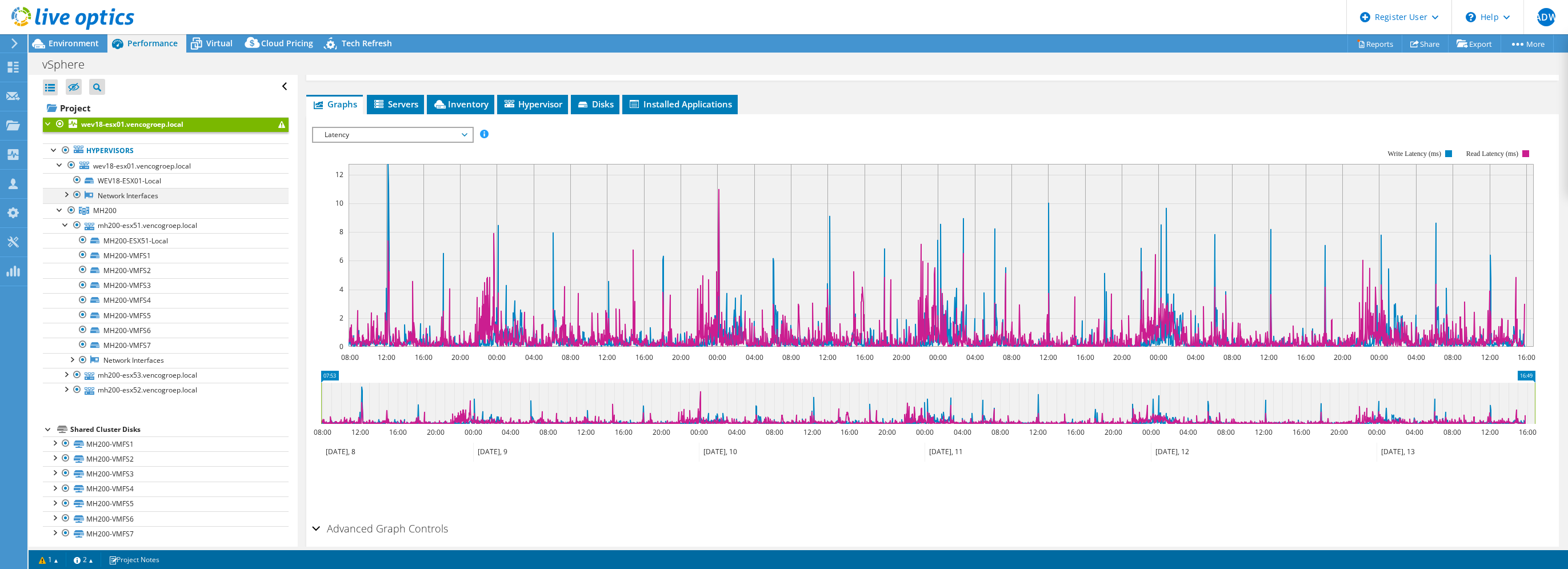
drag, startPoint x: 75, startPoint y: 181, endPoint x: 71, endPoint y: 194, distance: 13.6
click at [75, 181] on div at bounding box center [77, 180] width 11 height 14
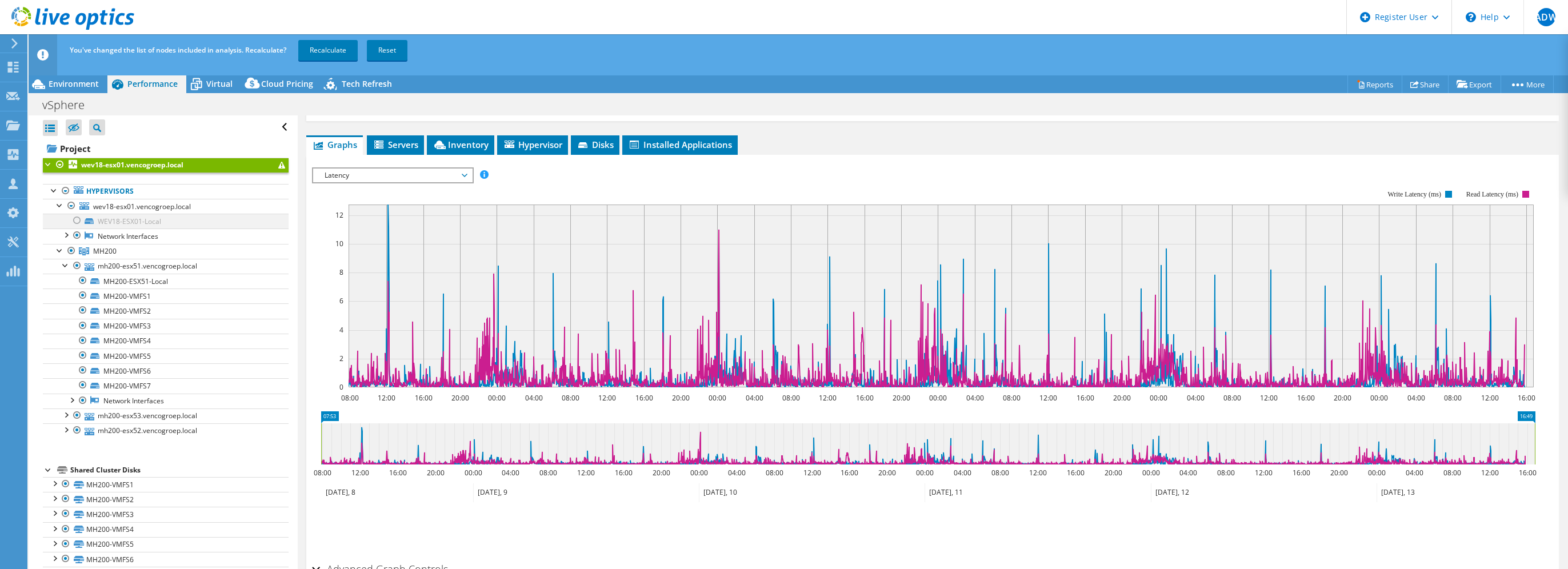
click at [75, 218] on div at bounding box center [77, 220] width 11 height 14
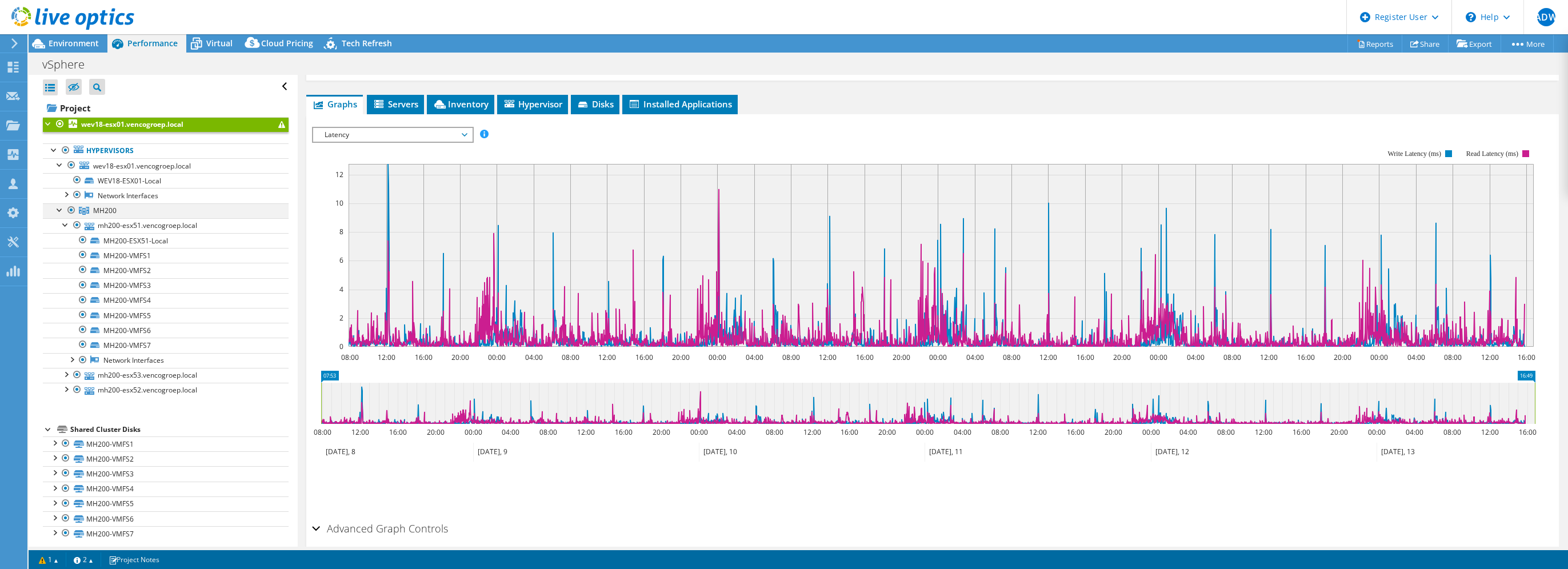
click at [73, 208] on div at bounding box center [71, 210] width 11 height 14
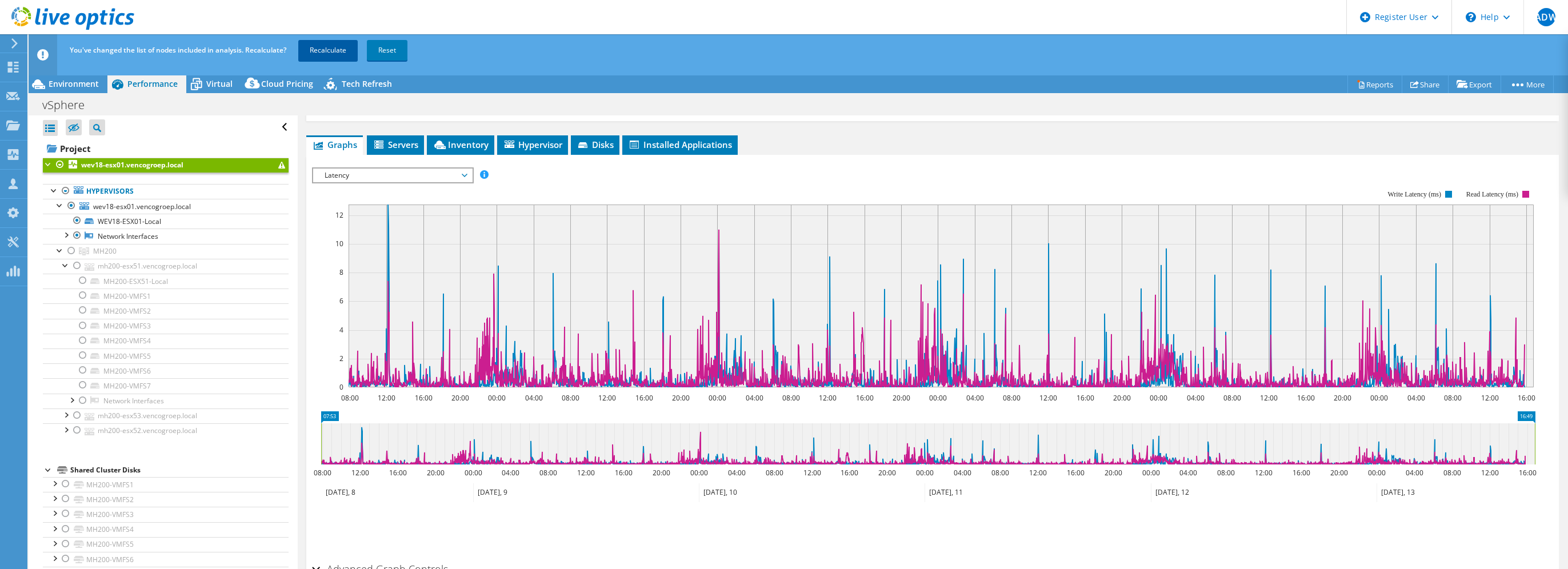
click at [324, 55] on link "Recalculate" at bounding box center [329, 50] width 60 height 20
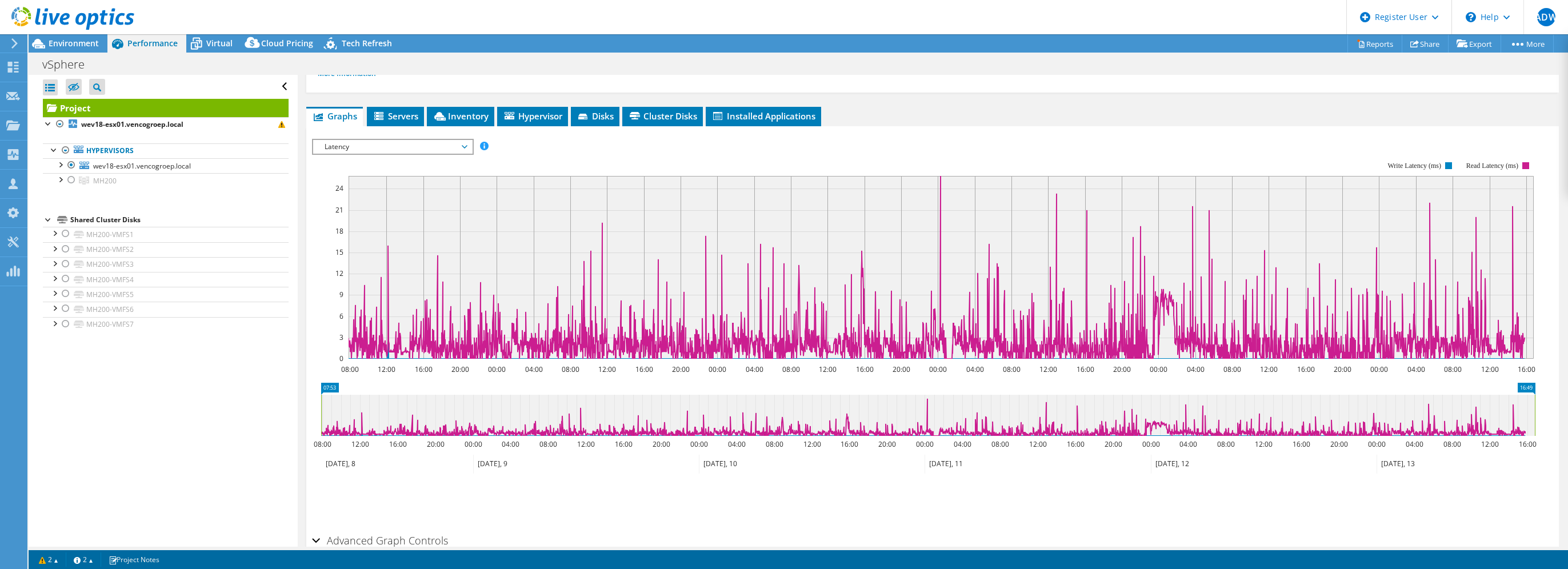
click at [455, 146] on span "Latency" at bounding box center [393, 147] width 147 height 14
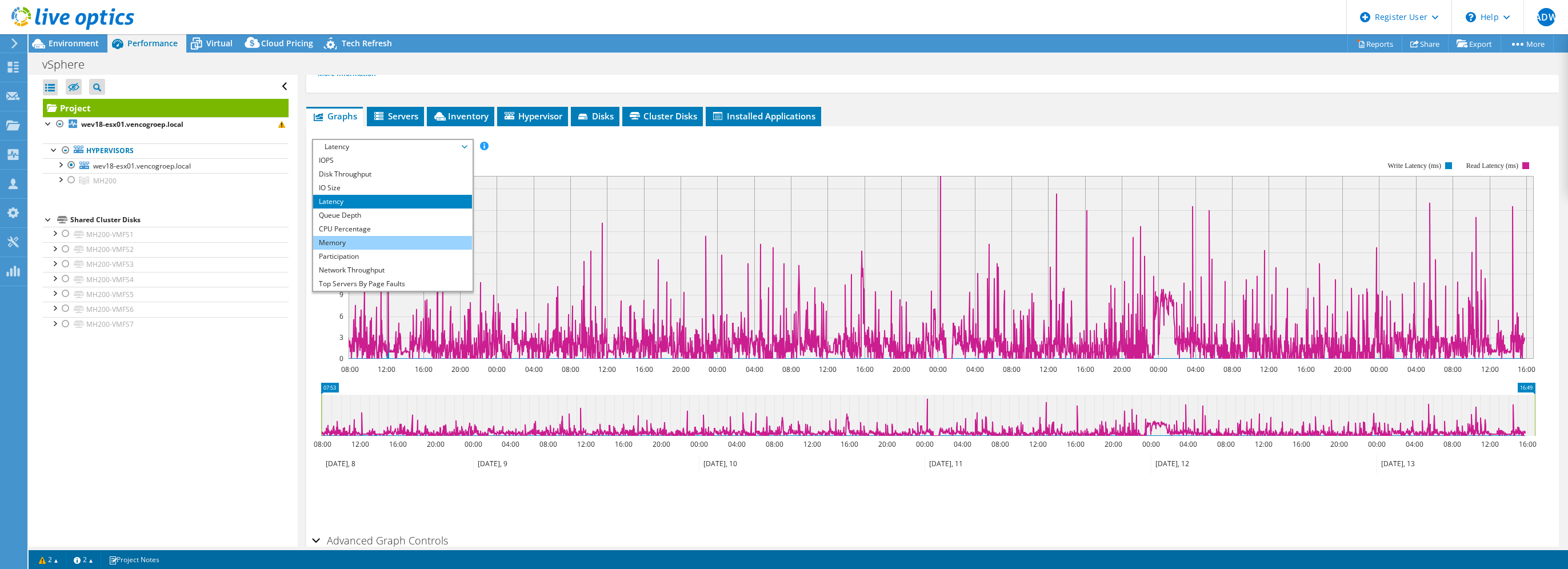
click at [417, 236] on li "Memory" at bounding box center [392, 243] width 158 height 14
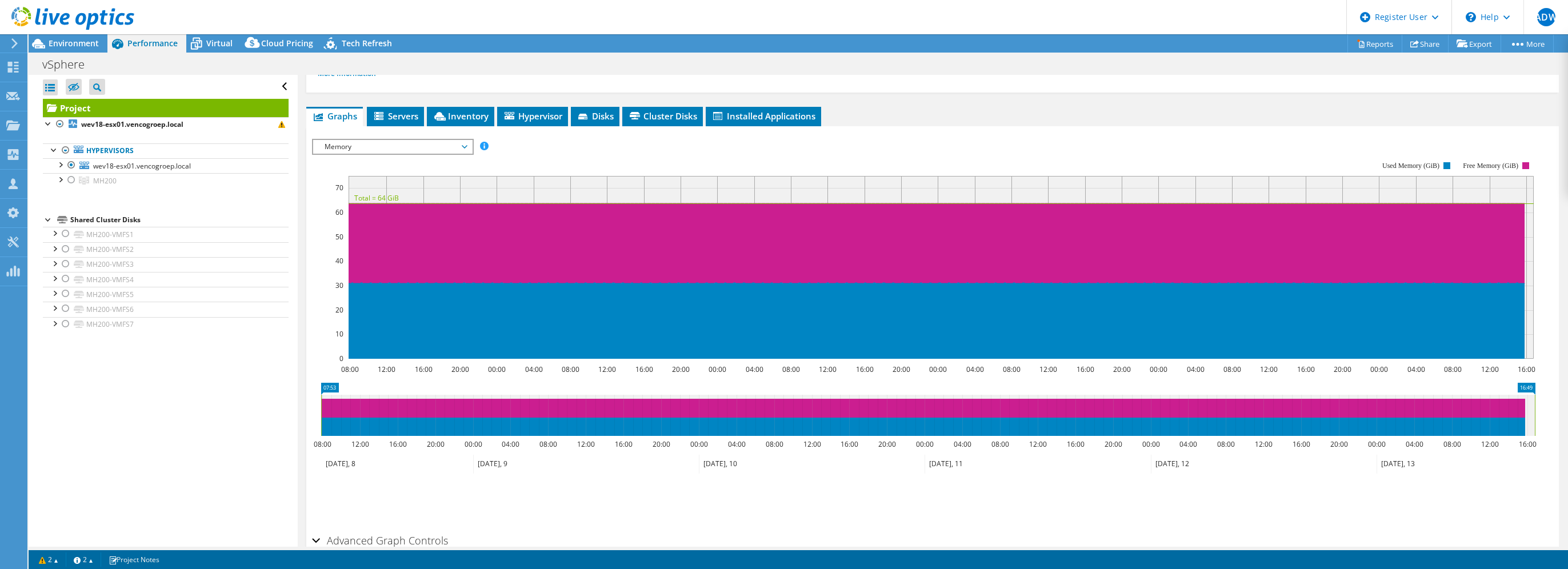
click at [456, 147] on span "Memory" at bounding box center [393, 147] width 147 height 14
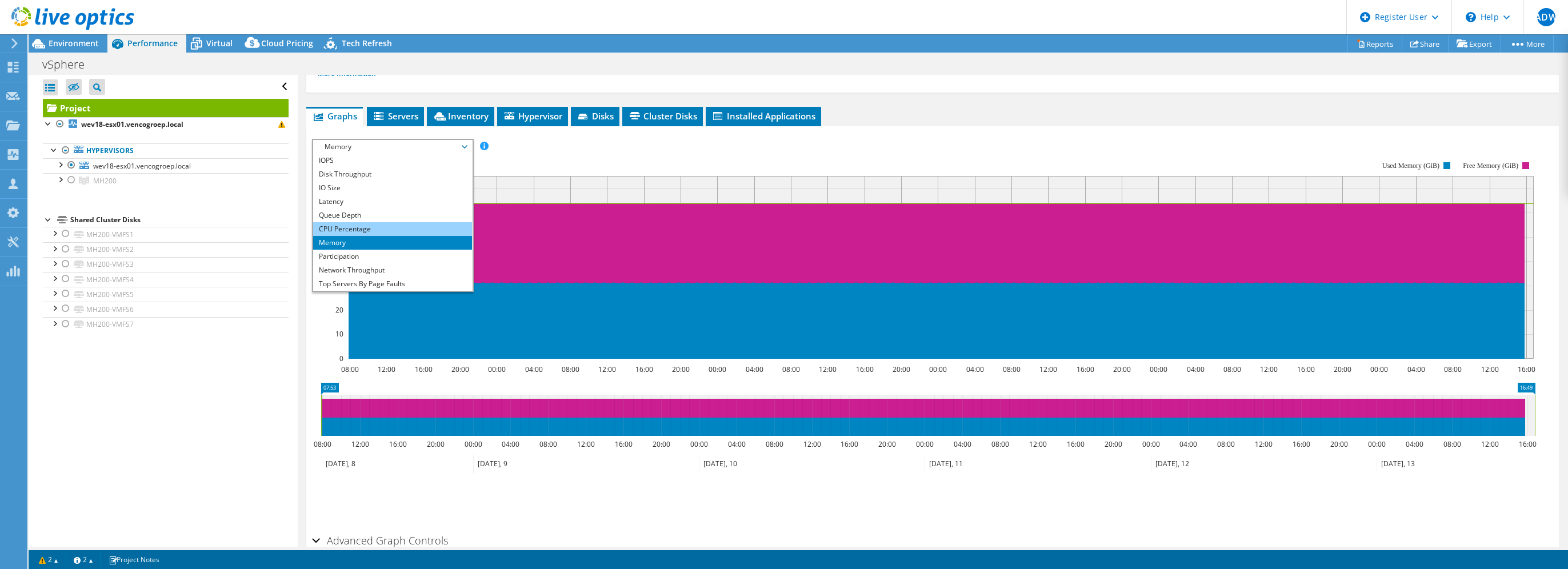
click at [412, 227] on li "CPU Percentage" at bounding box center [392, 229] width 158 height 14
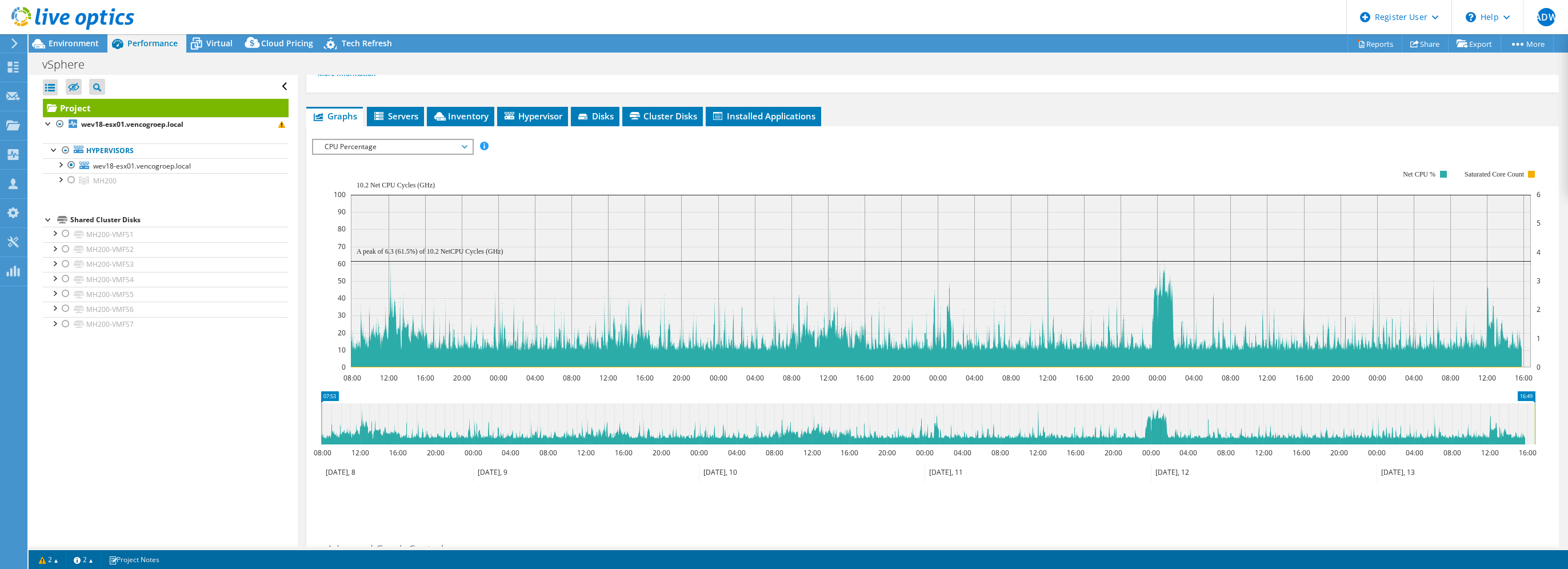
click at [459, 142] on span "CPU Percentage" at bounding box center [393, 147] width 147 height 14
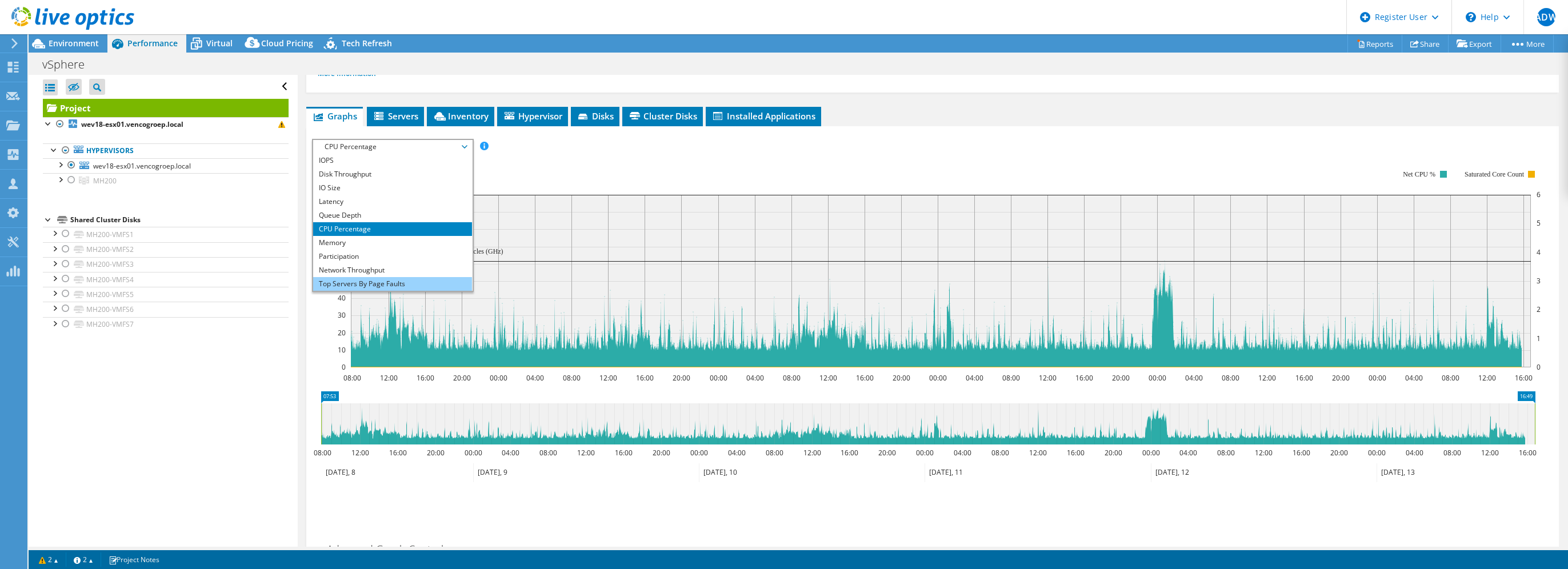
click at [418, 283] on li "Top Servers By Page Faults" at bounding box center [392, 284] width 158 height 14
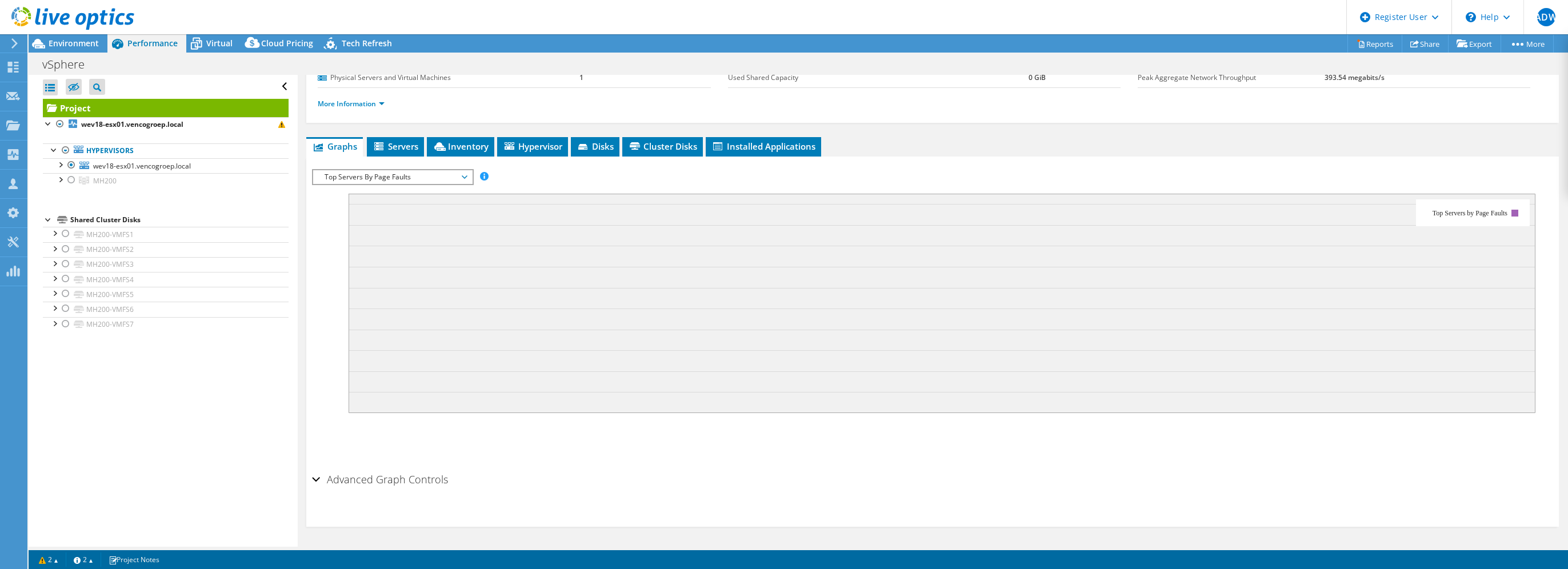
scroll to position [138, 0]
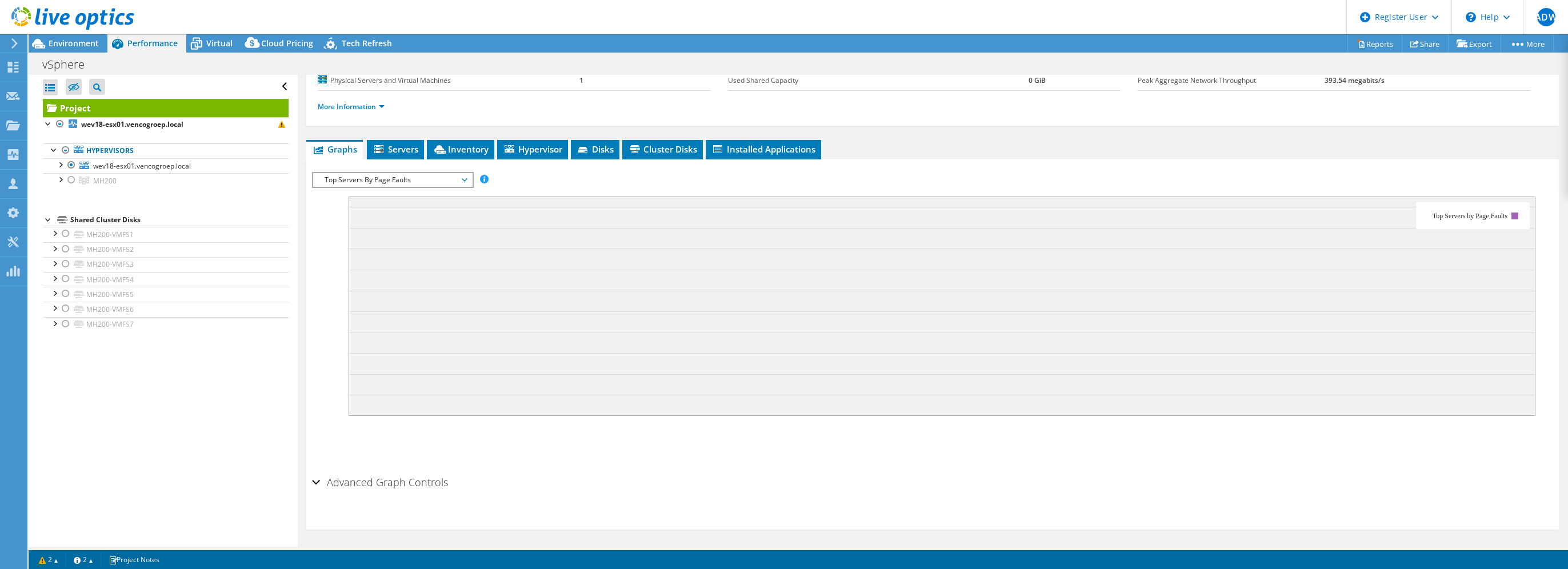
click at [463, 178] on span "Top Servers By Page Faults" at bounding box center [393, 180] width 147 height 14
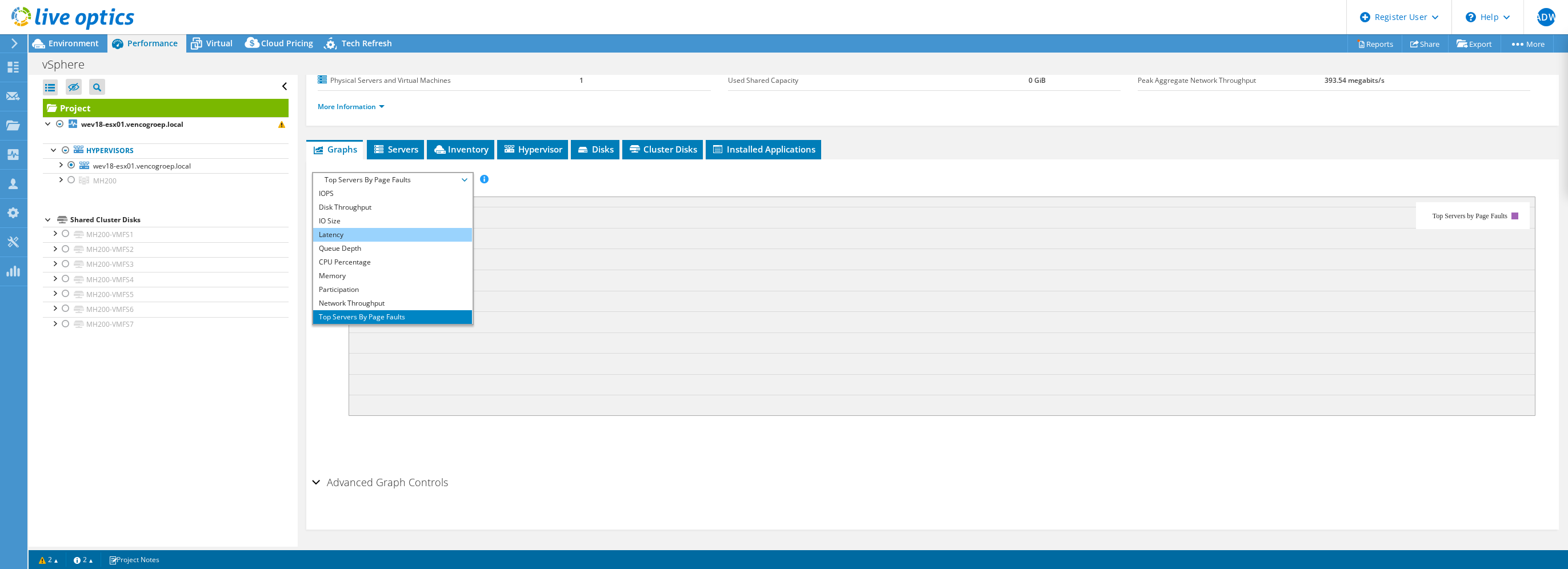
click at [423, 228] on li "Latency" at bounding box center [392, 235] width 158 height 14
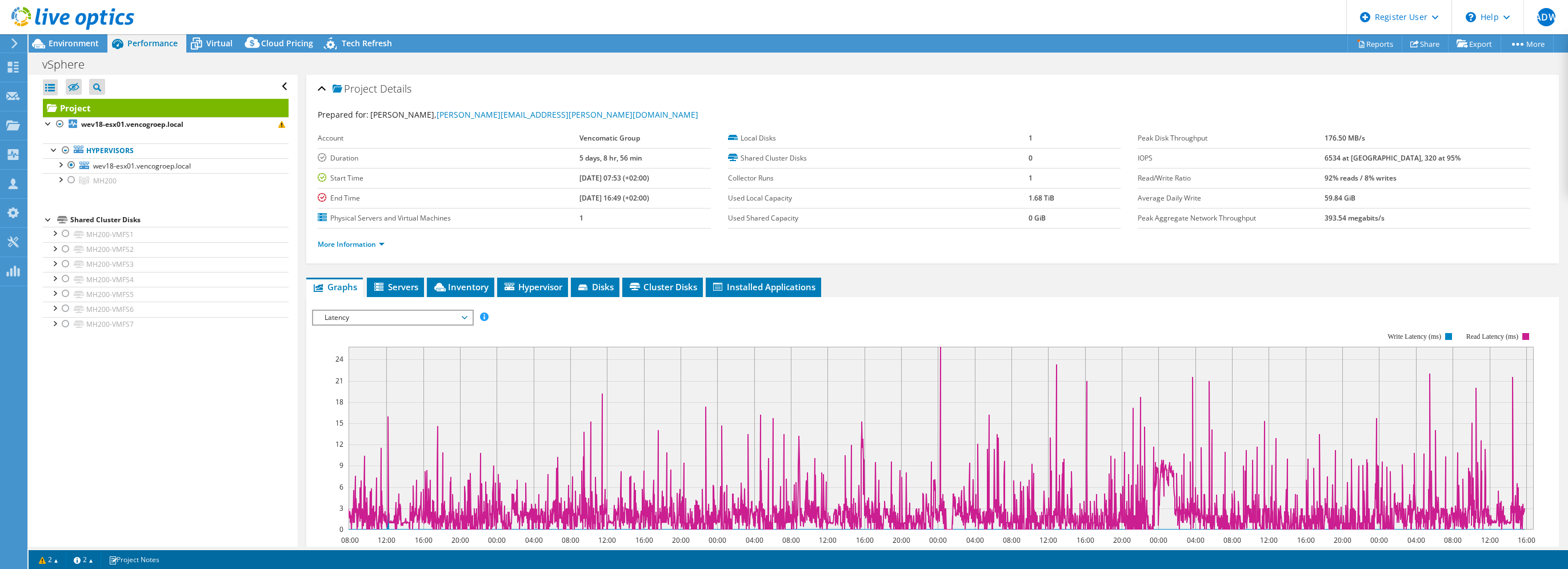
scroll to position [0, 0]
click at [219, 41] on span "Virtual" at bounding box center [219, 43] width 26 height 11
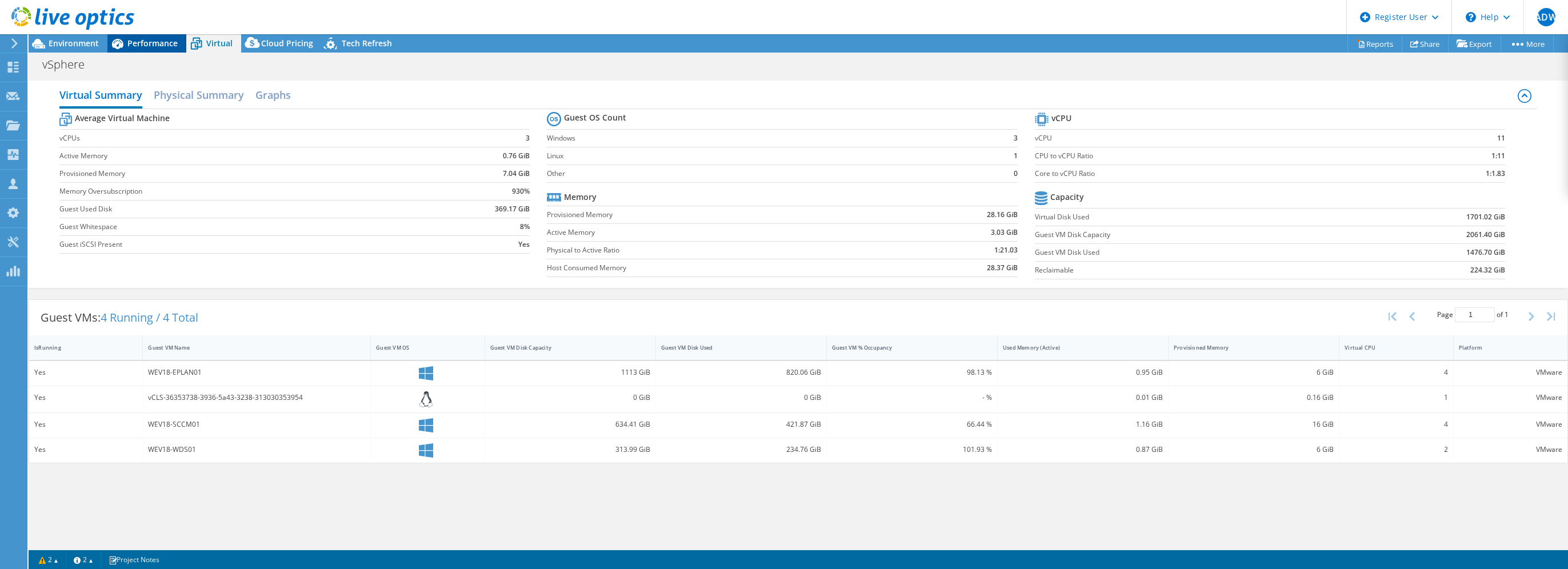
click at [154, 41] on span "Performance" at bounding box center [152, 43] width 50 height 11
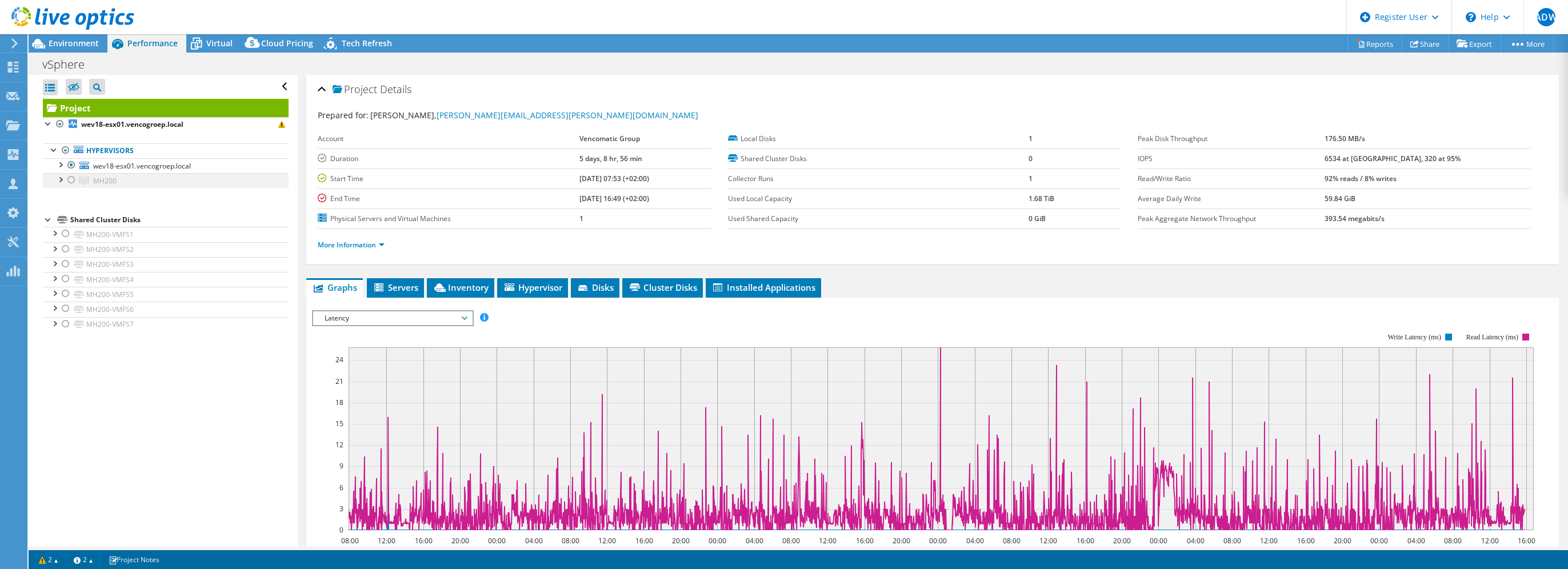
click at [71, 183] on div at bounding box center [71, 180] width 11 height 14
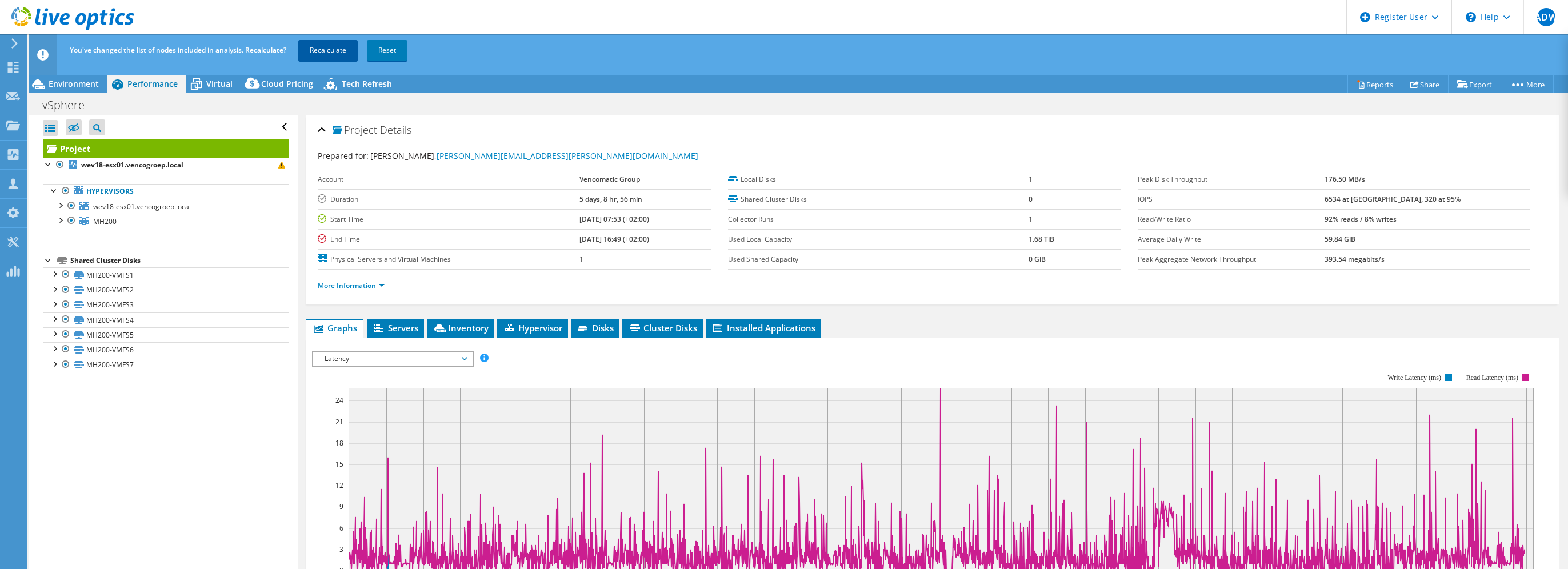
click at [314, 53] on link "Recalculate" at bounding box center [329, 50] width 60 height 20
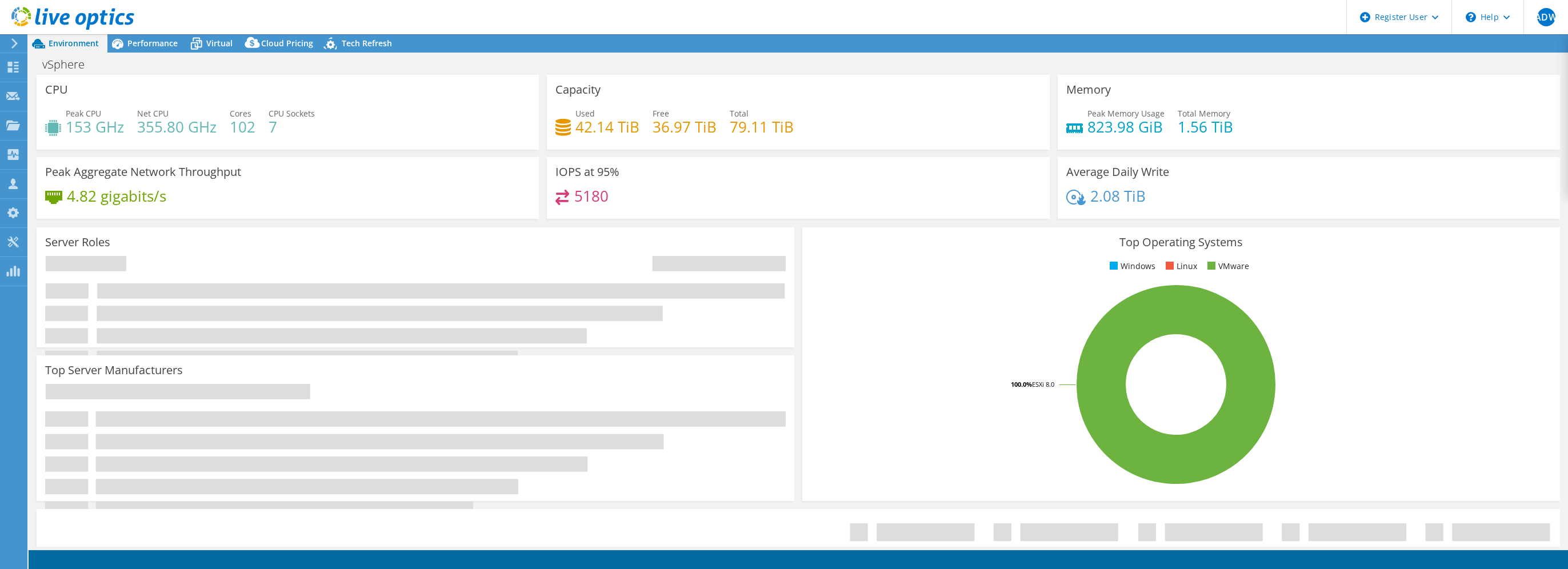
select select "EUFrankfurt"
select select "USD"
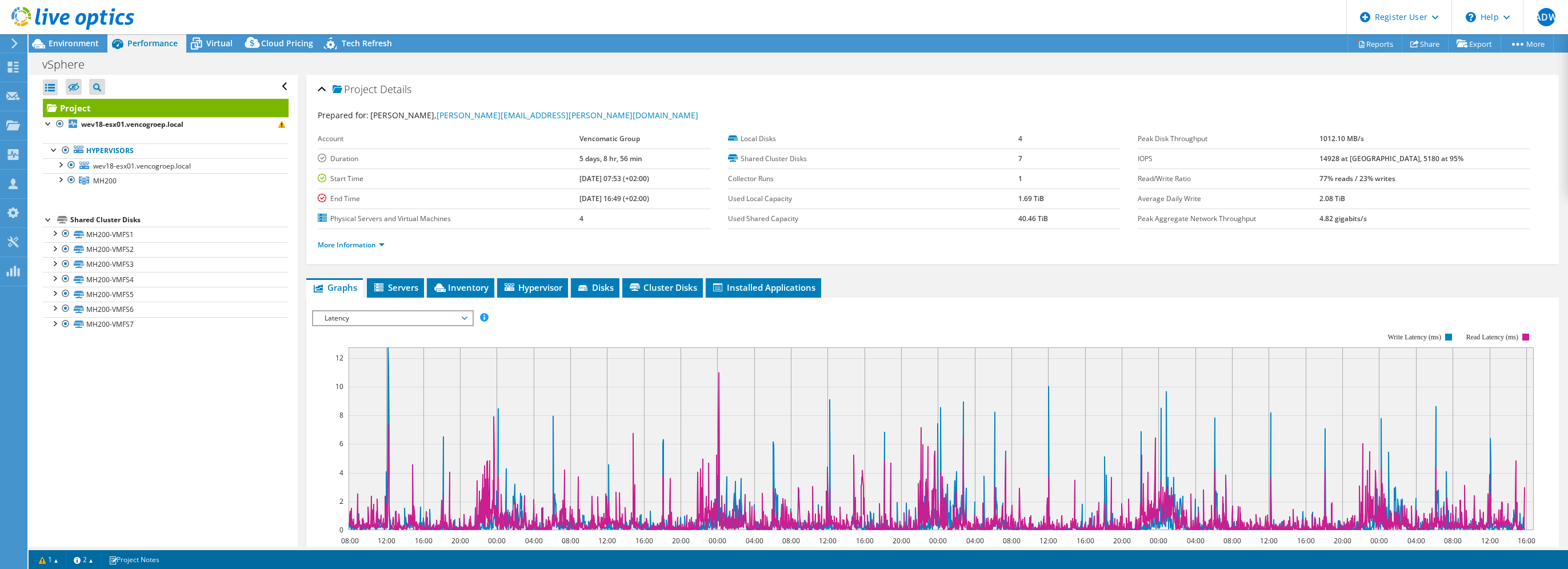
select select "EUFrankfurt"
select select "EUR"
click at [463, 316] on span "Latency" at bounding box center [393, 318] width 147 height 14
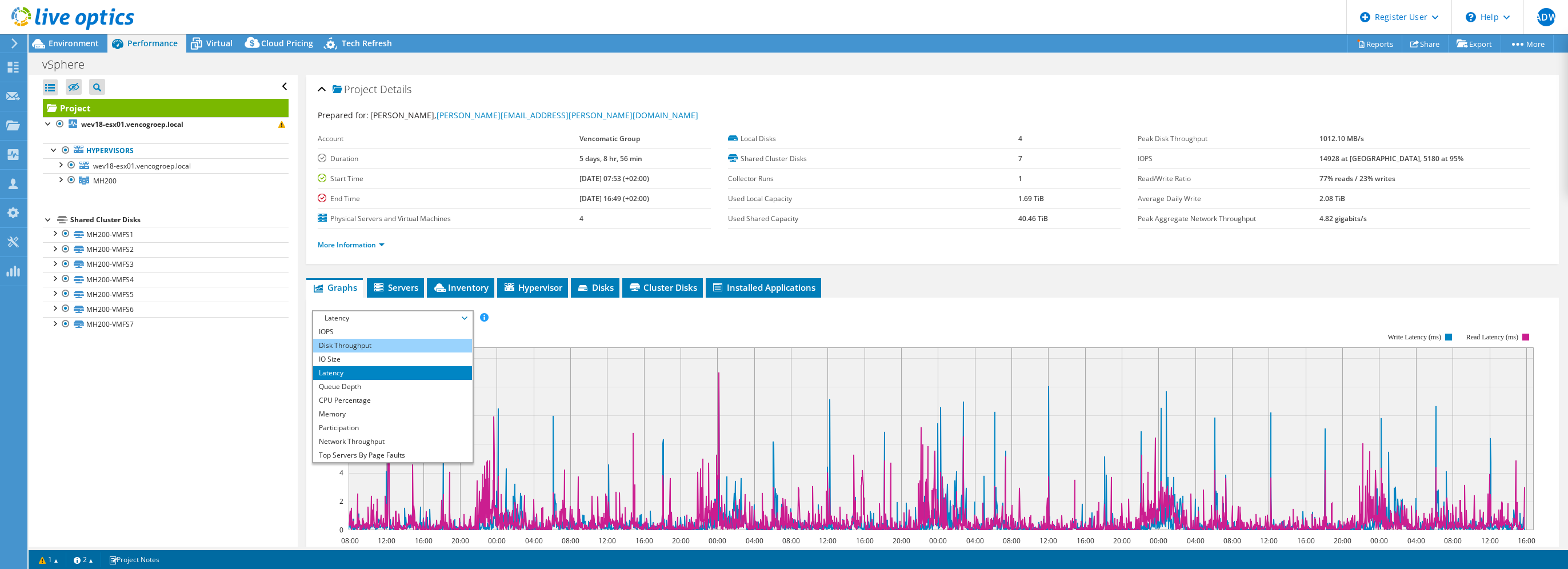
click at [383, 345] on li "Disk Throughput" at bounding box center [392, 345] width 158 height 14
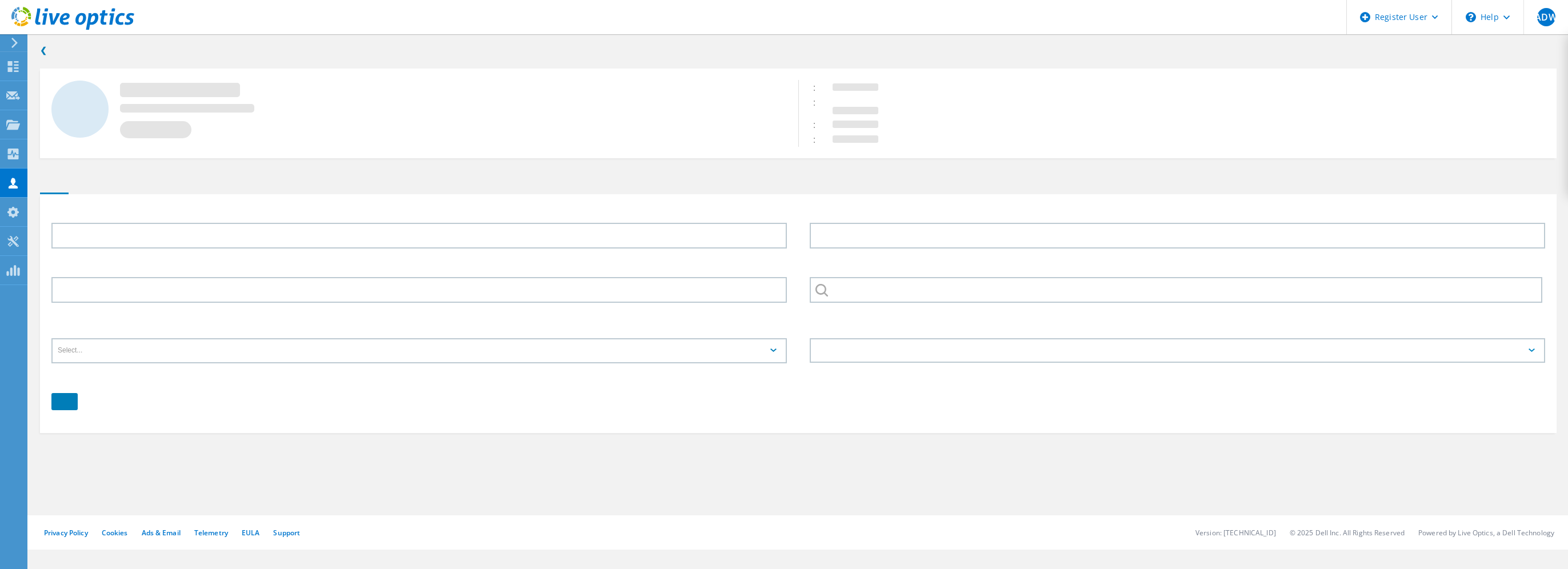
type input "[PERSON_NAME]"
type input "Poortvliet"
type input "Vencomatic Group"
type input "English"
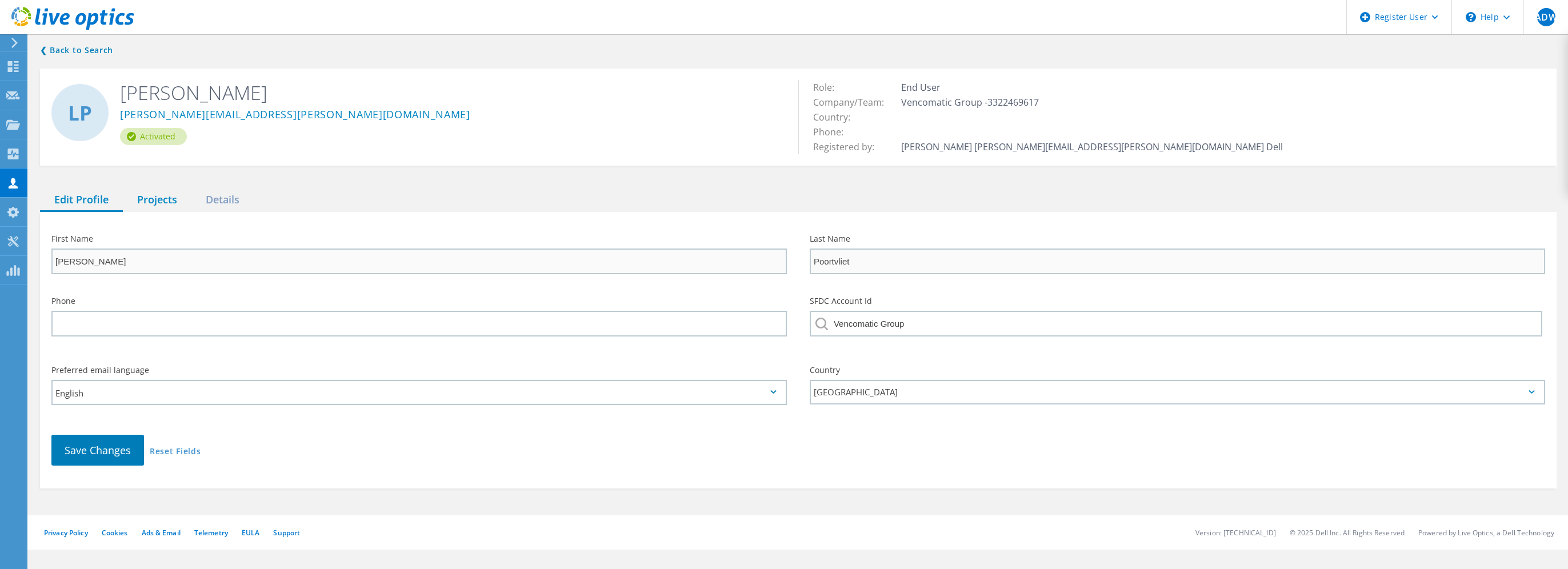
click at [162, 198] on div "Projects" at bounding box center [157, 200] width 68 height 23
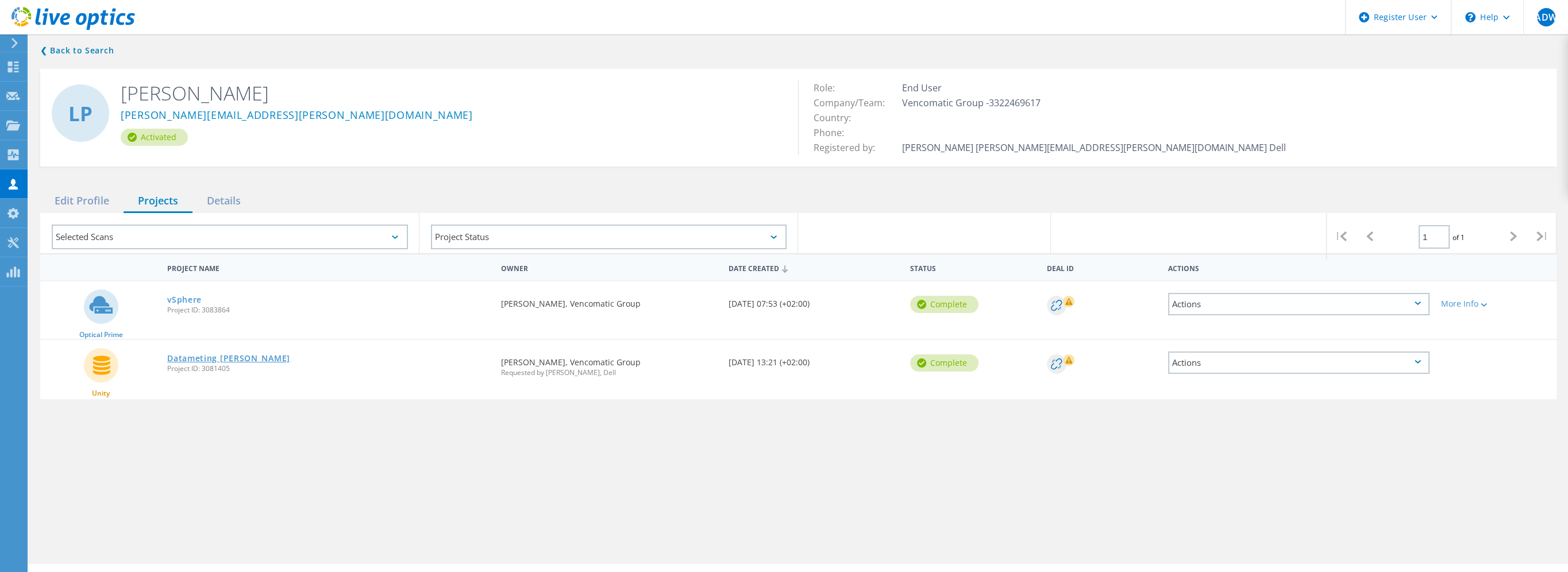
click at [214, 358] on link "Datameting [PERSON_NAME]" at bounding box center [228, 358] width 123 height 8
